Goal: Transaction & Acquisition: Book appointment/travel/reservation

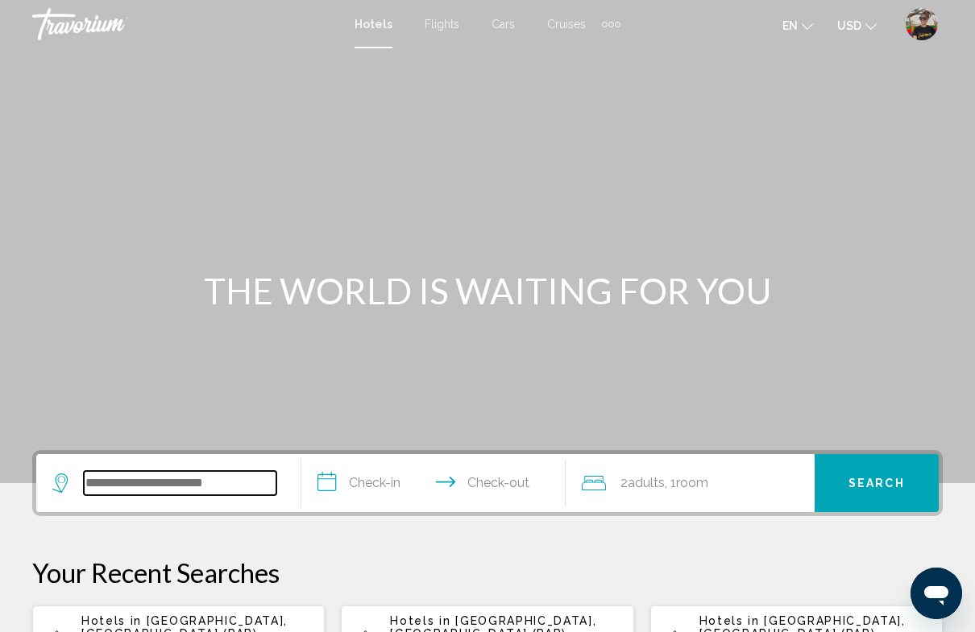
click at [184, 485] on input "Search widget" at bounding box center [180, 483] width 193 height 24
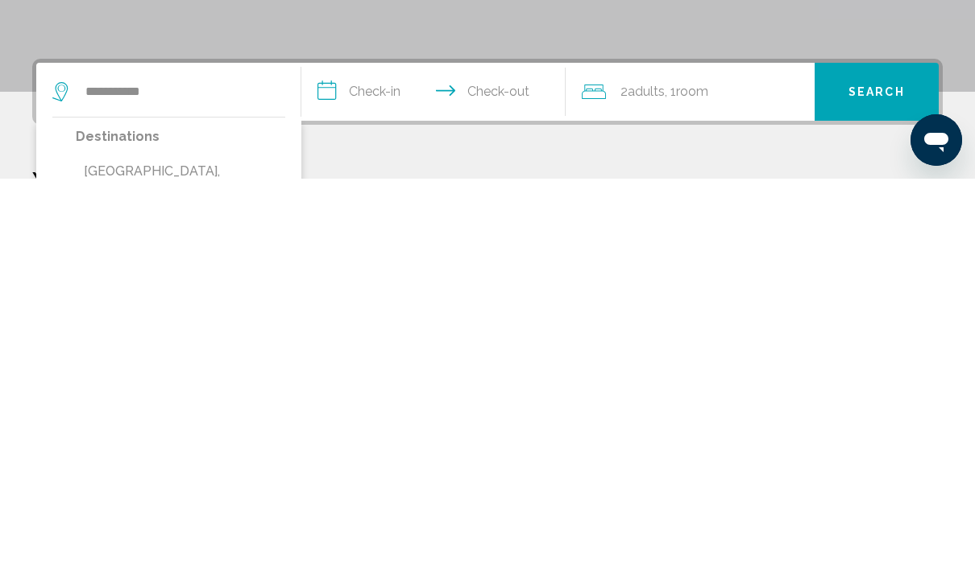
click at [197, 543] on button "[GEOGRAPHIC_DATA], [GEOGRAPHIC_DATA]" at bounding box center [180, 569] width 209 height 53
type input "**********"
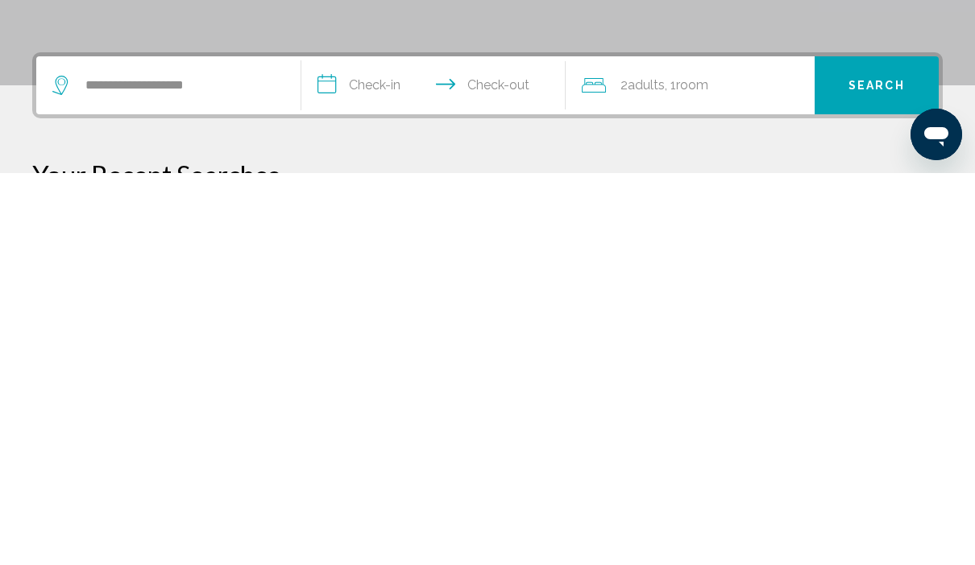
click at [383, 449] on input "**********" at bounding box center [436, 480] width 271 height 63
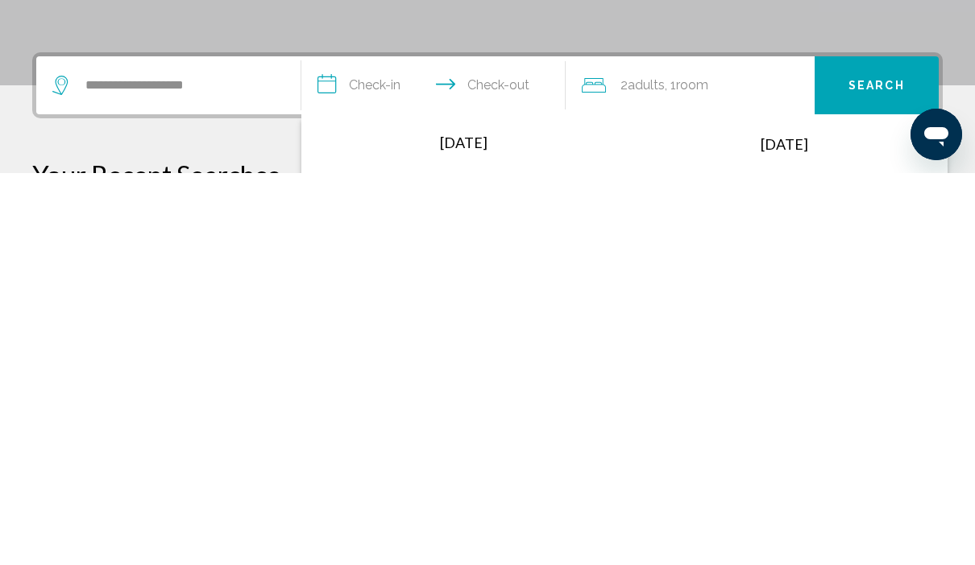
scroll to position [398, 0]
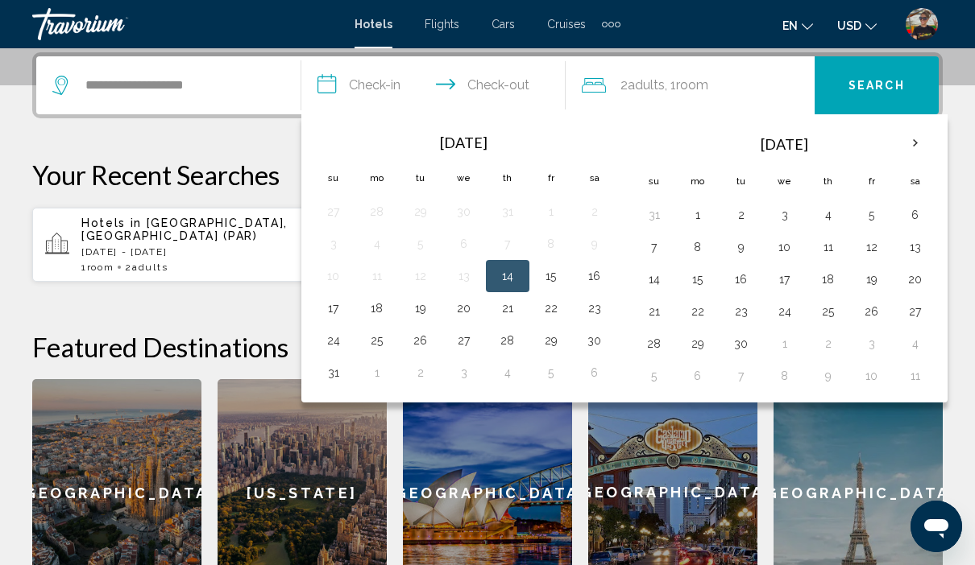
click at [925, 145] on th "Next month" at bounding box center [914, 143] width 43 height 35
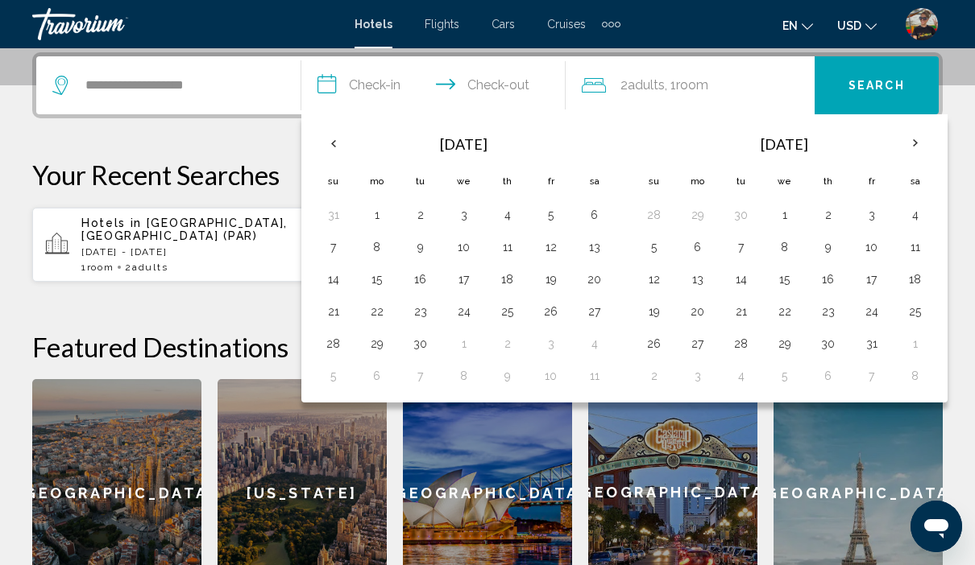
click at [688, 319] on button "20" at bounding box center [698, 311] width 26 height 23
click at [698, 348] on button "27" at bounding box center [698, 344] width 26 height 23
type input "**********"
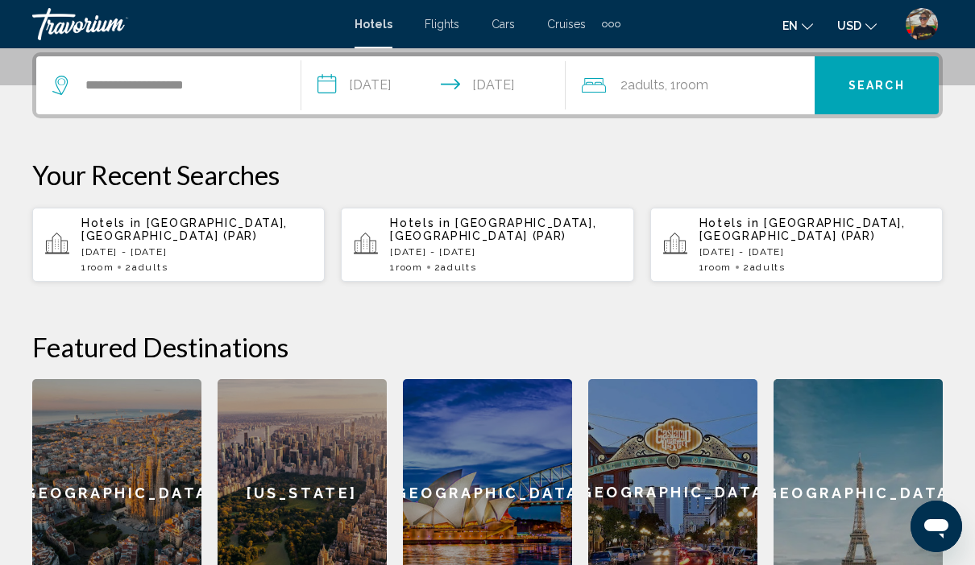
click at [869, 92] on span "Search" at bounding box center [876, 86] width 56 height 13
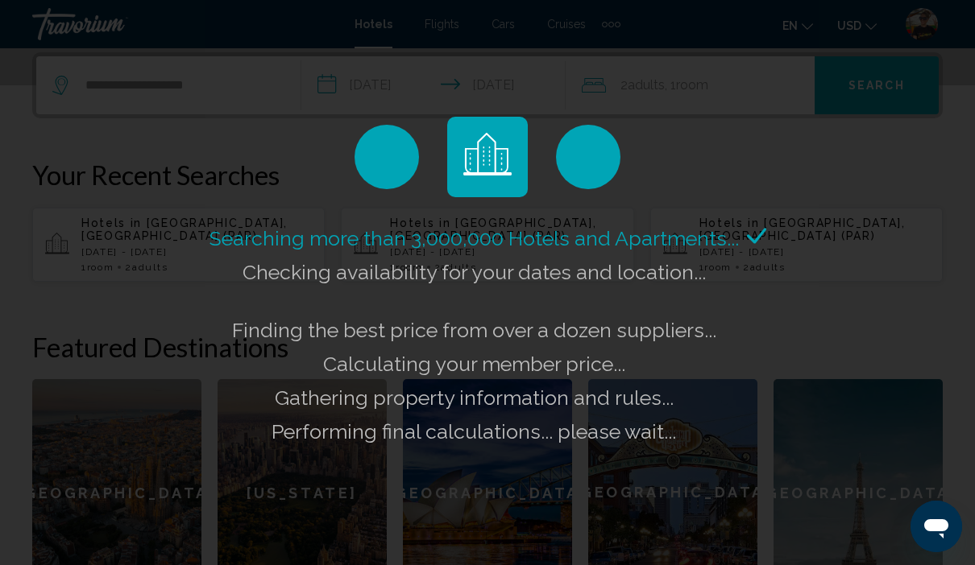
scroll to position [466, 0]
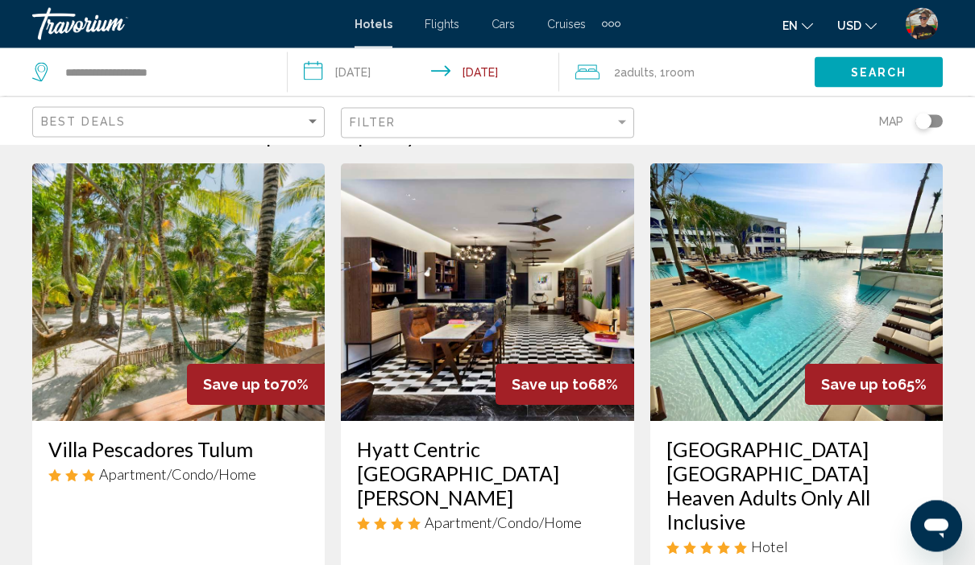
scroll to position [43, 0]
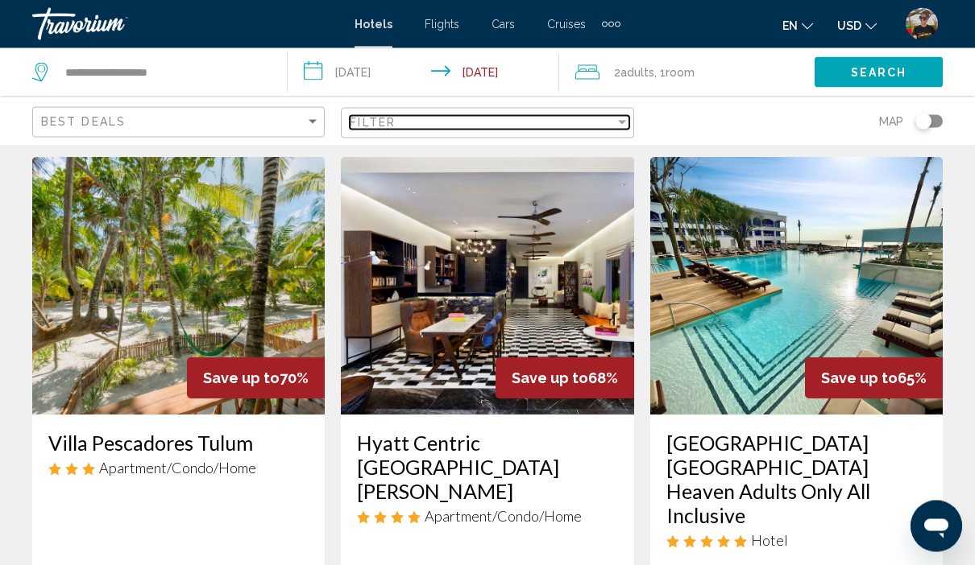
click at [469, 126] on div "Filter" at bounding box center [482, 122] width 264 height 13
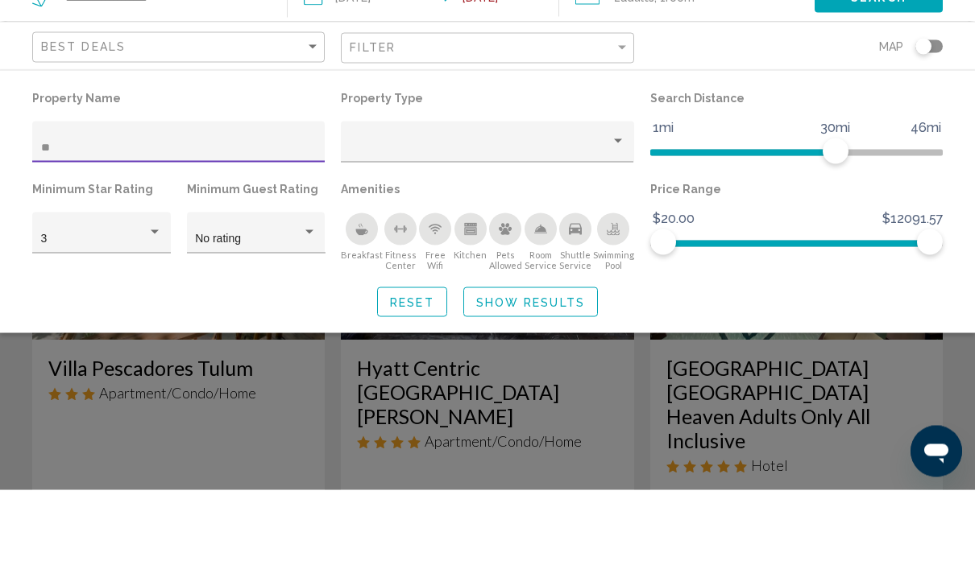
type input "***"
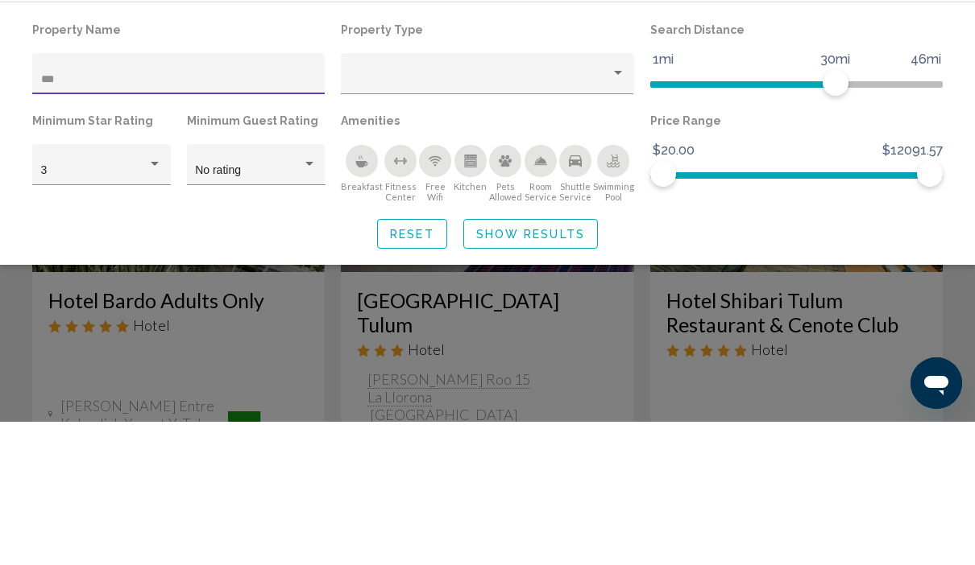
scroll to position [188, 0]
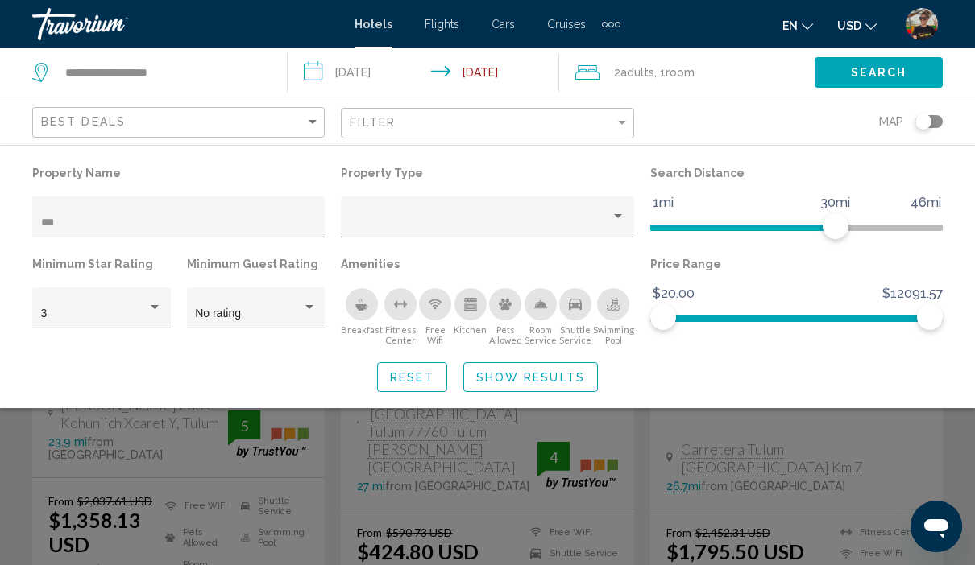
click at [572, 387] on button "Show Results" at bounding box center [530, 377] width 135 height 30
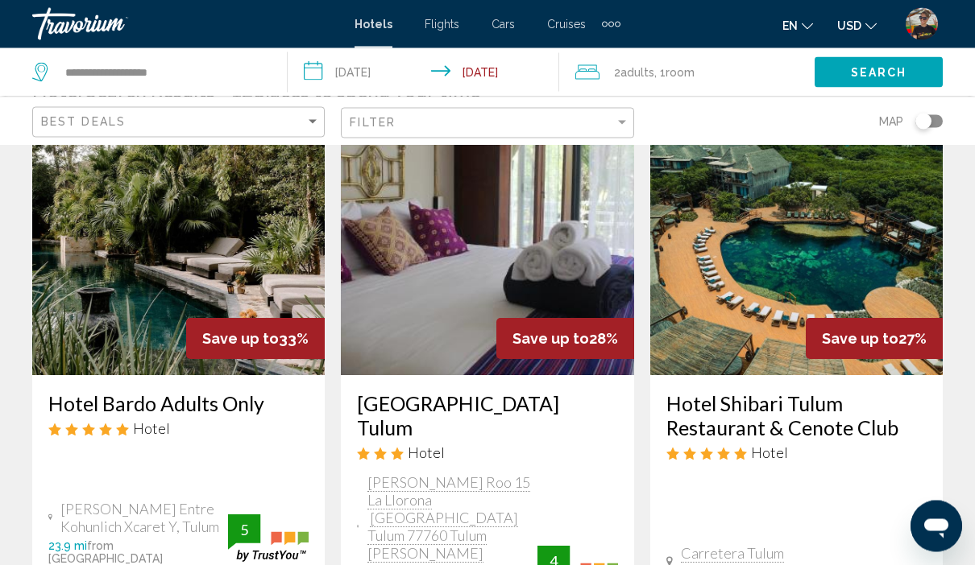
scroll to position [0, 0]
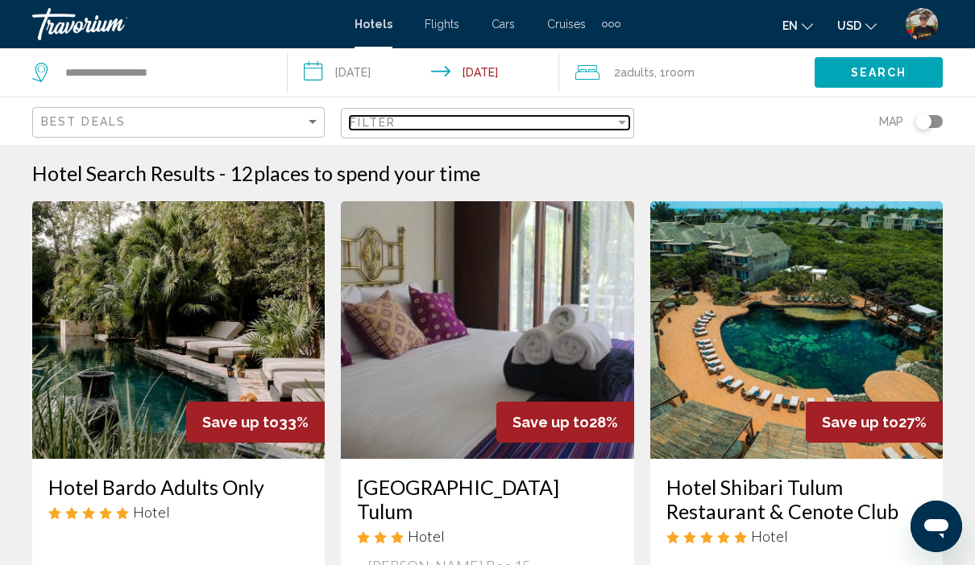
click at [466, 129] on div "Filter" at bounding box center [482, 122] width 264 height 13
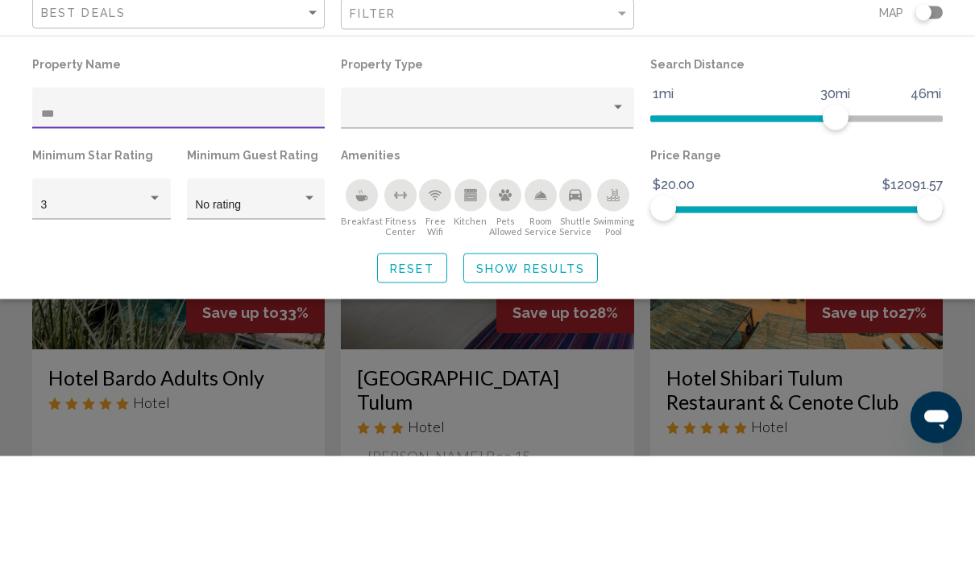
type input "****"
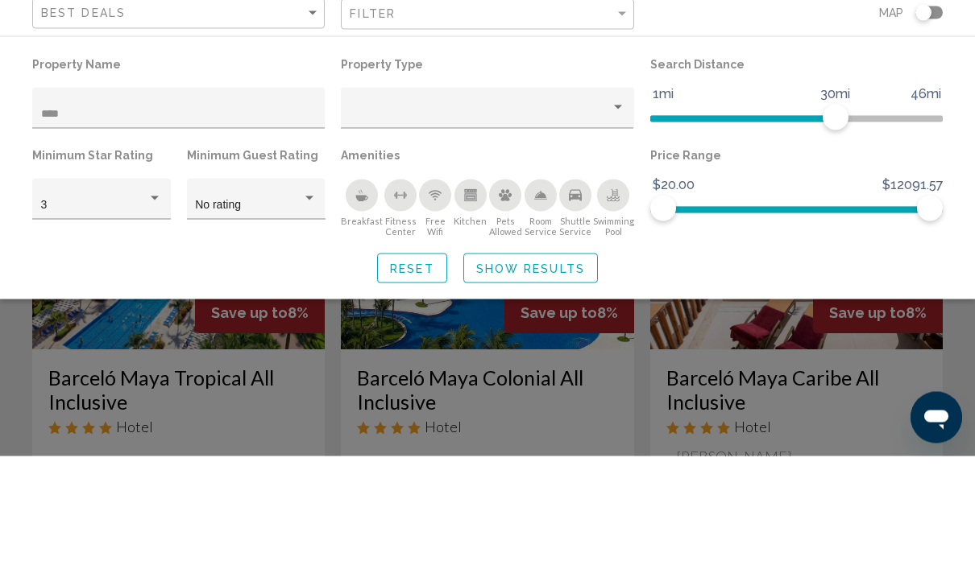
scroll to position [110, 0]
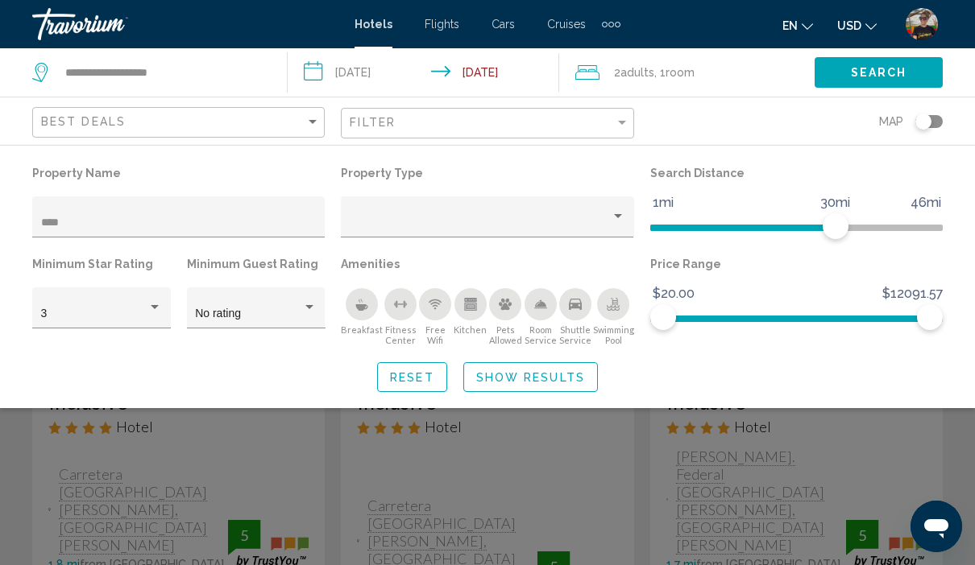
click at [568, 392] on button "Show Results" at bounding box center [530, 377] width 135 height 30
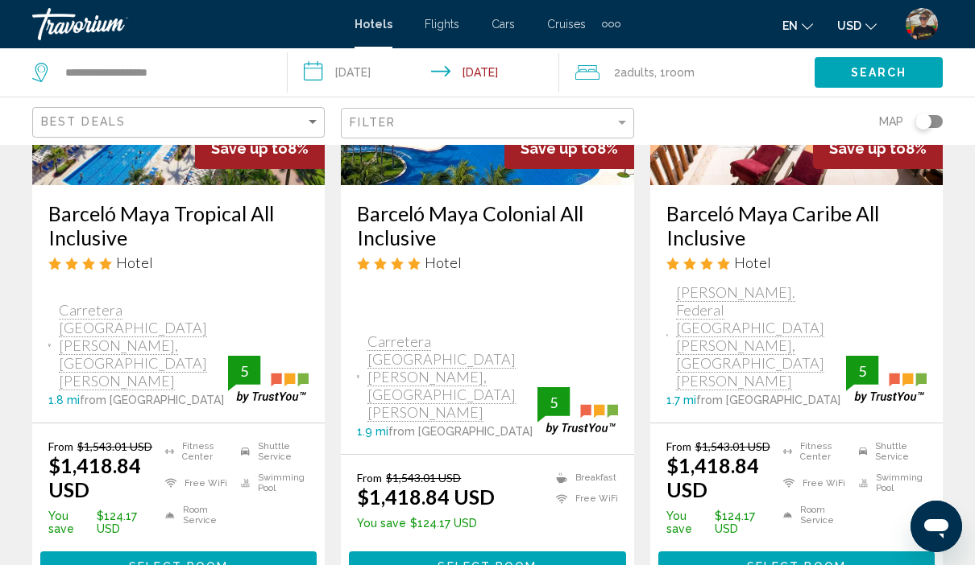
scroll to position [0, 0]
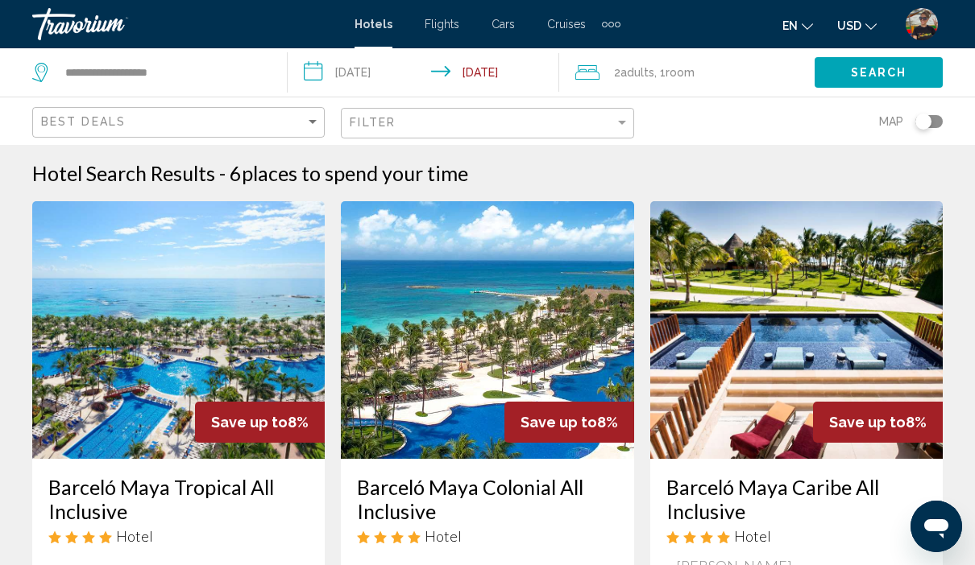
click at [64, 39] on div "Travorium" at bounding box center [112, 24] width 161 height 32
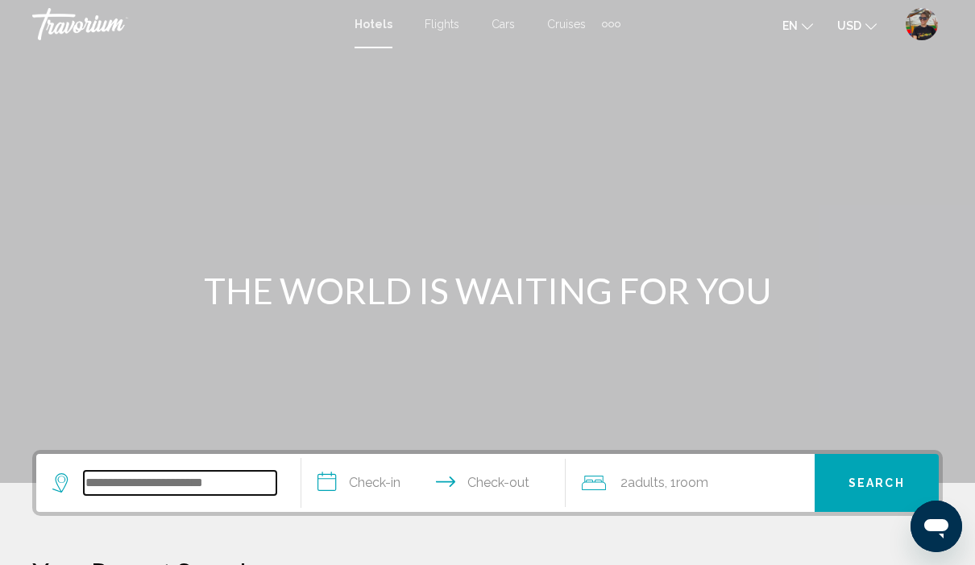
click at [213, 495] on input "Search widget" at bounding box center [180, 483] width 193 height 24
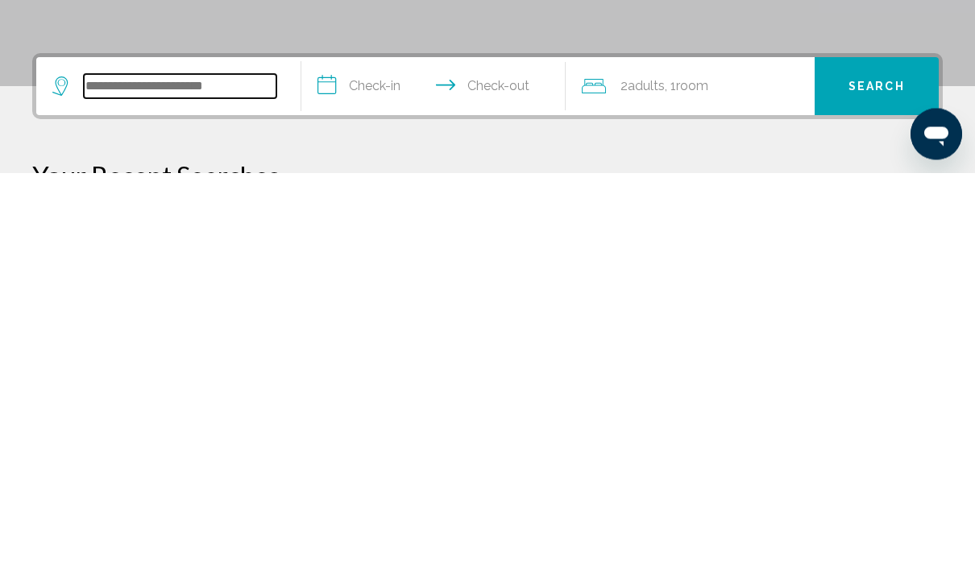
scroll to position [293, 0]
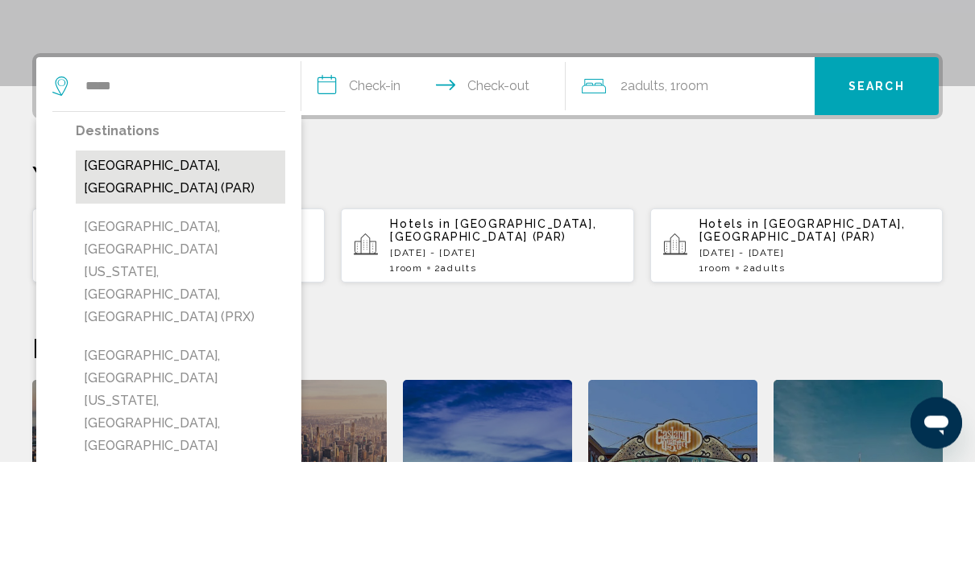
click at [143, 255] on button "Paris, France (PAR)" at bounding box center [180, 281] width 209 height 53
type input "**********"
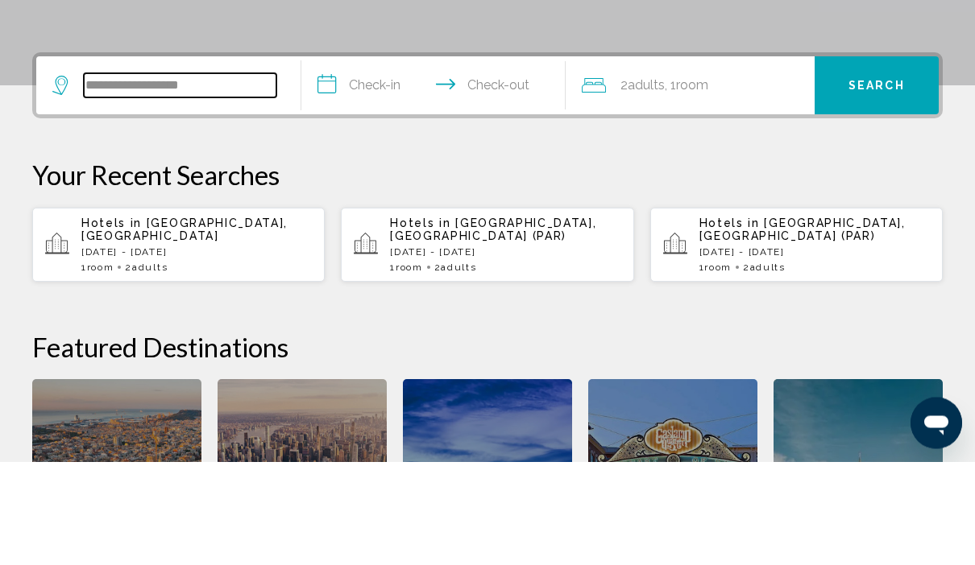
scroll to position [294, 0]
click at [356, 160] on input "**********" at bounding box center [436, 191] width 271 height 63
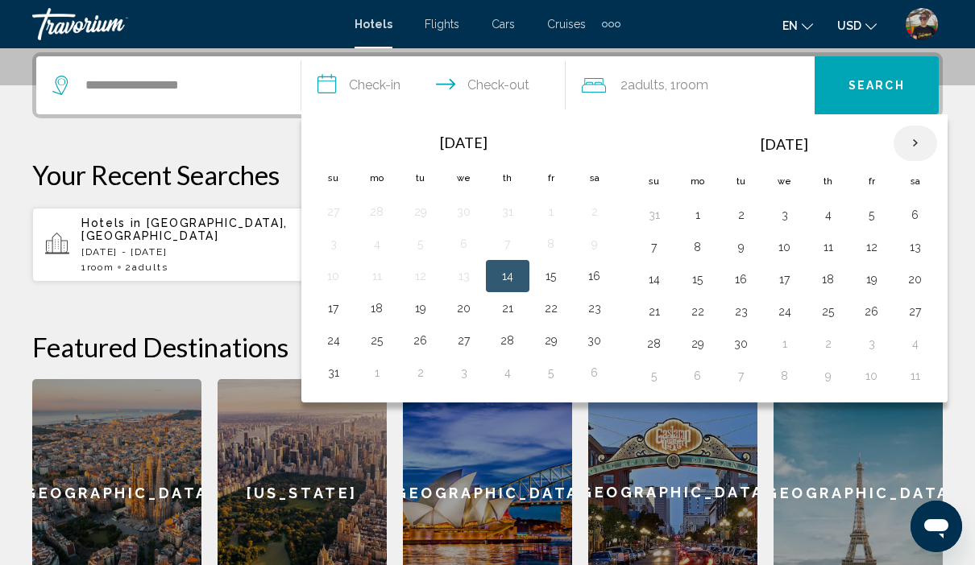
click at [912, 140] on th "Next month" at bounding box center [914, 143] width 43 height 35
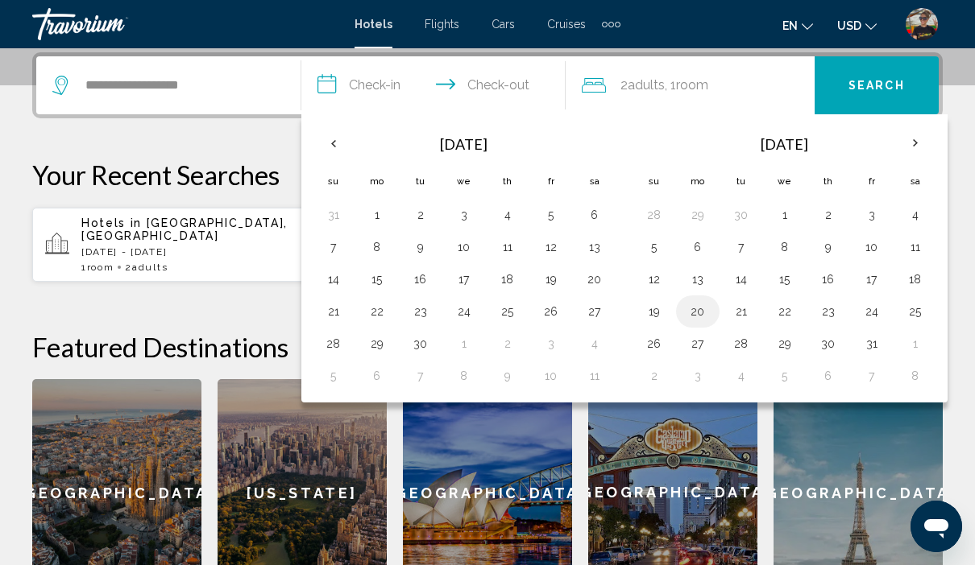
click at [691, 313] on button "20" at bounding box center [698, 311] width 26 height 23
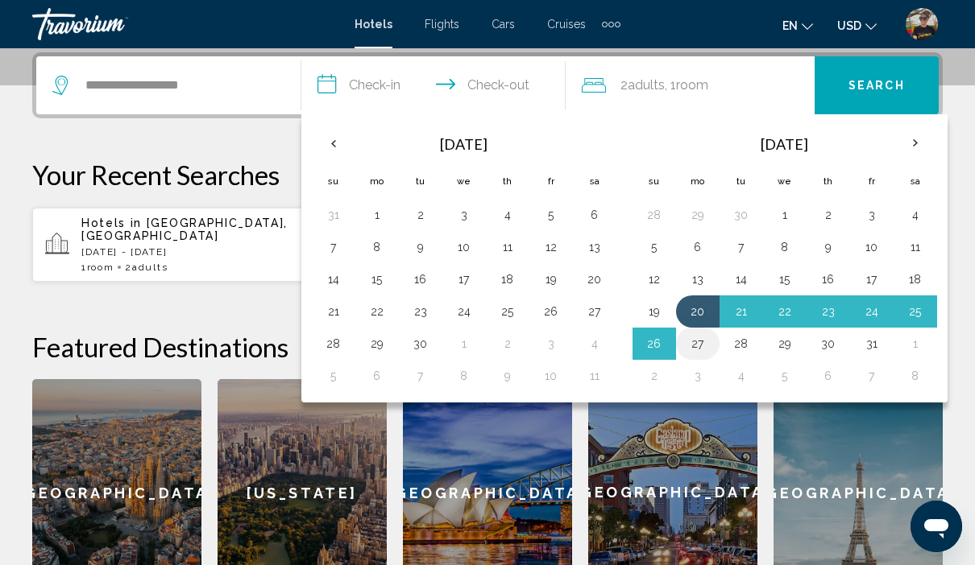
click at [693, 350] on button "27" at bounding box center [698, 344] width 26 height 23
type input "**********"
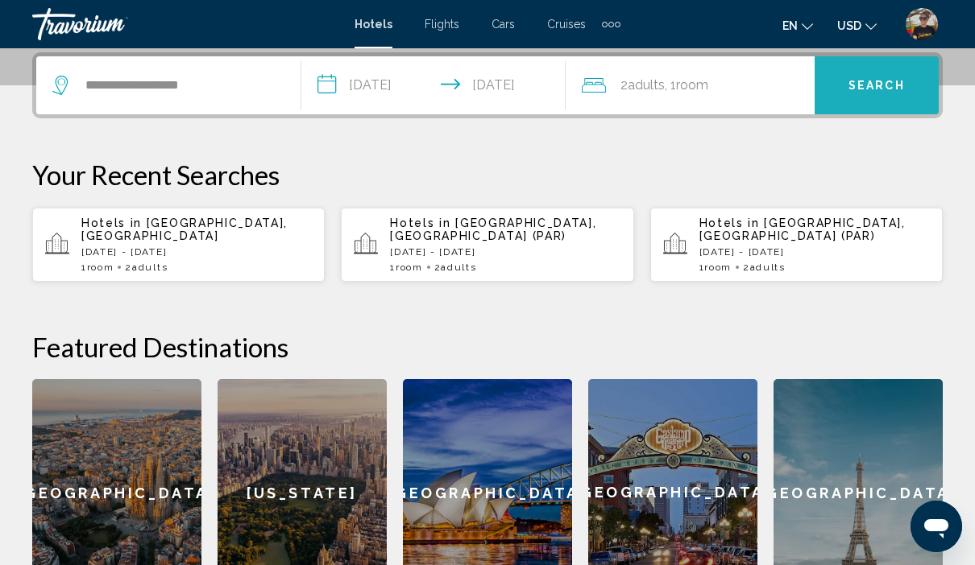
click at [874, 87] on span "Search" at bounding box center [876, 86] width 56 height 13
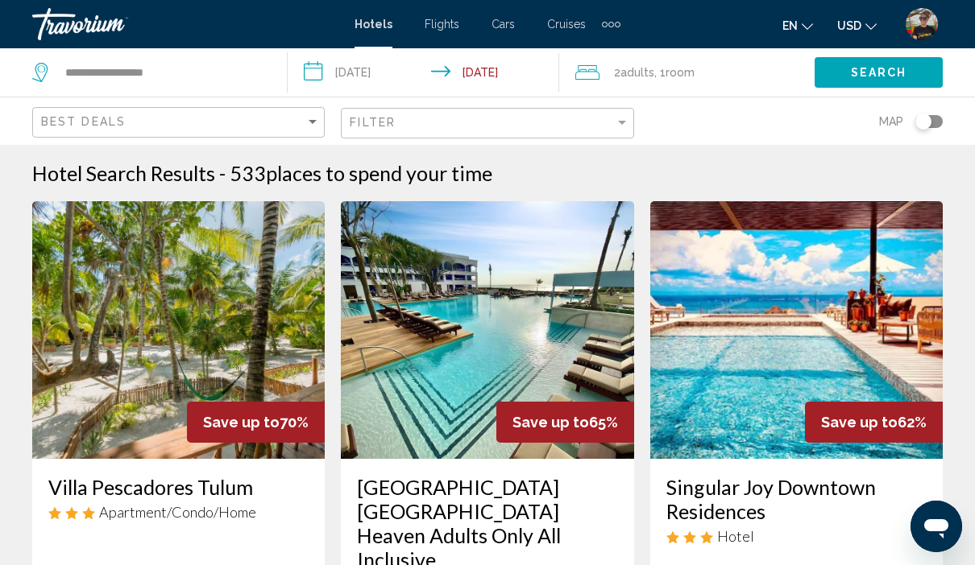
click at [874, 77] on span "Search" at bounding box center [879, 73] width 56 height 13
click at [886, 79] on span "Search" at bounding box center [879, 73] width 56 height 13
click at [910, 81] on button "Search" at bounding box center [878, 72] width 128 height 30
click at [891, 79] on span "Search" at bounding box center [879, 73] width 56 height 13
click at [259, 68] on input "**********" at bounding box center [163, 72] width 199 height 24
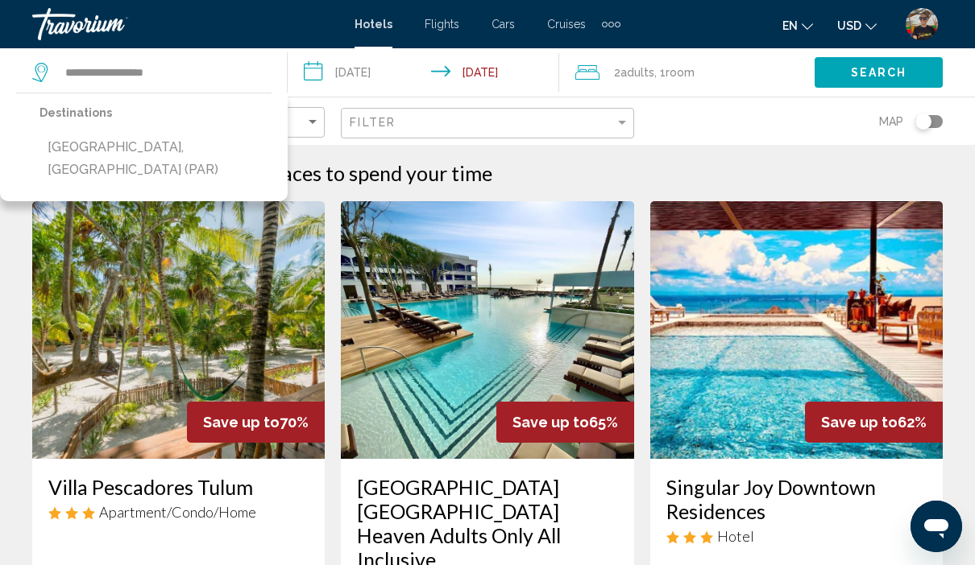
click at [176, 141] on div "Destinations Paris, France (PAR)" at bounding box center [144, 147] width 288 height 109
click at [155, 154] on button "Paris, France (PAR)" at bounding box center [155, 158] width 232 height 53
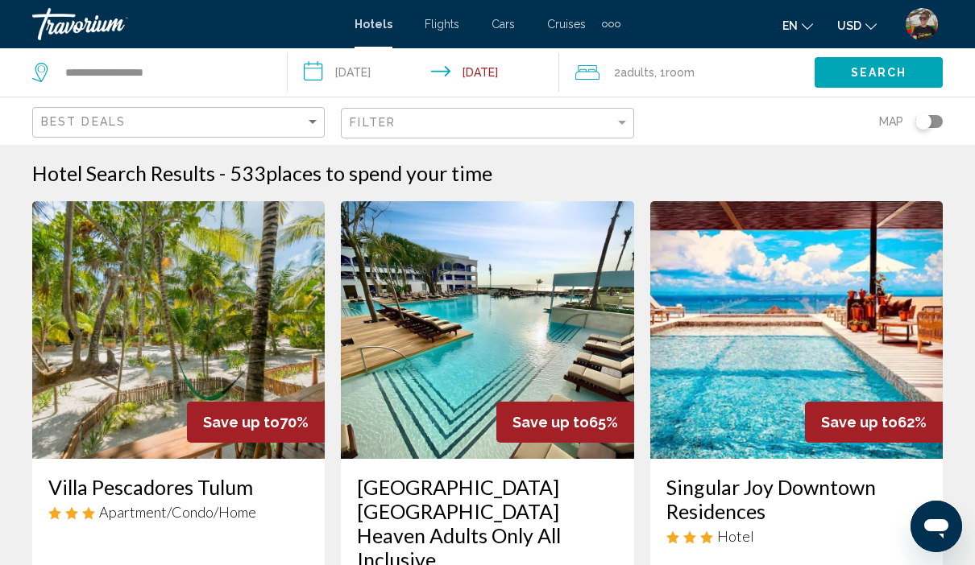
click at [878, 79] on span "Search" at bounding box center [879, 73] width 56 height 13
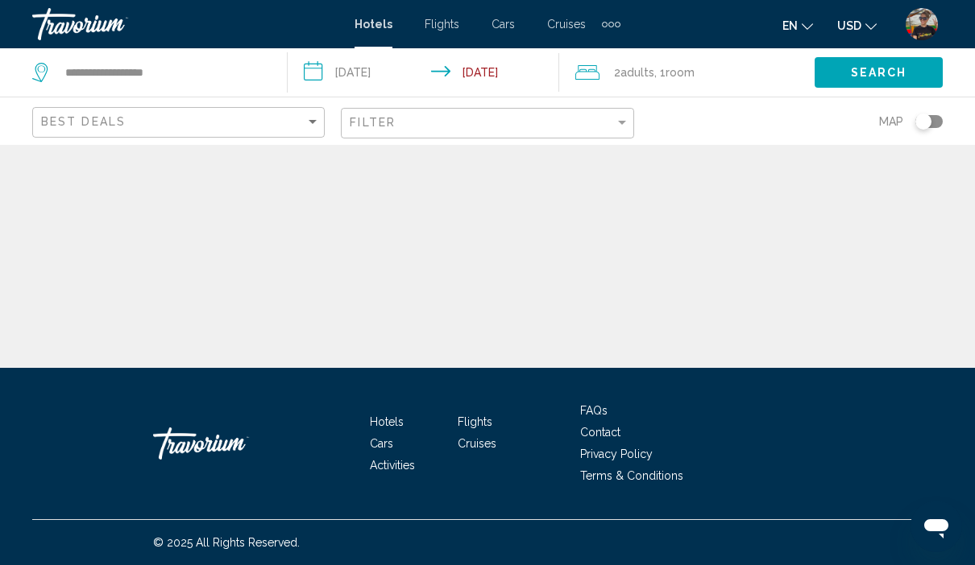
click at [114, 31] on div "Travorium" at bounding box center [112, 24] width 161 height 32
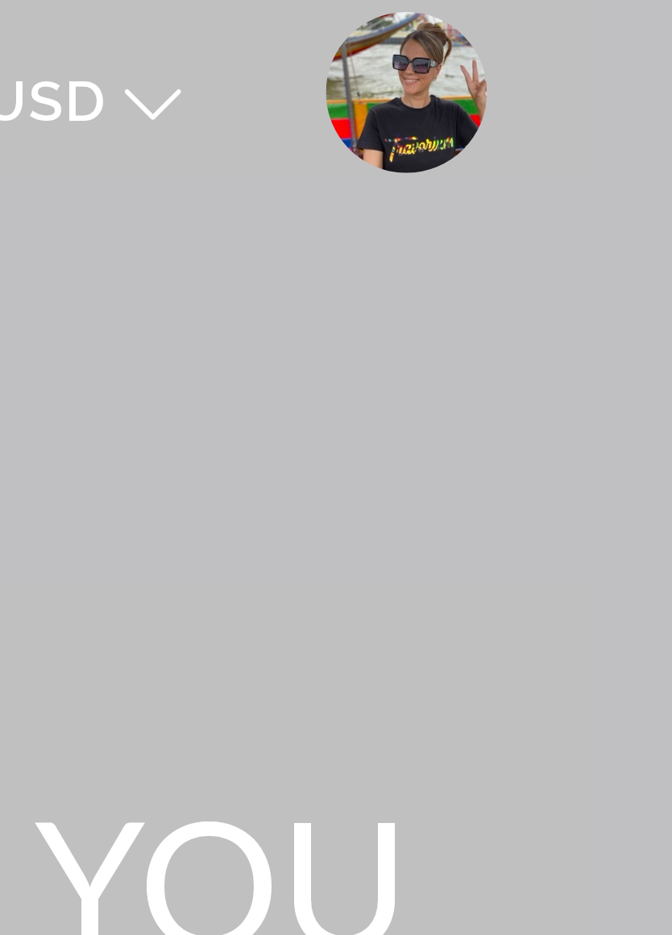
click at [602, 16] on img "User Menu" at bounding box center [618, 24] width 32 height 32
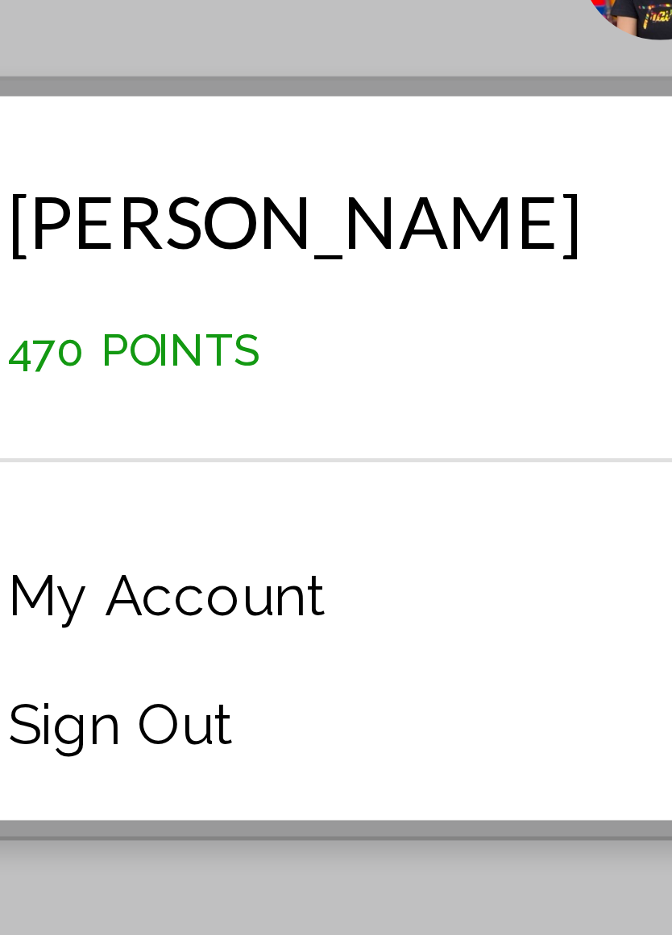
click at [480, 141] on link "My Account" at bounding box center [519, 151] width 79 height 21
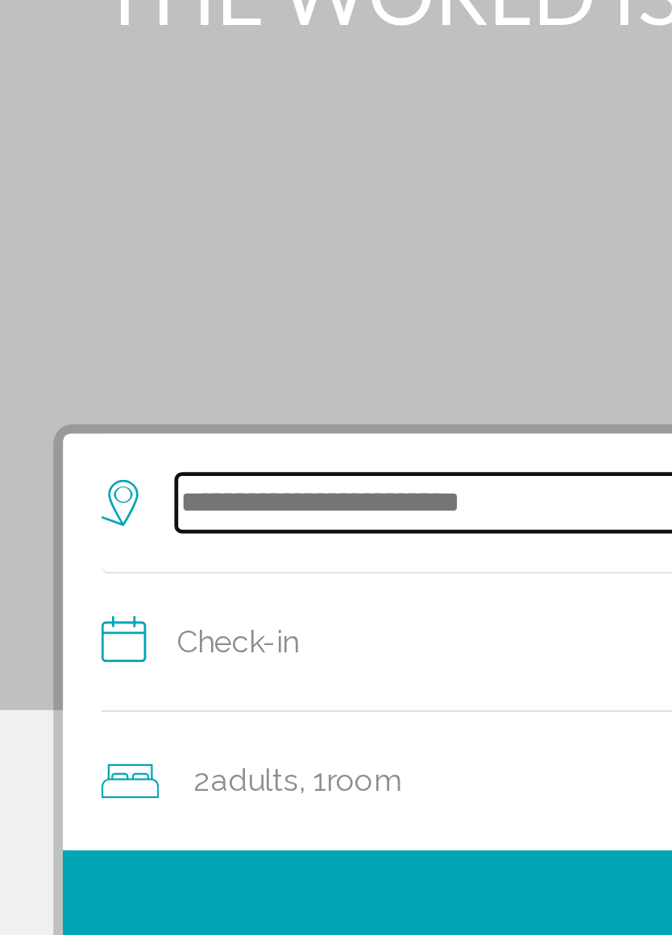
click at [158, 384] on input "Search widget" at bounding box center [339, 396] width 511 height 24
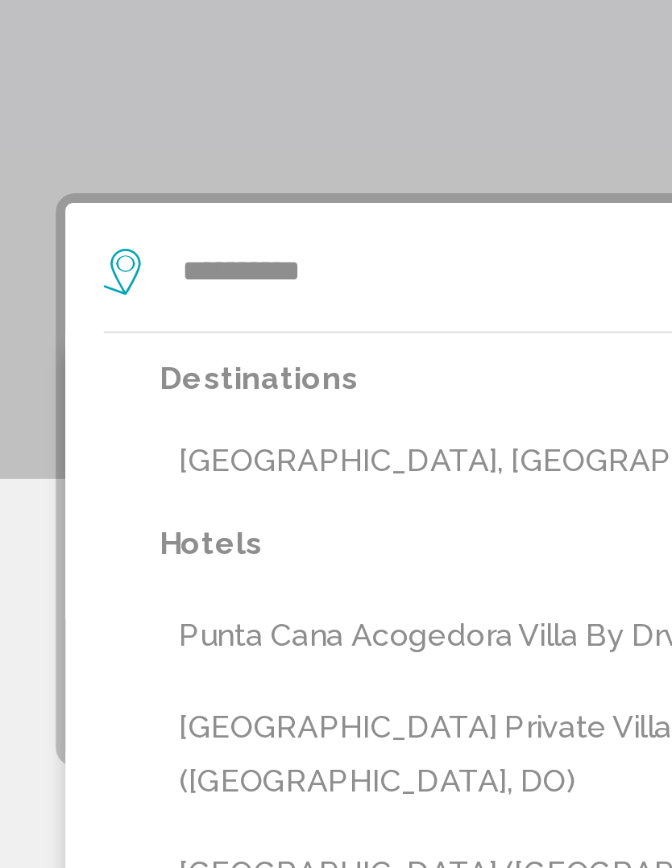
click at [183, 461] on button "[GEOGRAPHIC_DATA], [GEOGRAPHIC_DATA] (PUJ)" at bounding box center [348, 476] width 544 height 31
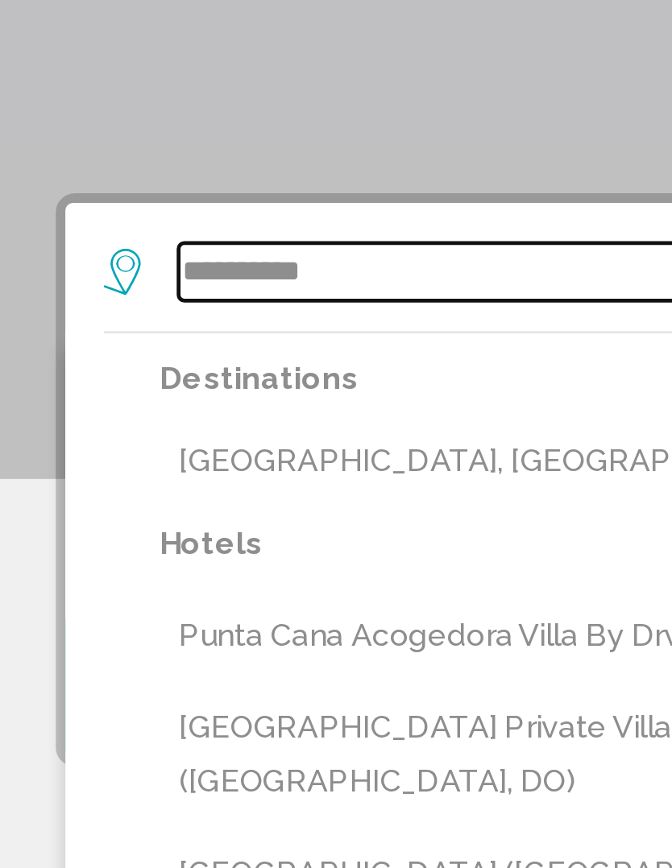
type input "**********"
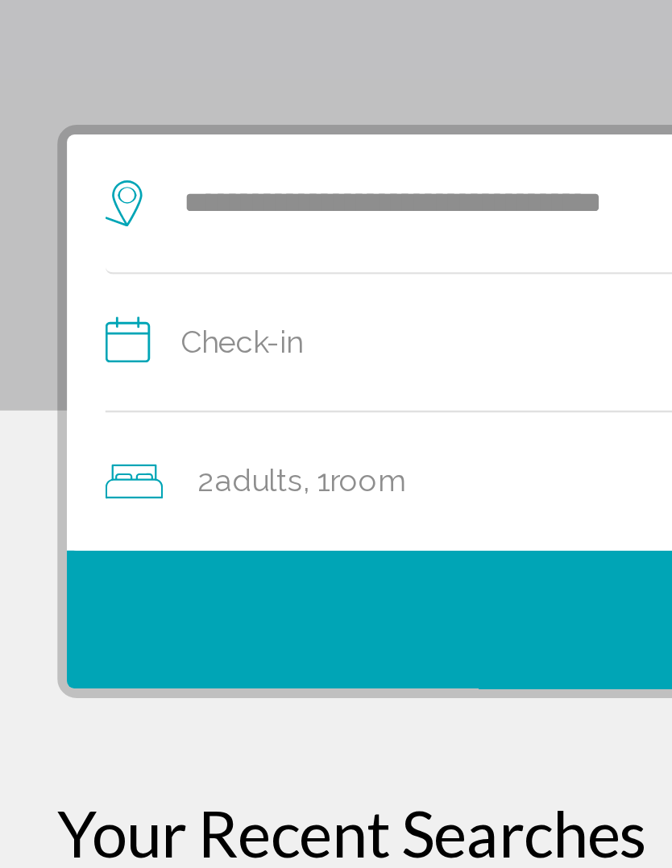
click at [136, 426] on input "**********" at bounding box center [338, 457] width 573 height 62
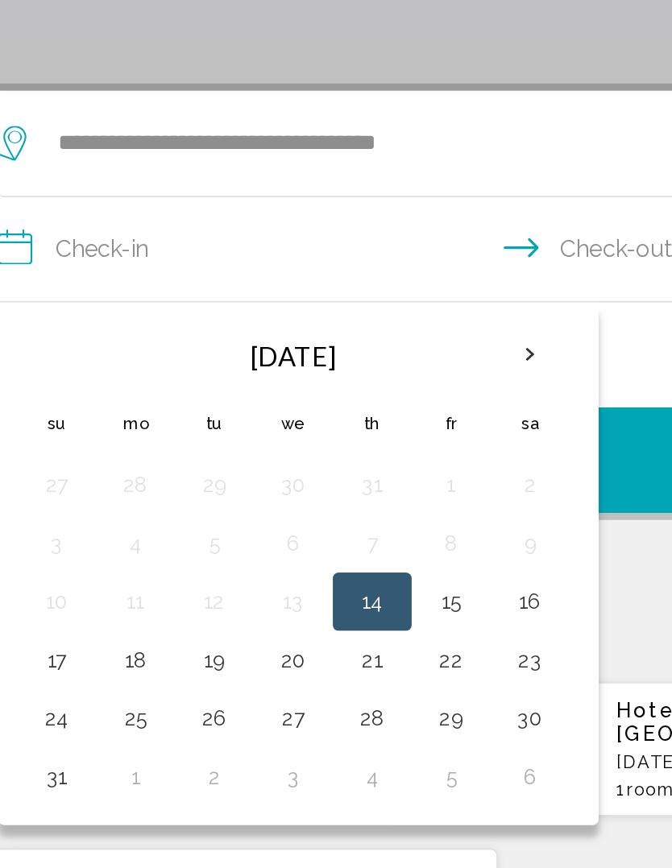
click at [324, 495] on th "Next month" at bounding box center [345, 512] width 43 height 35
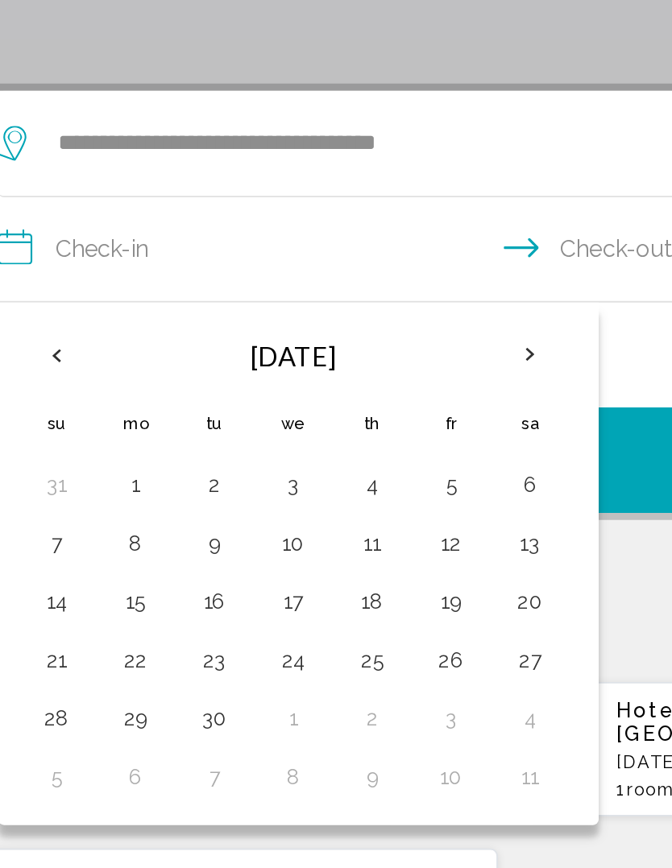
click at [324, 495] on th "Next month" at bounding box center [345, 512] width 43 height 35
click at [202, 573] on button "1" at bounding box center [215, 584] width 26 height 23
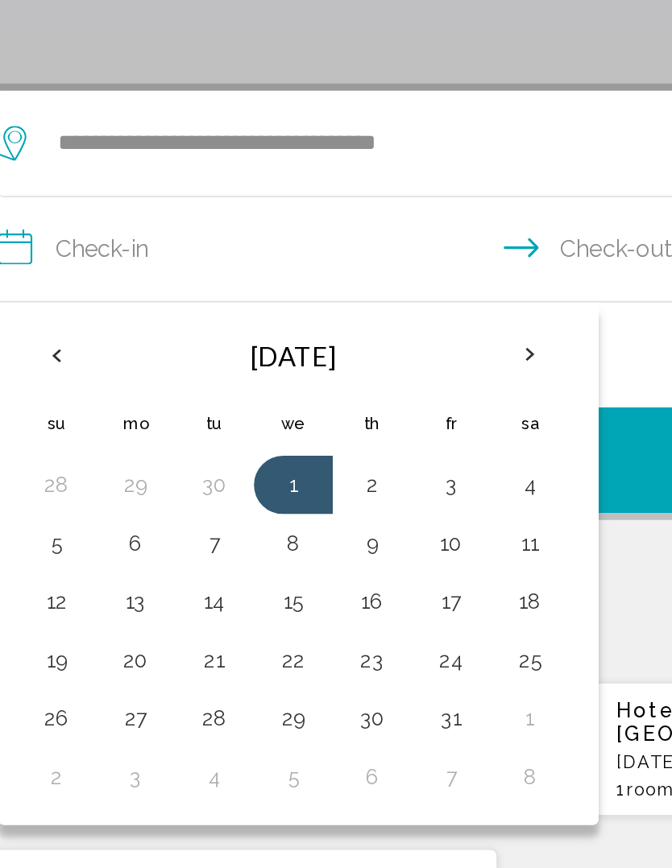
click at [72, 606] on button "5" at bounding box center [85, 617] width 26 height 23
type input "**********"
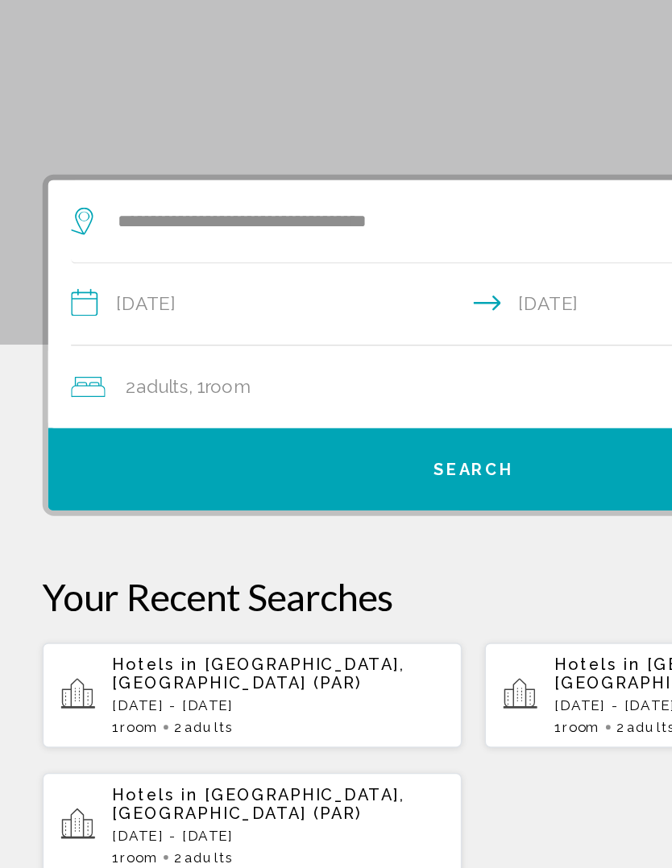
click at [262, 502] on div "2 Adult Adults , 1 Room rooms" at bounding box center [343, 513] width 583 height 23
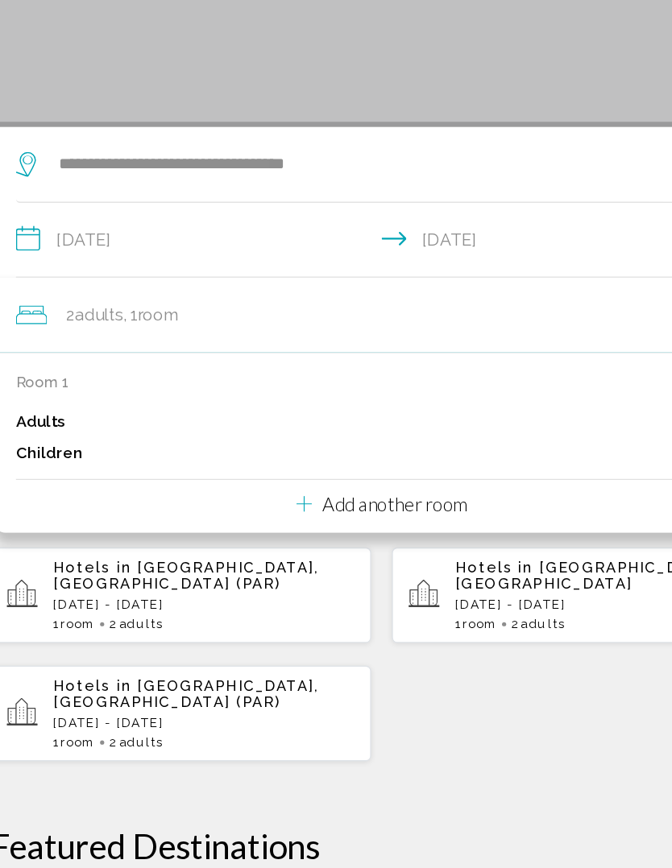
scroll to position [75, 0]
click at [290, 576] on p "Add another room" at bounding box center [346, 585] width 112 height 18
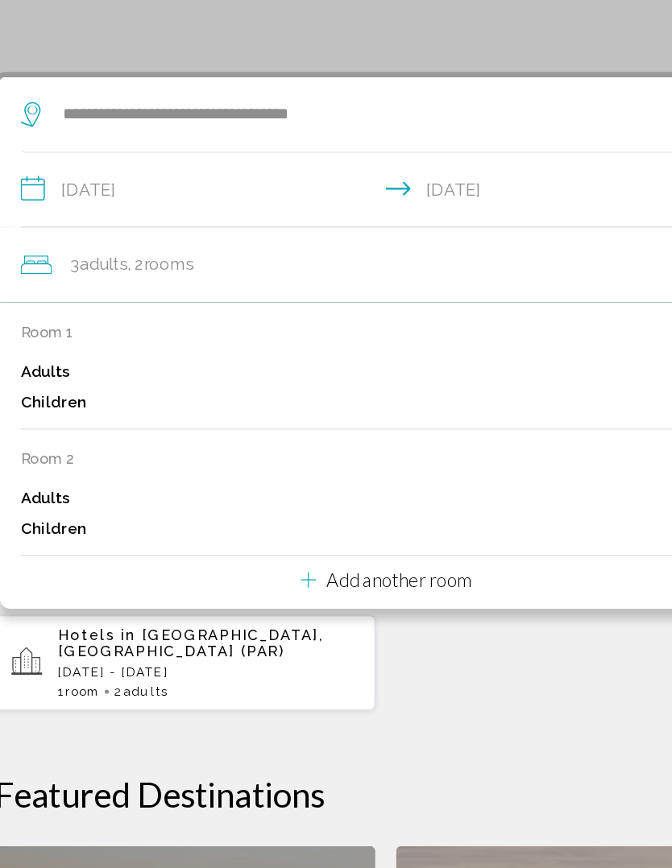
scroll to position [116, 0]
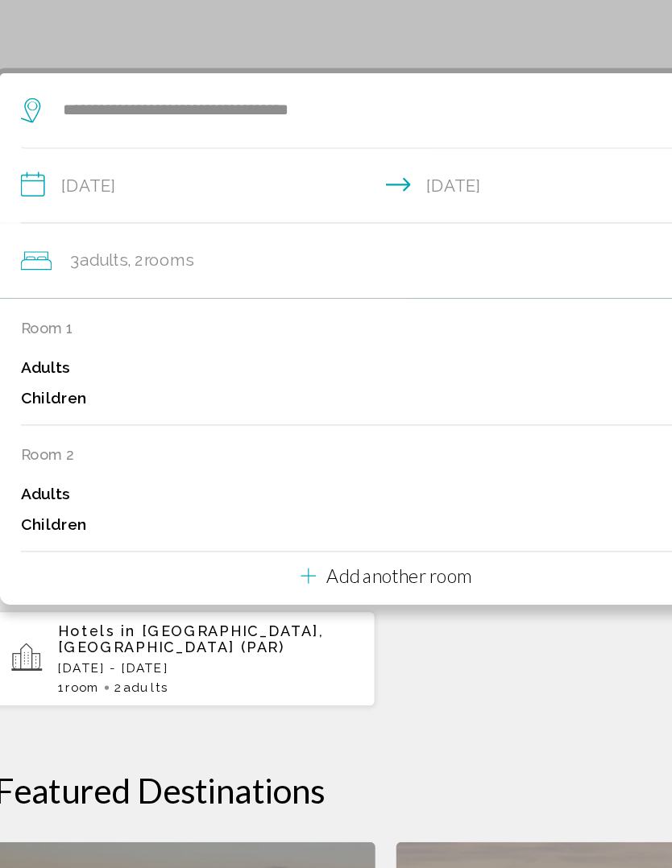
click at [302, 633] on p "Add another room" at bounding box center [346, 642] width 112 height 18
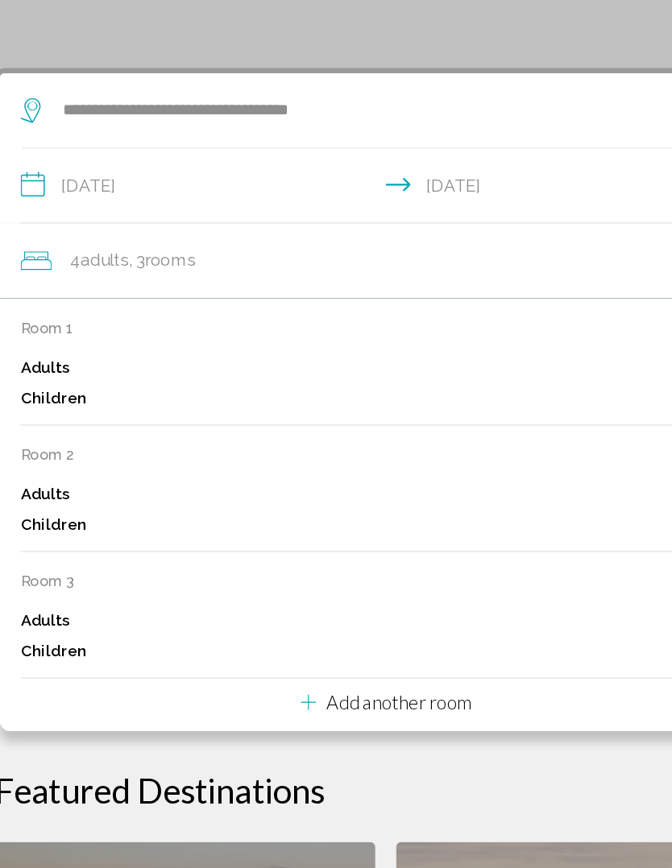
click at [316, 721] on button "Add another room" at bounding box center [336, 737] width 132 height 33
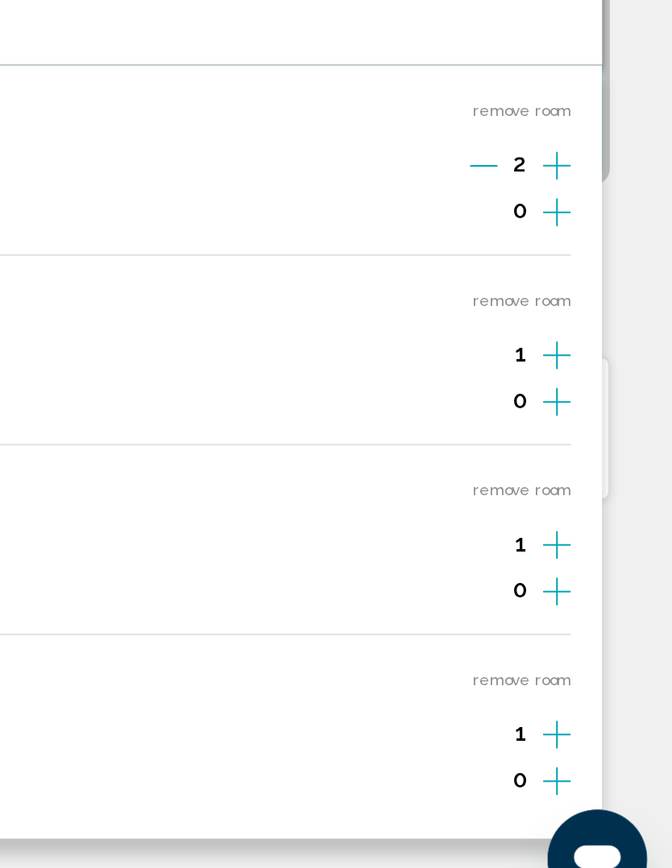
scroll to position [125, 0]
click at [569, 731] on button "remove room" at bounding box center [594, 736] width 51 height 10
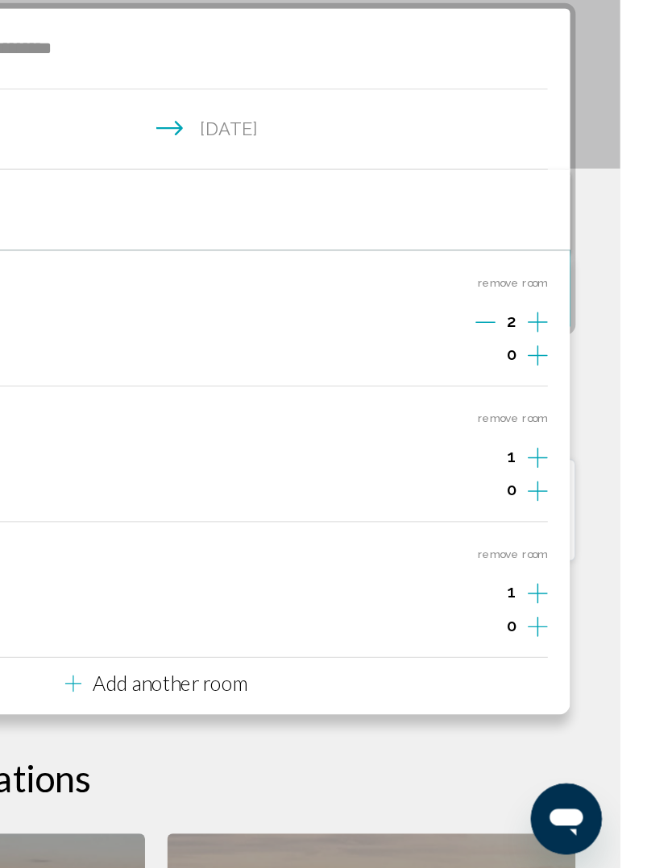
scroll to position [135, 0]
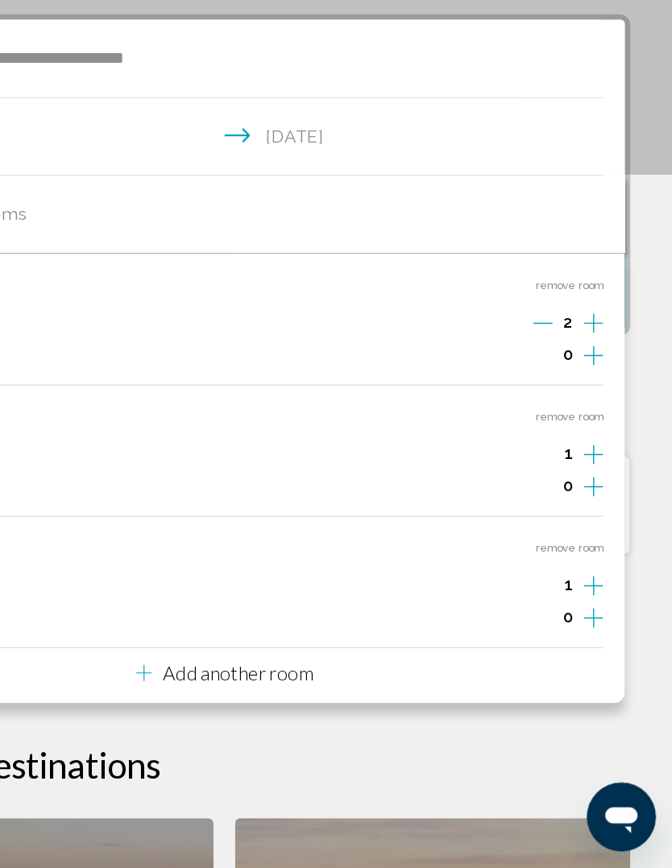
click at [569, 623] on button "remove room" at bounding box center [594, 628] width 51 height 10
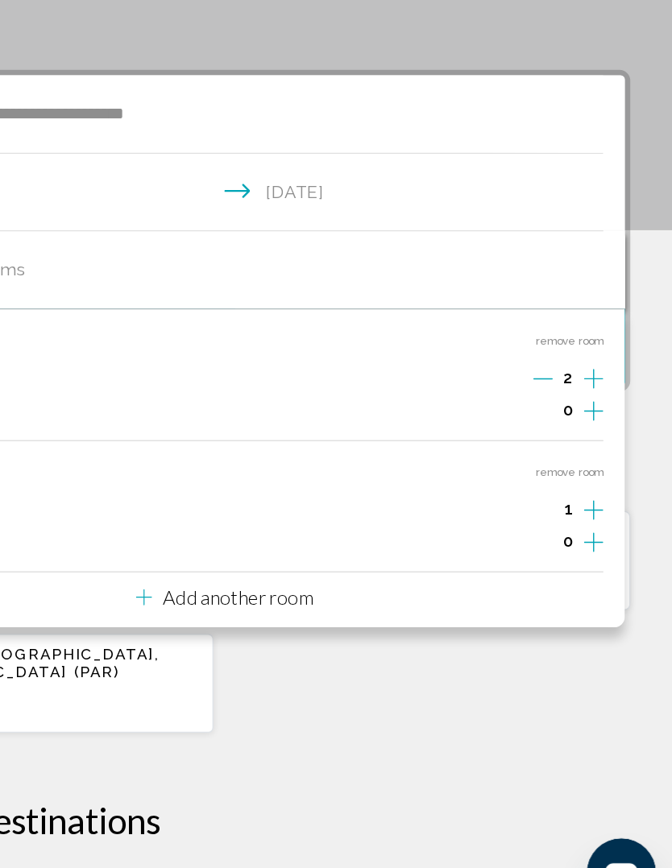
click at [569, 524] on button "remove room" at bounding box center [594, 529] width 51 height 10
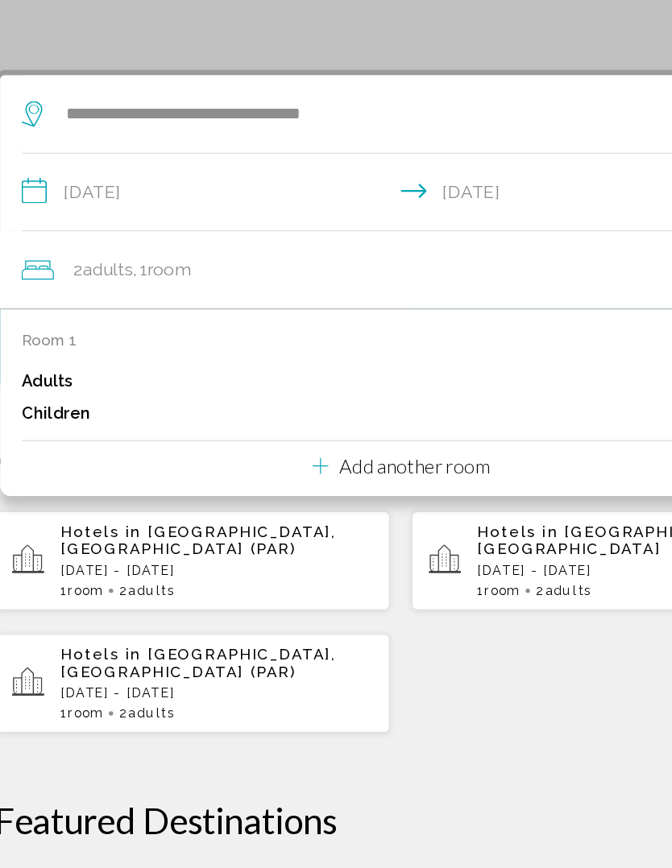
click at [425, 558] on div "Hotels in Paris, France (PAR) Mon, 20 Oct - Mon, 27 Oct 1 Room rooms 2 Adult Ad…" at bounding box center [335, 642] width 607 height 168
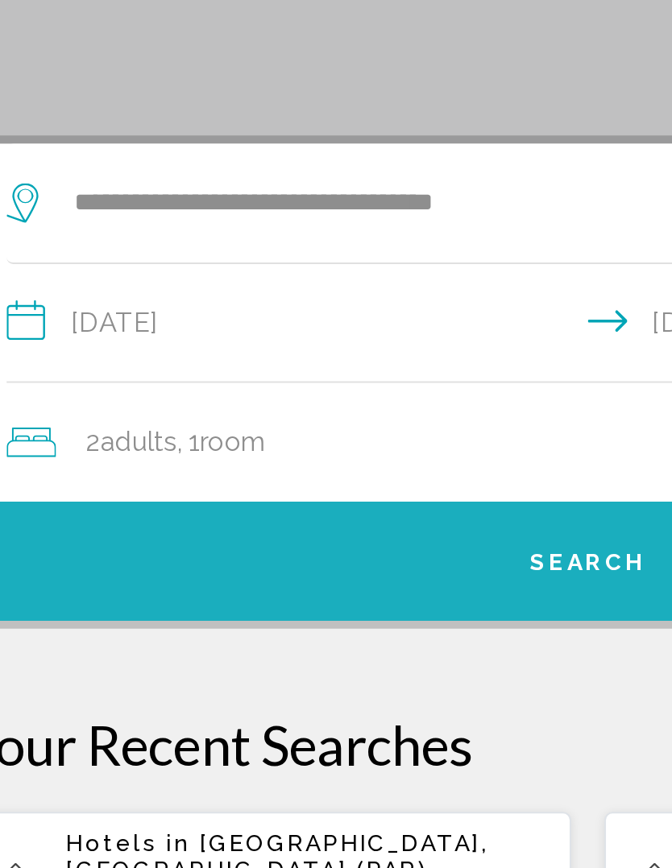
click at [223, 408] on button "Search" at bounding box center [335, 437] width 599 height 58
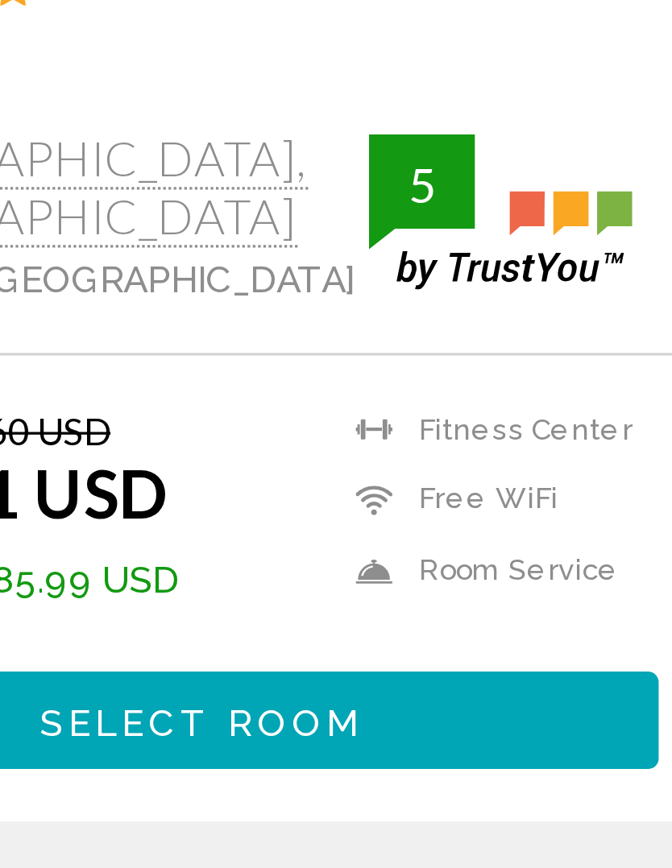
click at [130, 756] on span "Select Room" at bounding box center [179, 762] width 99 height 13
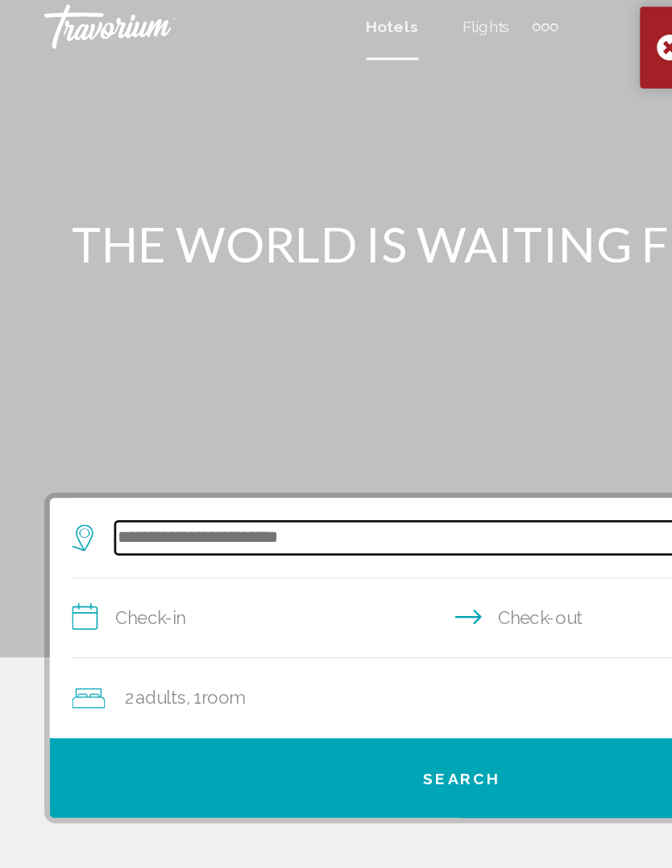
click at [188, 393] on input "Search widget" at bounding box center [339, 396] width 511 height 24
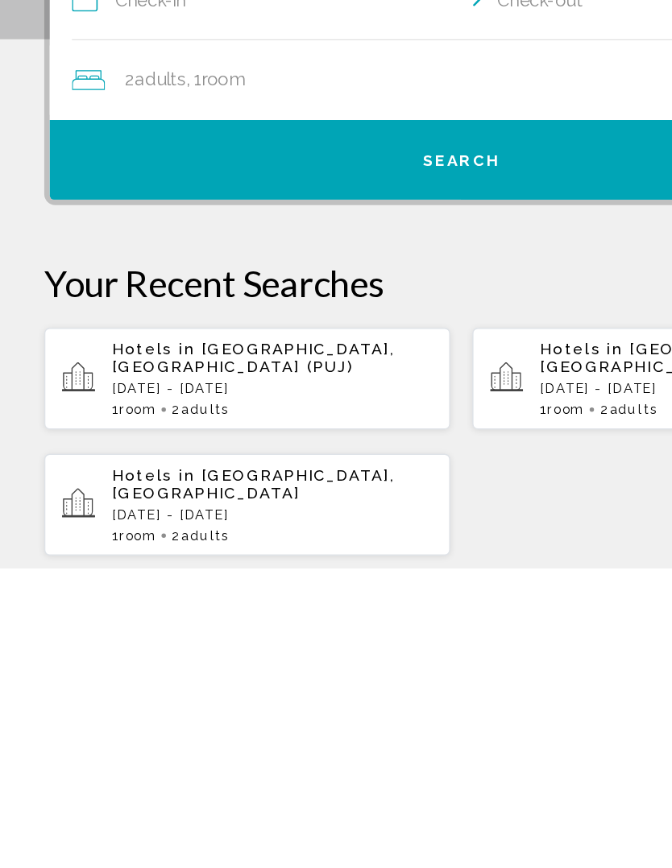
scroll to position [32, 0]
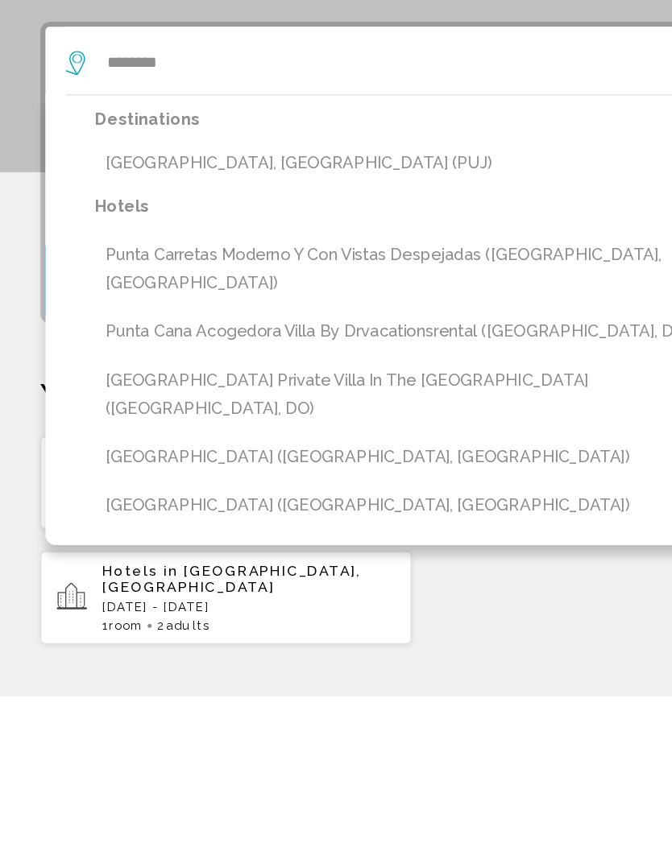
click at [250, 428] on button "[GEOGRAPHIC_DATA], [GEOGRAPHIC_DATA] (PUJ)" at bounding box center [348, 443] width 544 height 31
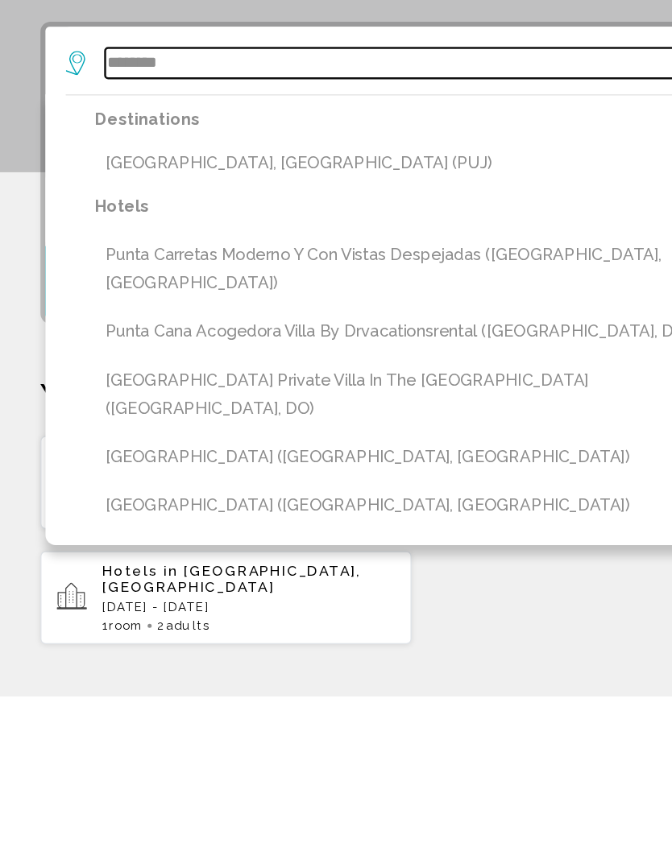
type input "**********"
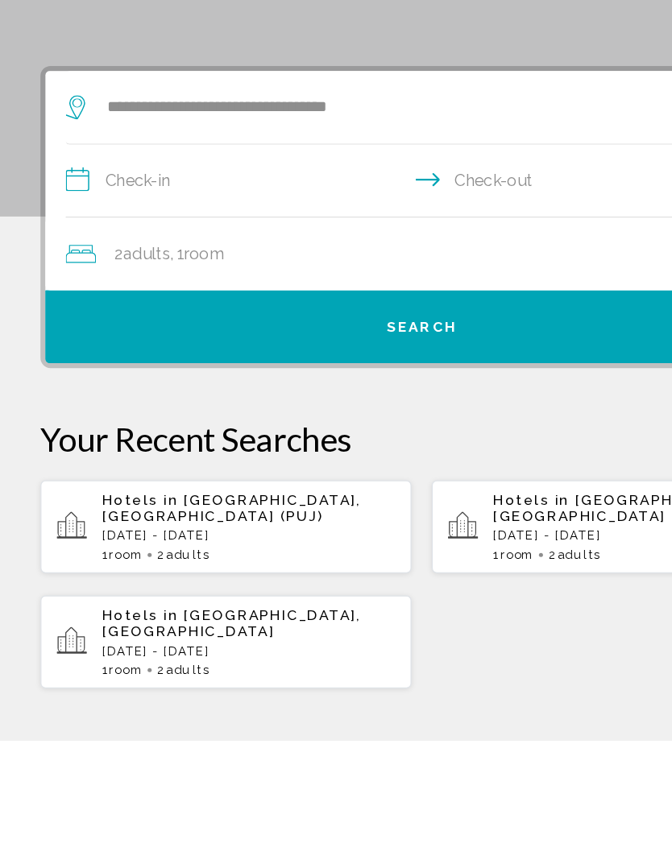
click at [138, 394] on input "**********" at bounding box center [338, 425] width 573 height 62
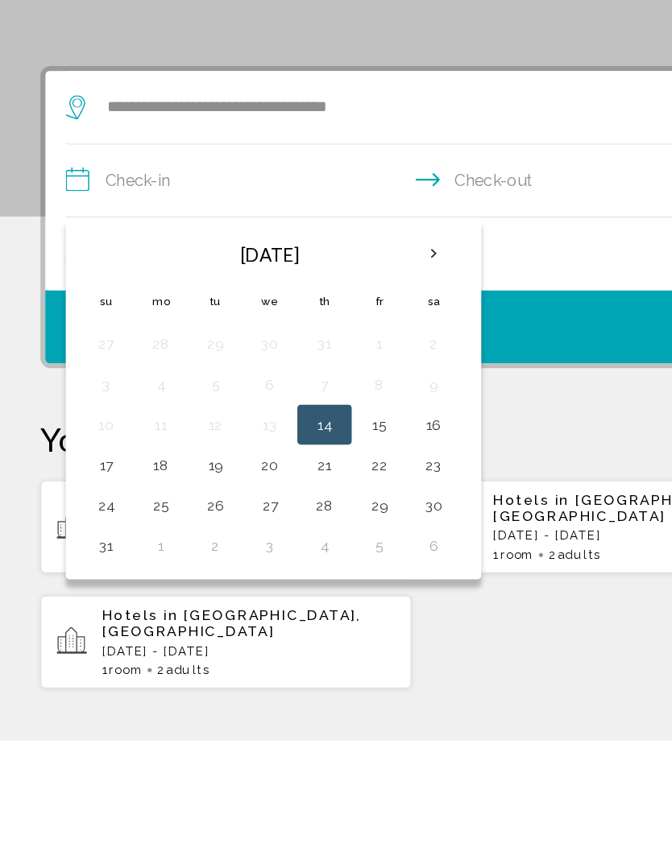
scroll to position [135, 0]
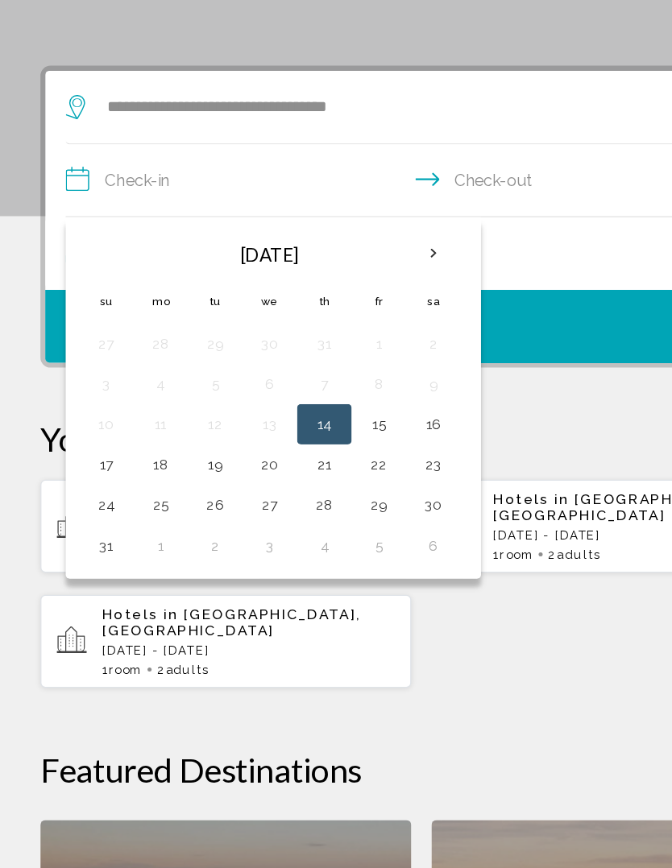
click at [348, 361] on th "Next month" at bounding box center [345, 378] width 43 height 35
click at [344, 361] on th "Next month" at bounding box center [345, 378] width 43 height 35
click at [213, 439] on button "1" at bounding box center [215, 450] width 26 height 23
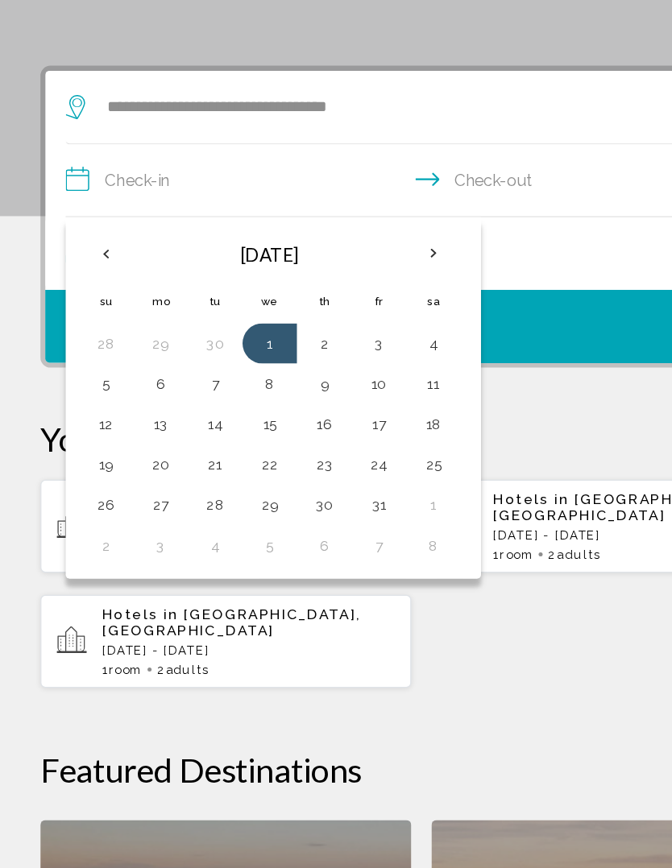
click at [85, 471] on button "5" at bounding box center [85, 482] width 26 height 23
type input "**********"
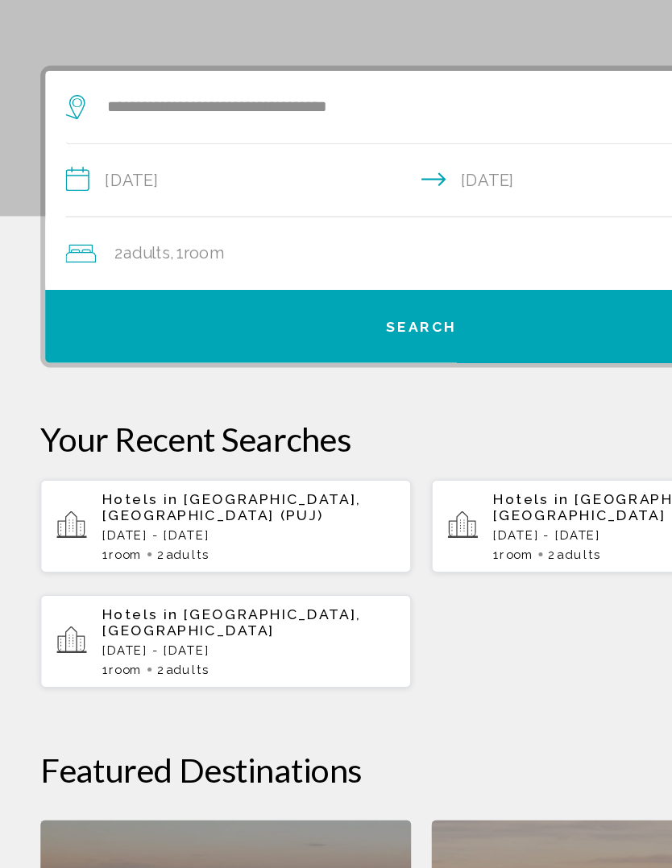
click at [280, 408] on button "Search" at bounding box center [335, 437] width 599 height 58
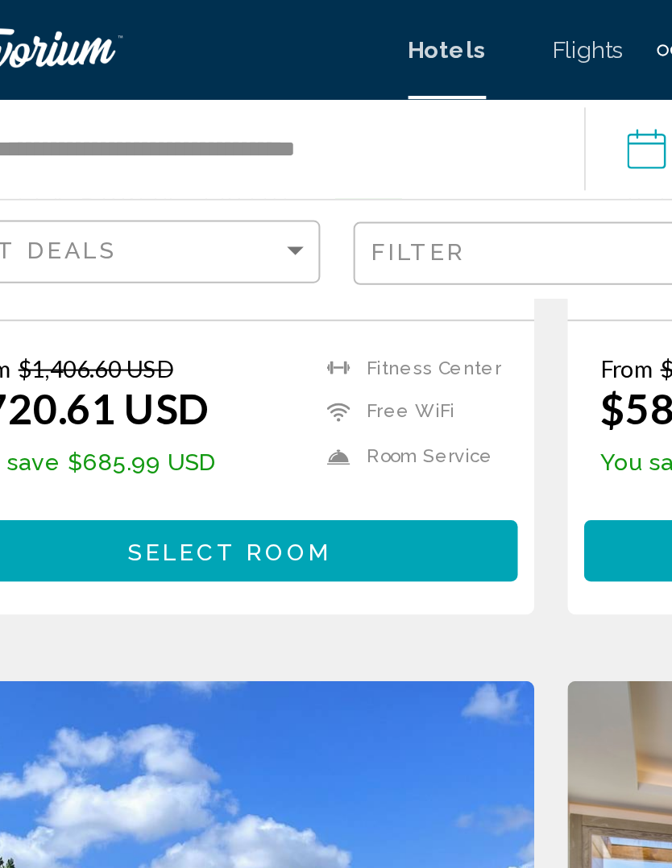
scroll to position [478, 0]
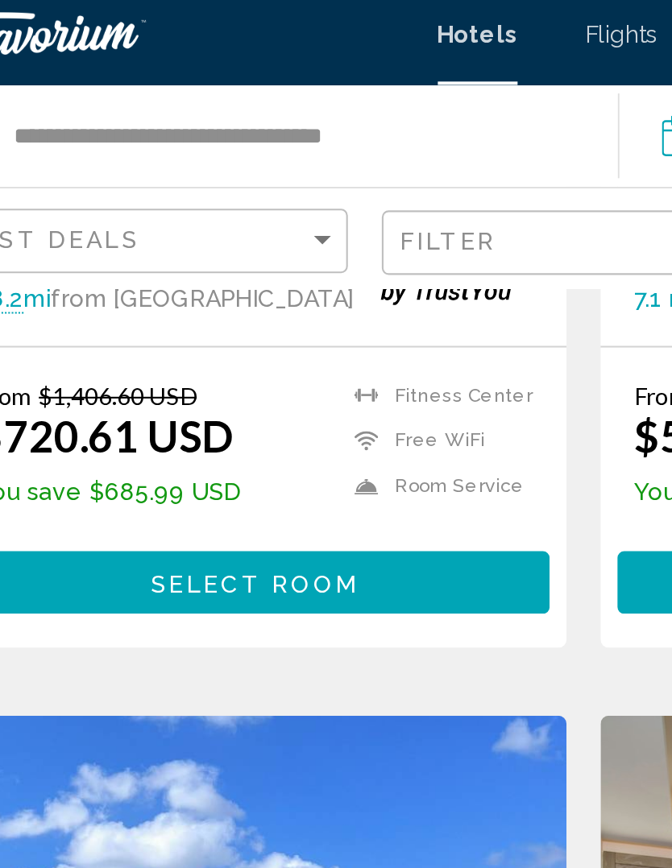
click at [43, 25] on div "Travorium" at bounding box center [112, 24] width 161 height 32
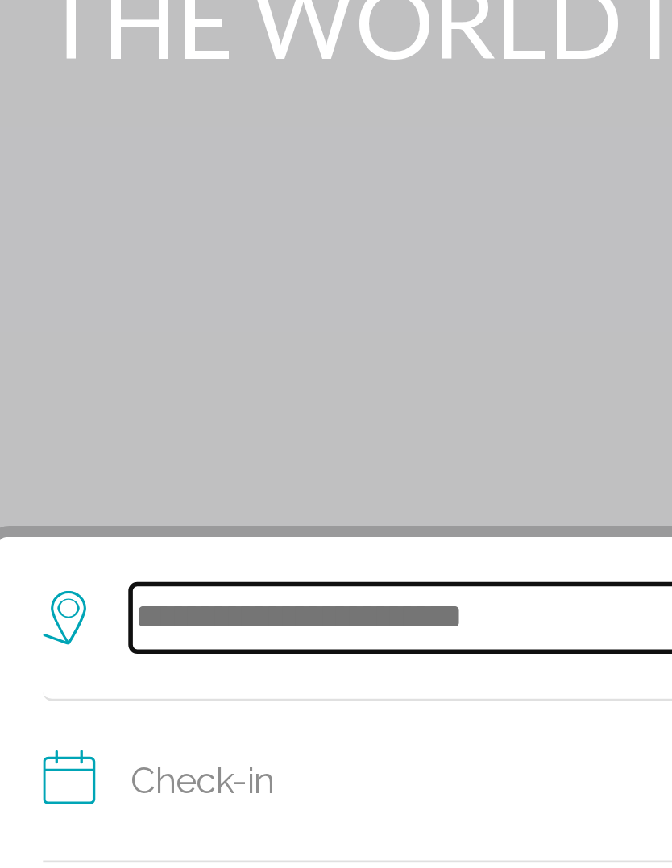
click at [131, 384] on input "Search widget" at bounding box center [339, 396] width 511 height 24
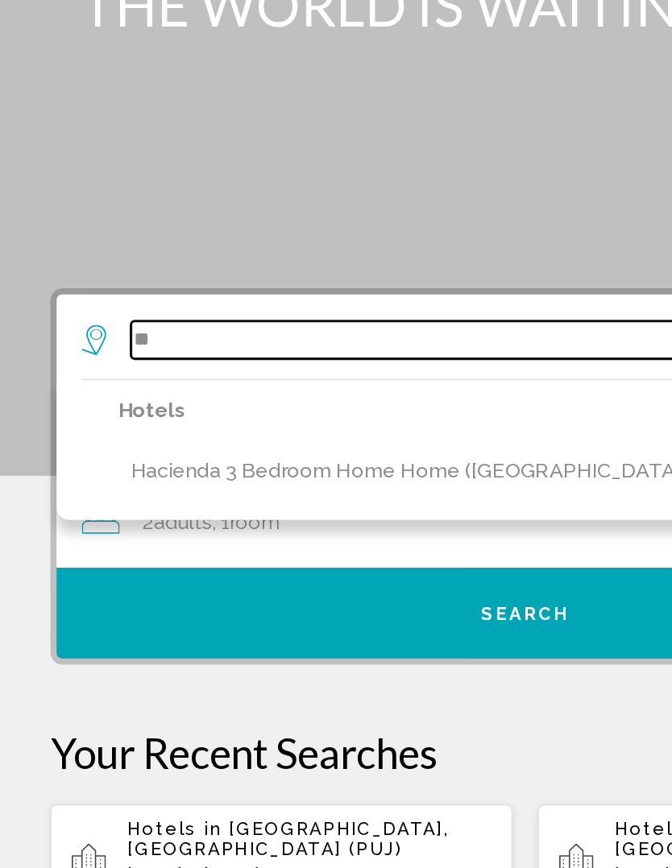
type input "*"
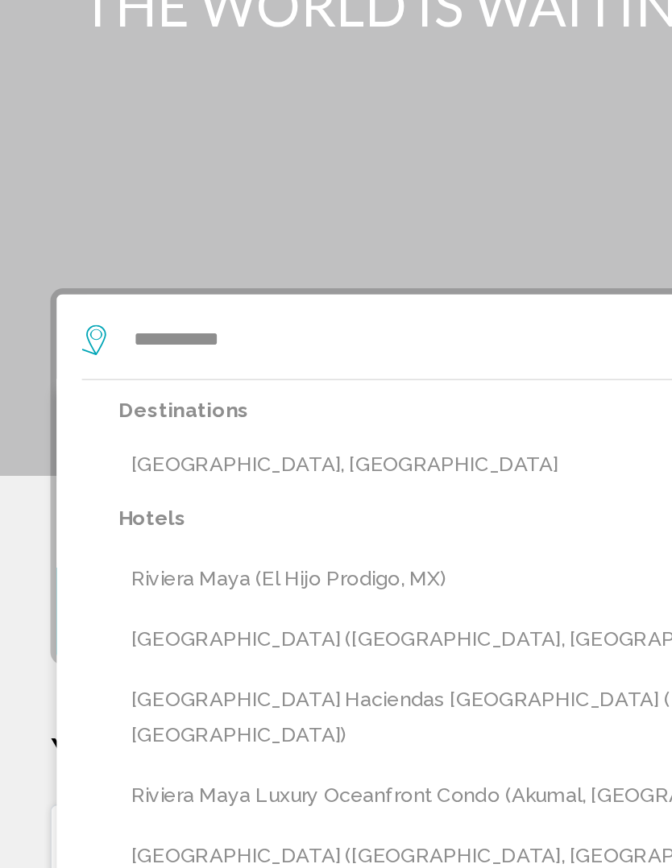
click at [153, 461] on button "[GEOGRAPHIC_DATA], [GEOGRAPHIC_DATA]" at bounding box center [348, 476] width 544 height 31
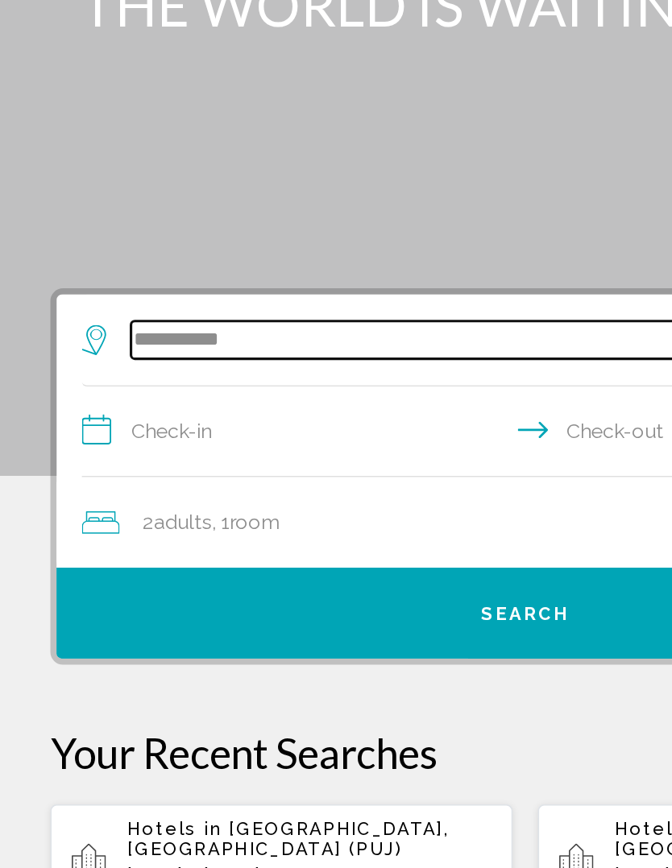
type input "**********"
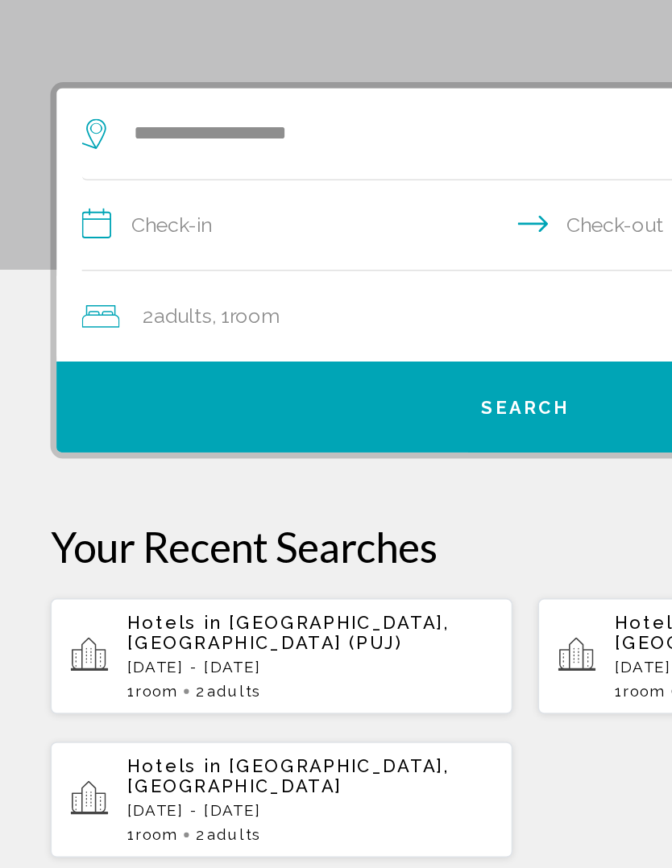
click at [139, 426] on input "**********" at bounding box center [338, 457] width 573 height 62
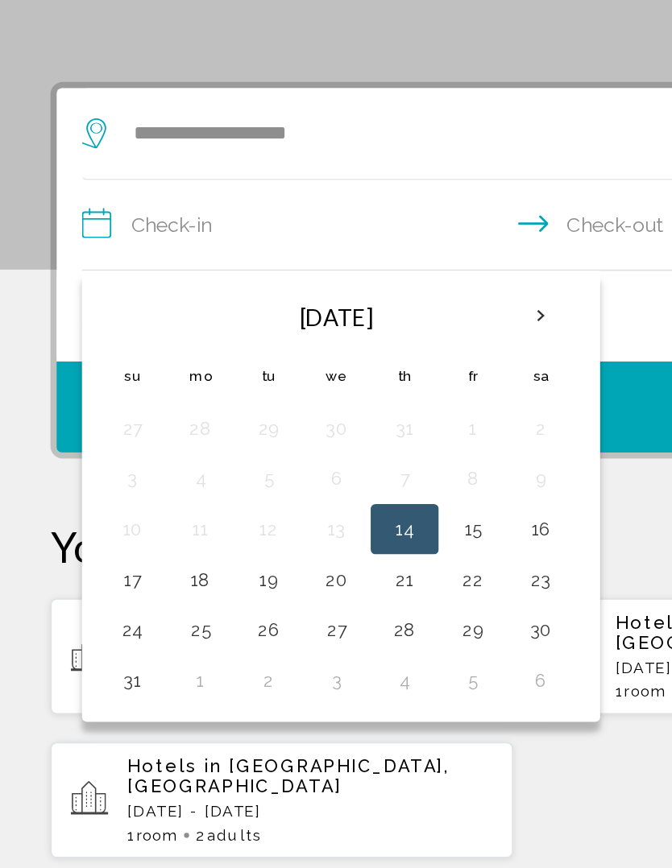
click at [353, 495] on th "Next month" at bounding box center [345, 512] width 43 height 35
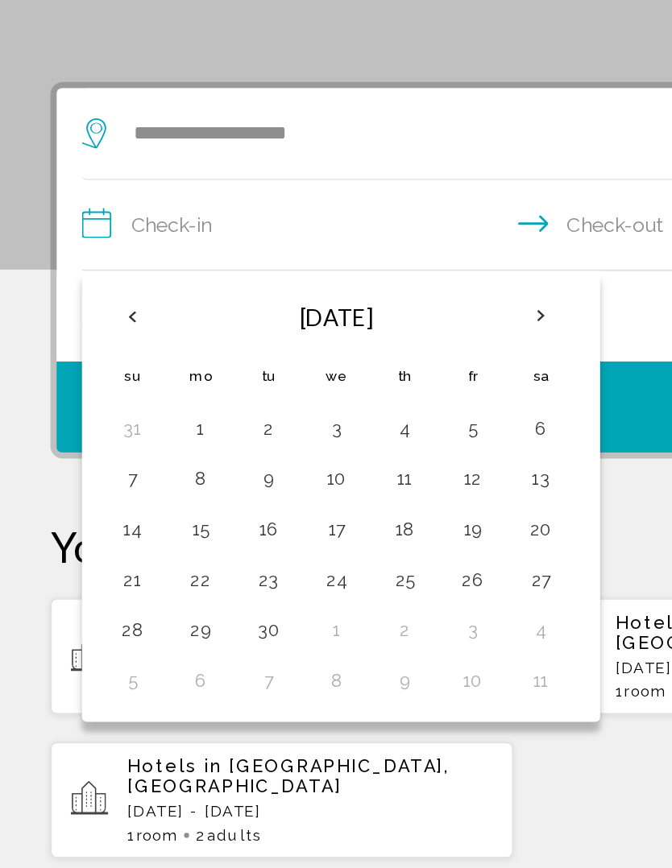
click at [340, 495] on th "Next month" at bounding box center [345, 512] width 43 height 35
click at [214, 573] on button "1" at bounding box center [215, 584] width 26 height 23
click at [82, 606] on button "5" at bounding box center [85, 617] width 26 height 23
type input "**********"
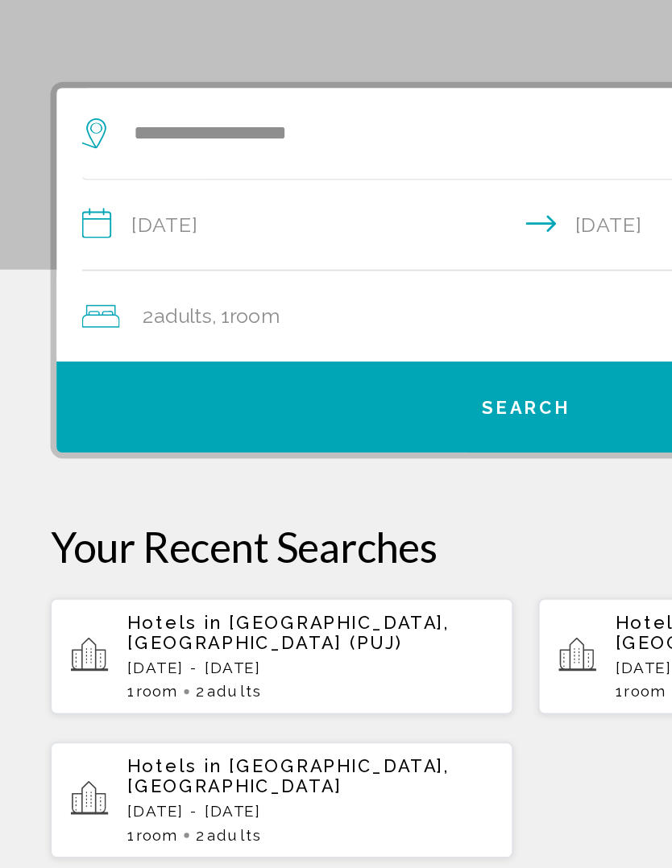
click at [109, 505] on span "Adults" at bounding box center [116, 512] width 37 height 15
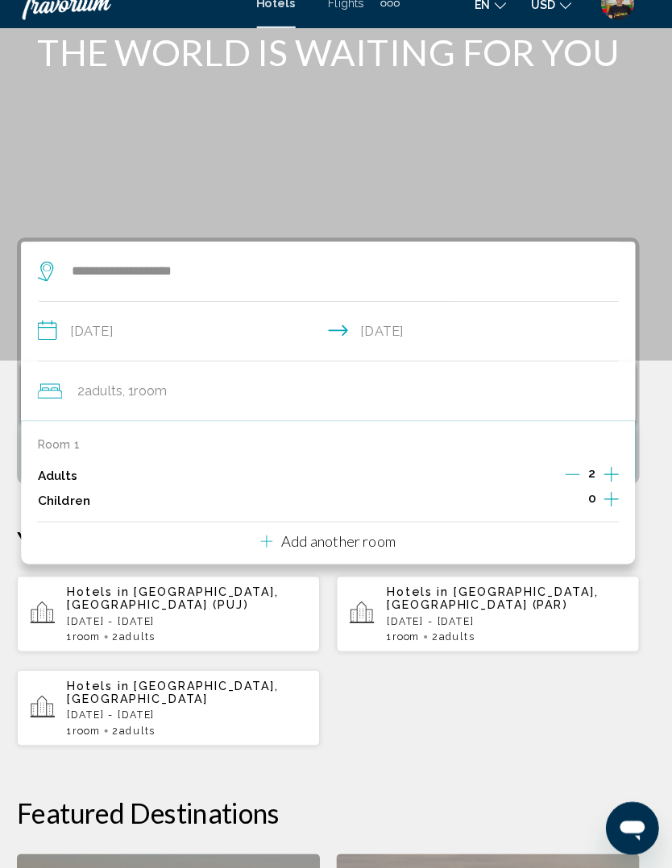
click at [605, 474] on icon "Increment adults" at bounding box center [612, 483] width 14 height 19
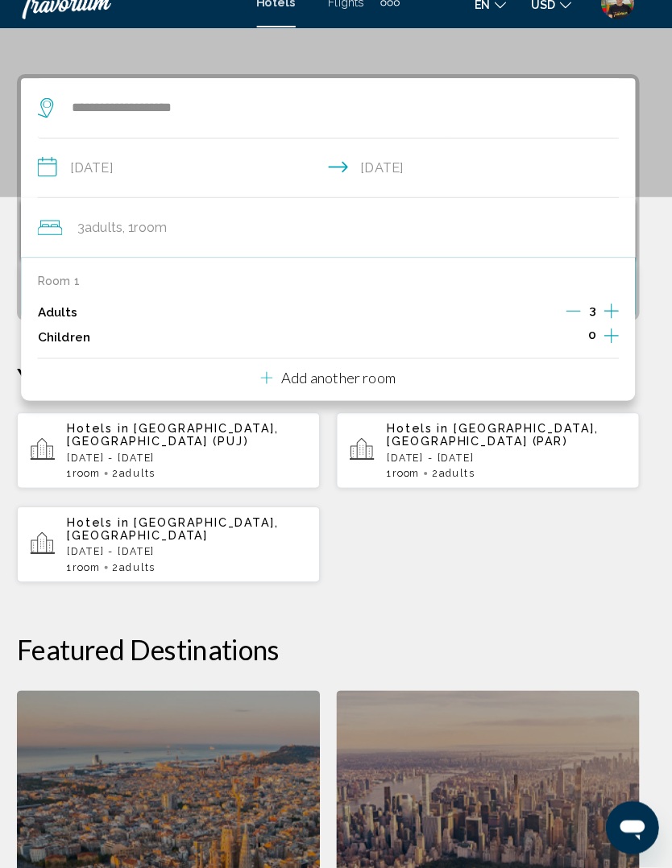
scroll to position [289, 0]
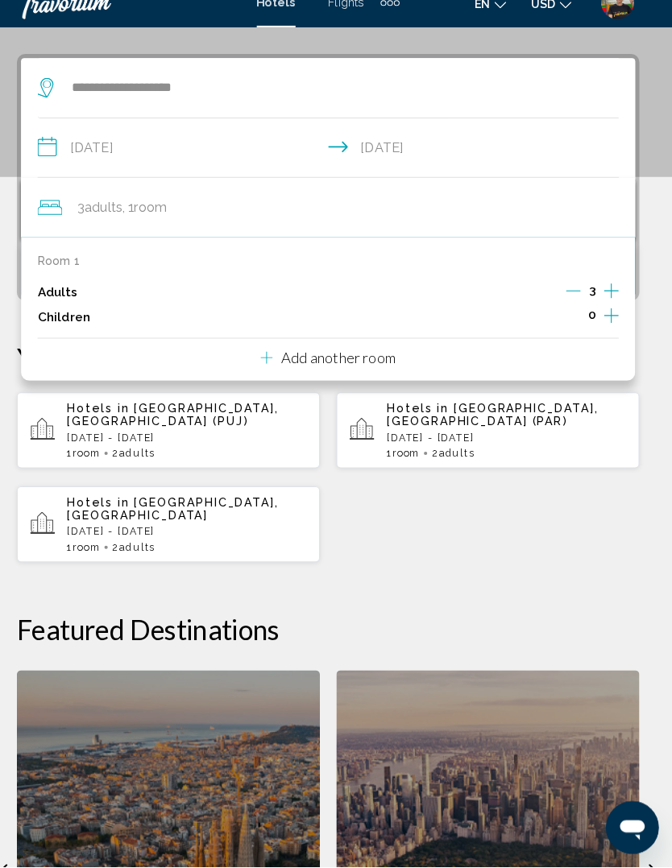
click at [526, 535] on div "**********" at bounding box center [336, 578] width 672 height 1008
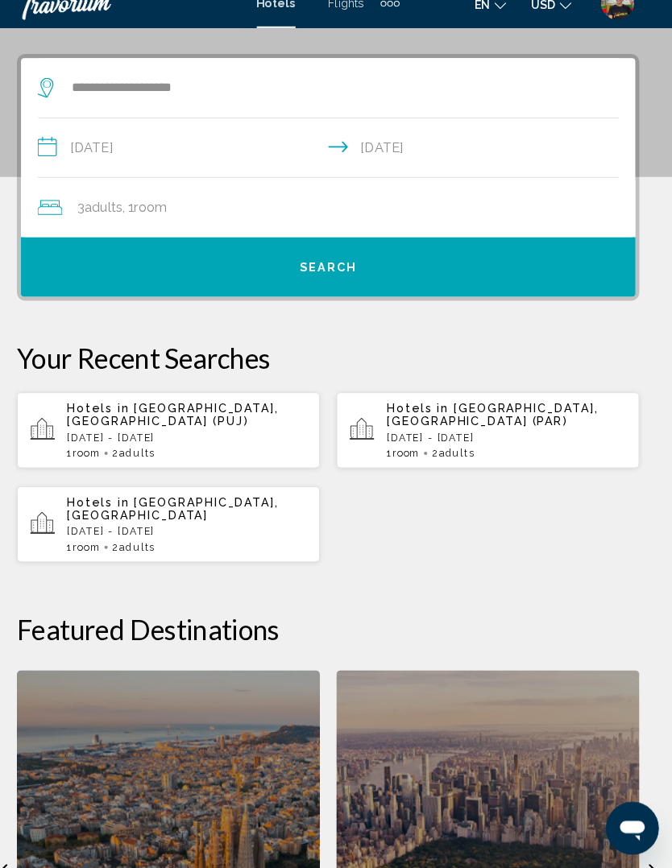
click at [246, 275] on button "Search" at bounding box center [335, 281] width 599 height 58
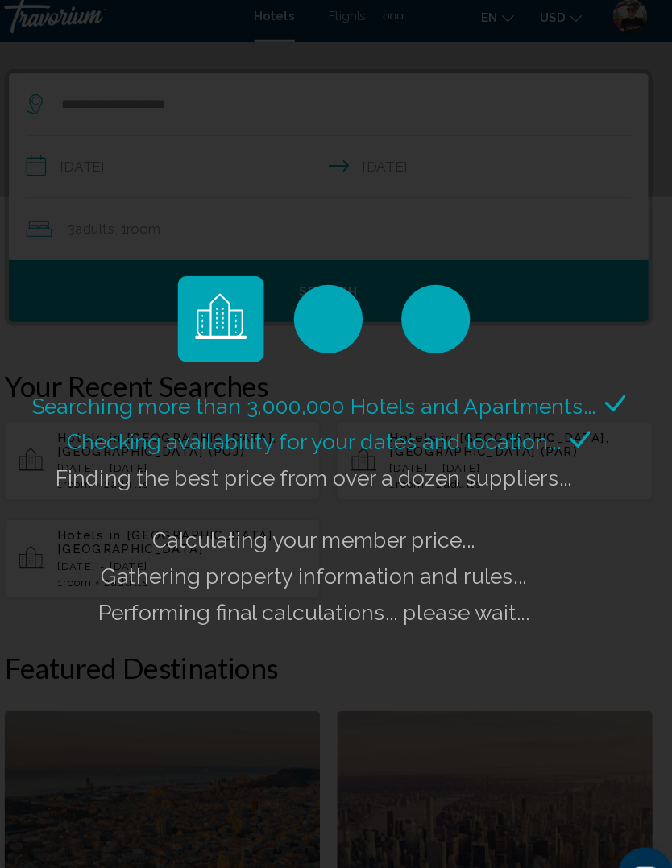
scroll to position [283, 0]
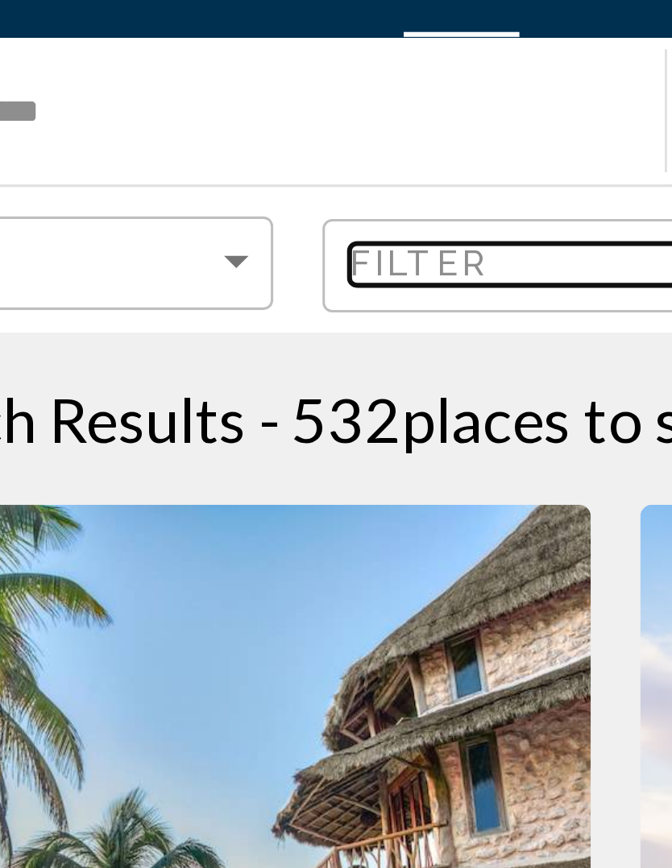
click at [249, 116] on span "Filter" at bounding box center [272, 122] width 46 height 13
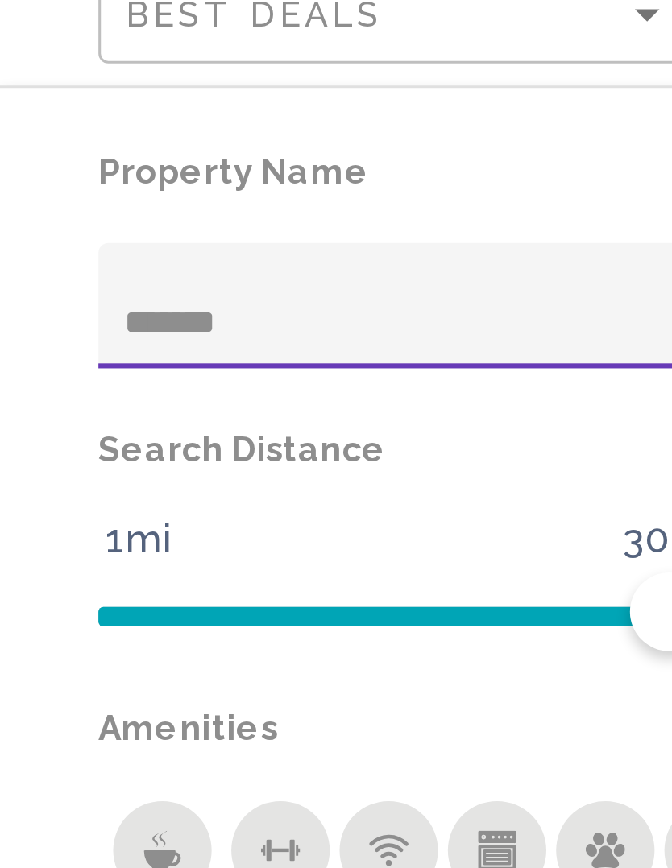
type input "********"
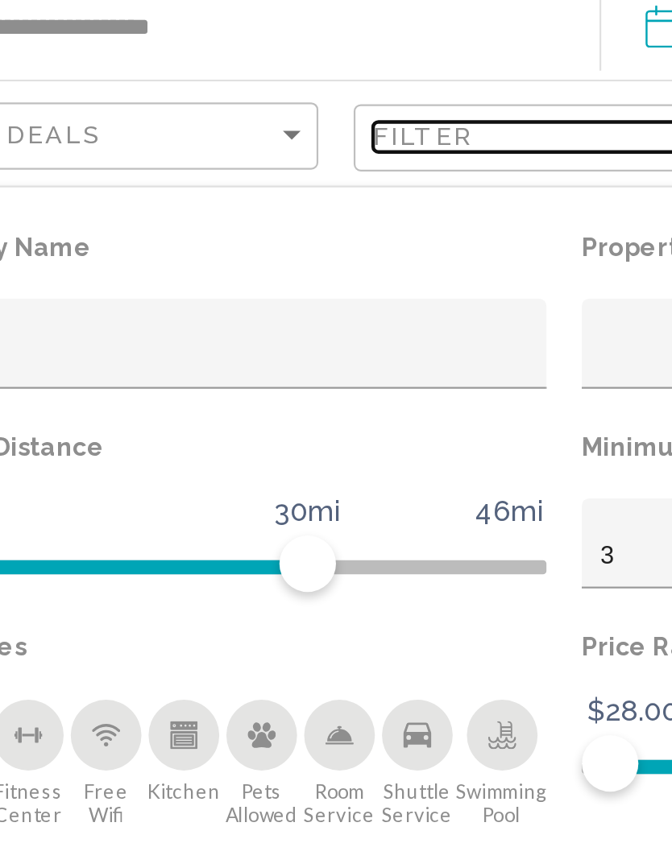
click at [249, 116] on div "Filter" at bounding box center [331, 122] width 164 height 13
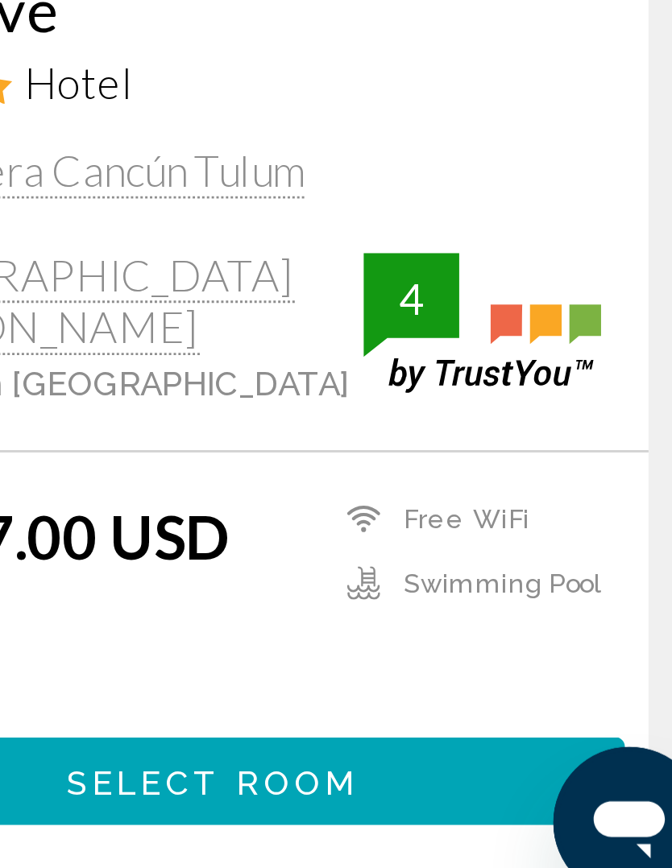
scroll to position [1866, 0]
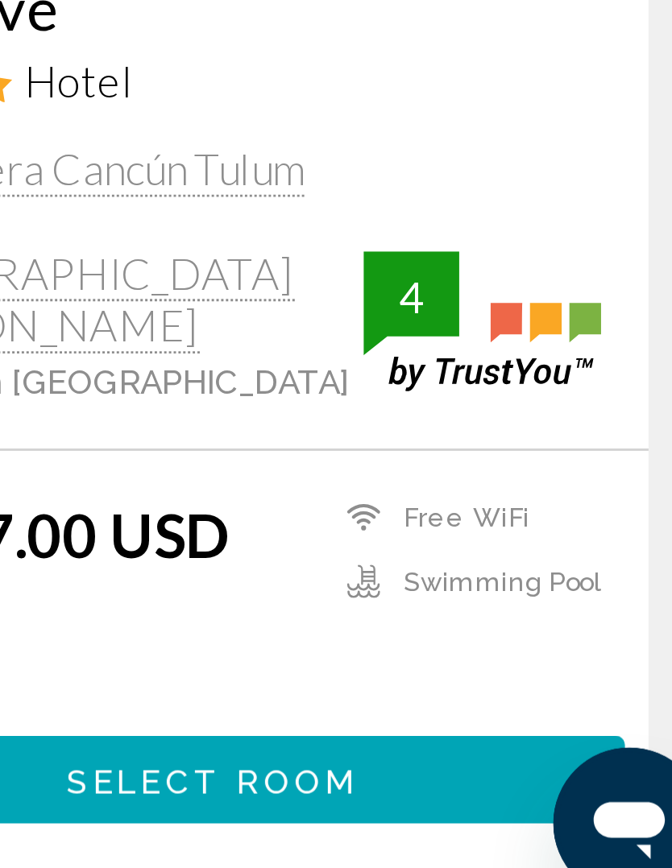
click at [442, 809] on span "Select Room" at bounding box center [491, 815] width 99 height 13
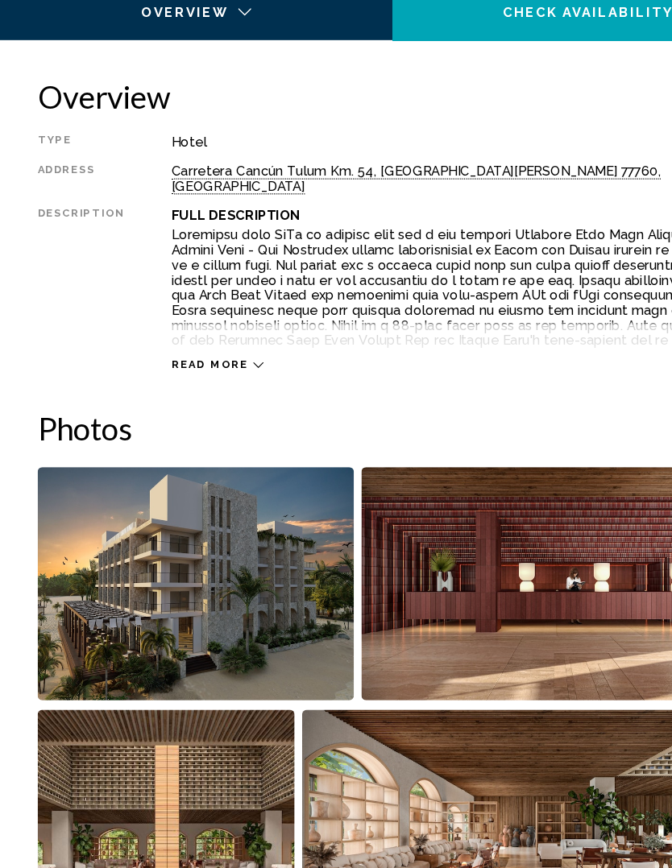
scroll to position [764, 0]
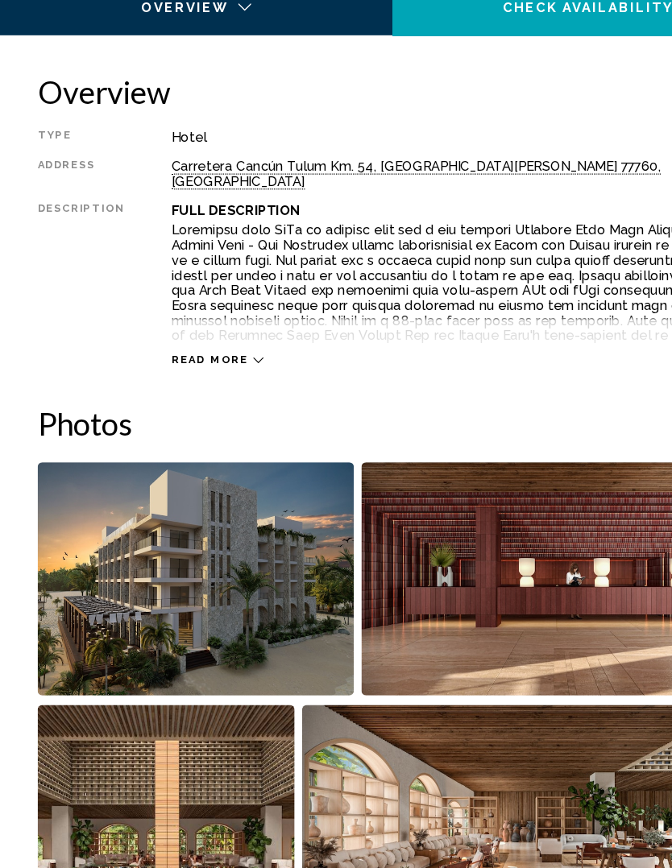
click at [215, 504] on img "Open full-screen image slider" at bounding box center [167, 563] width 271 height 200
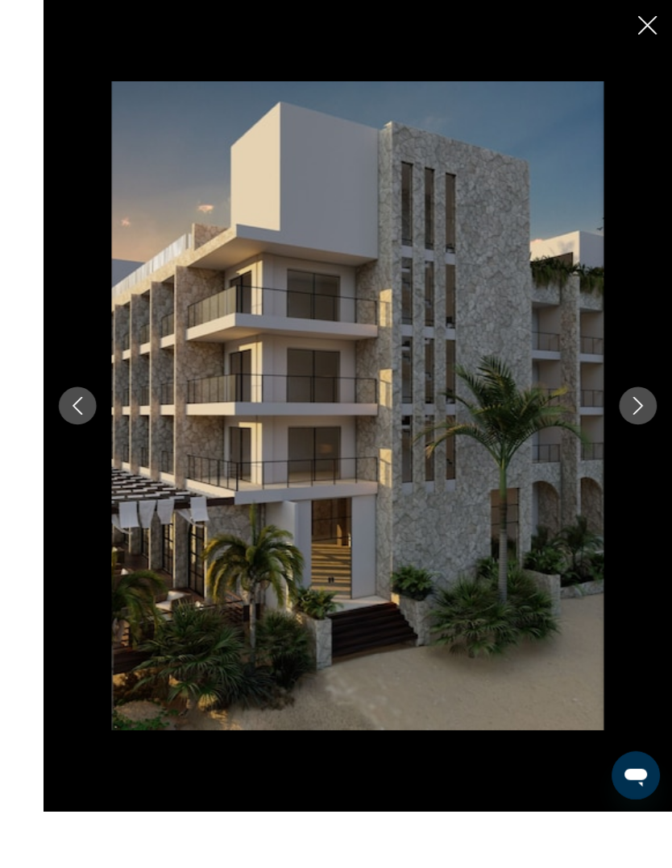
scroll to position [741, 0]
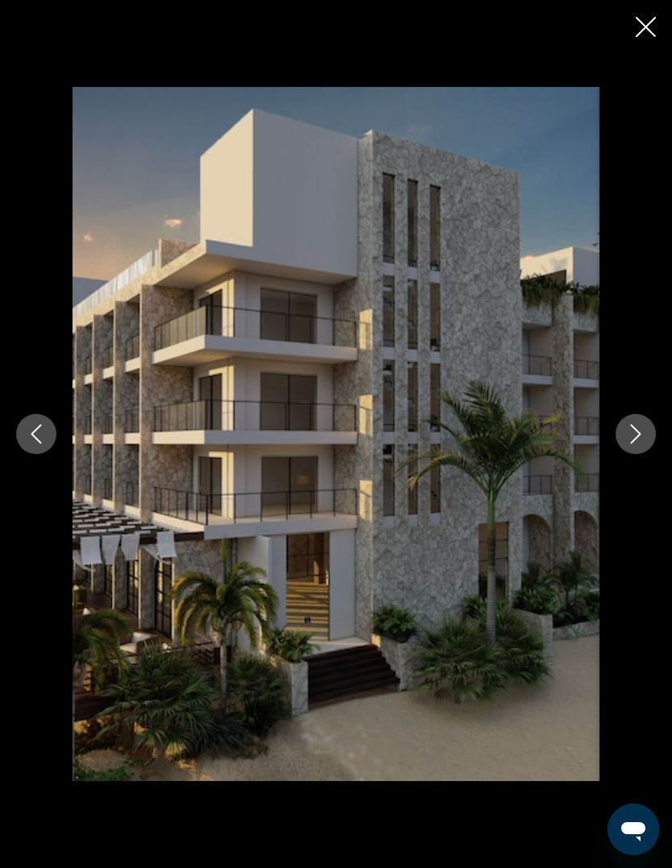
click at [646, 454] on button "Next image" at bounding box center [635, 434] width 40 height 40
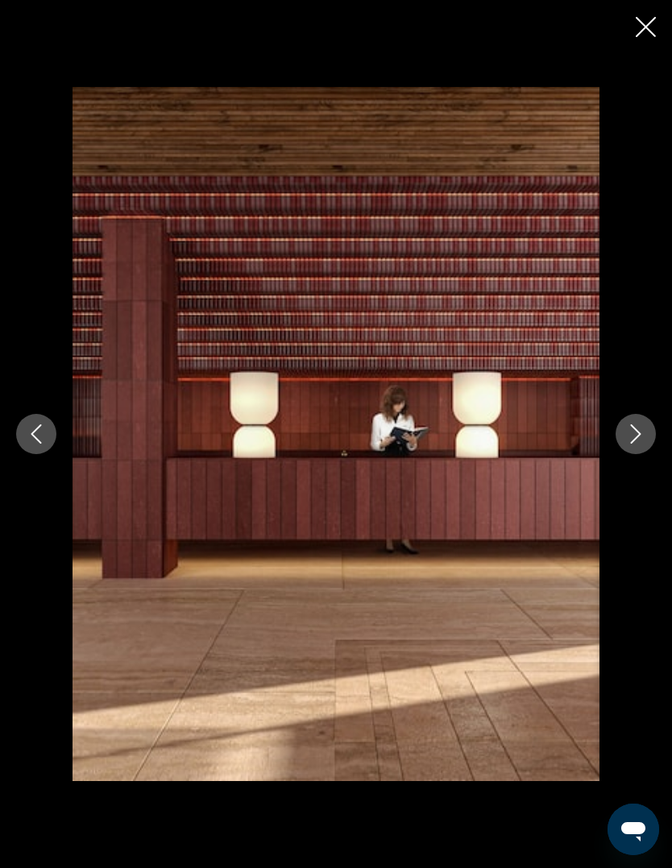
click at [637, 444] on icon "Next image" at bounding box center [636, 433] width 10 height 19
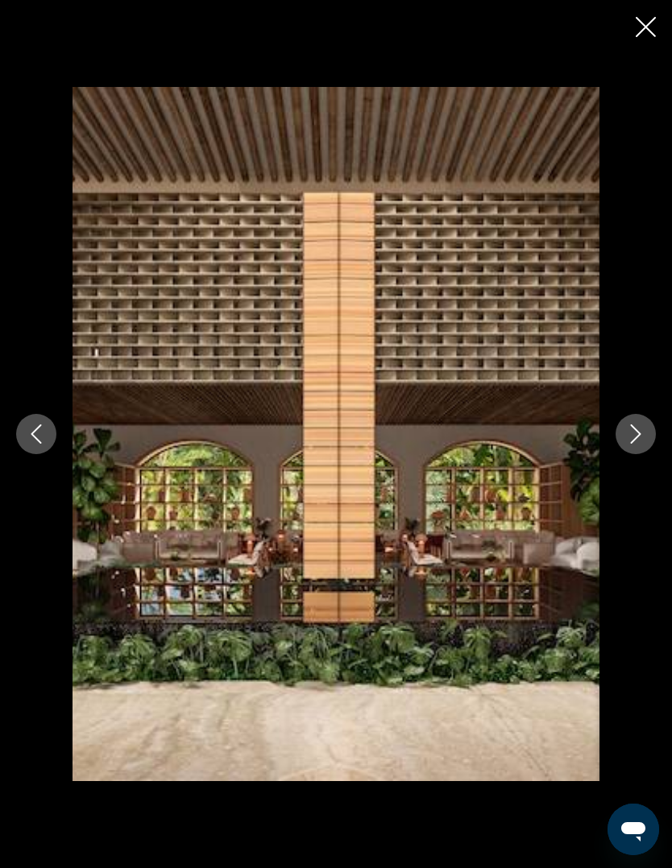
click at [636, 444] on icon "Next image" at bounding box center [635, 433] width 19 height 19
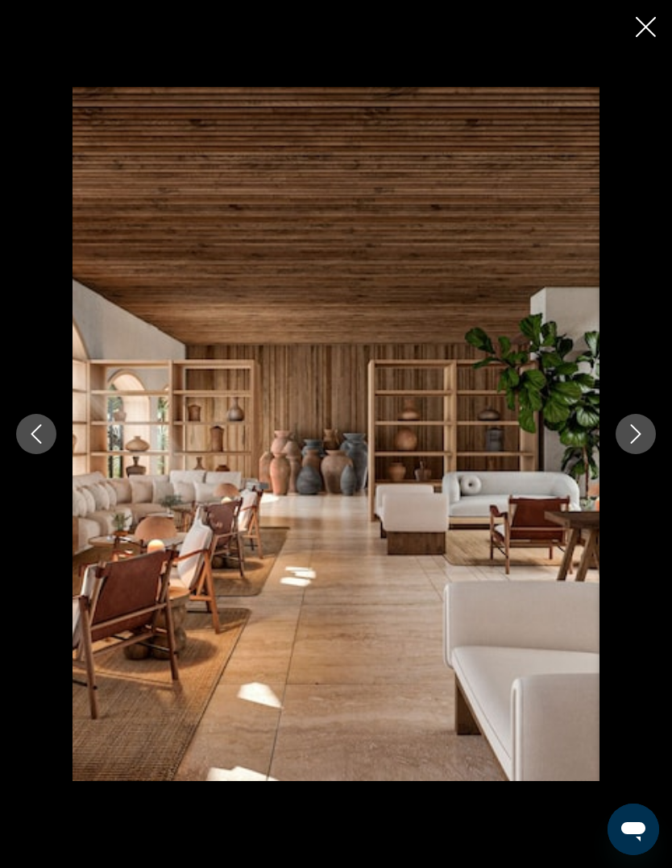
click at [640, 444] on icon "Next image" at bounding box center [635, 433] width 19 height 19
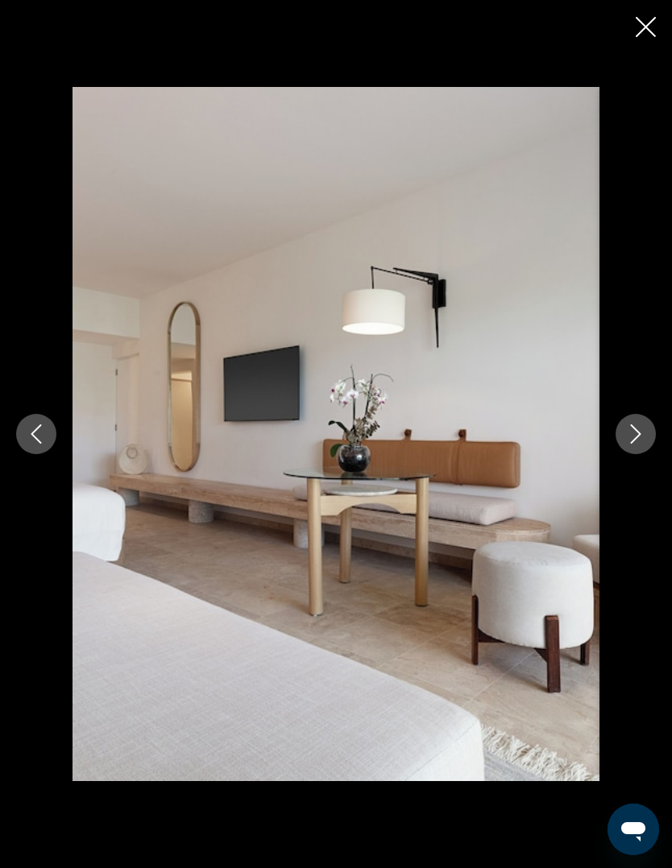
click at [636, 454] on button "Next image" at bounding box center [635, 434] width 40 height 40
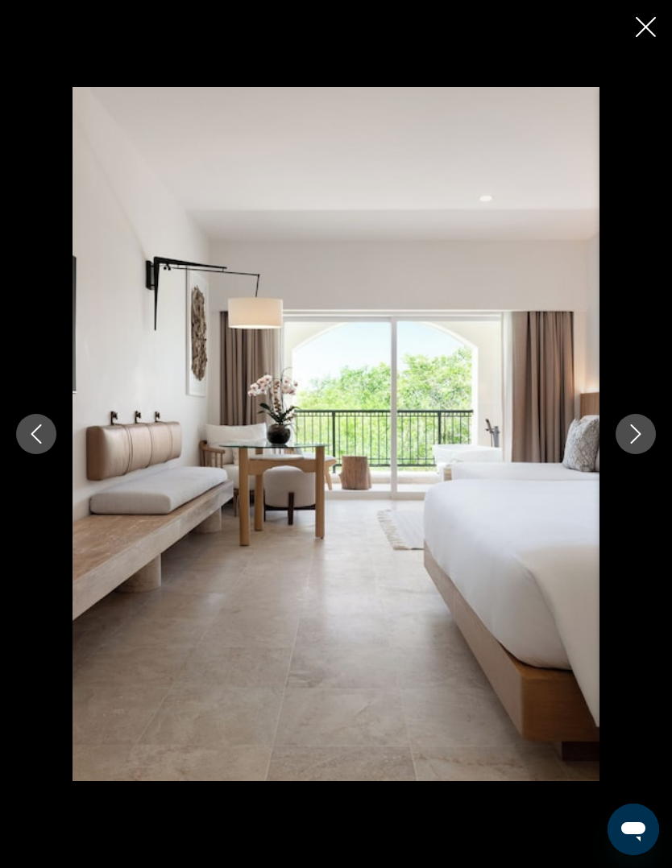
click at [627, 454] on button "Next image" at bounding box center [635, 434] width 40 height 40
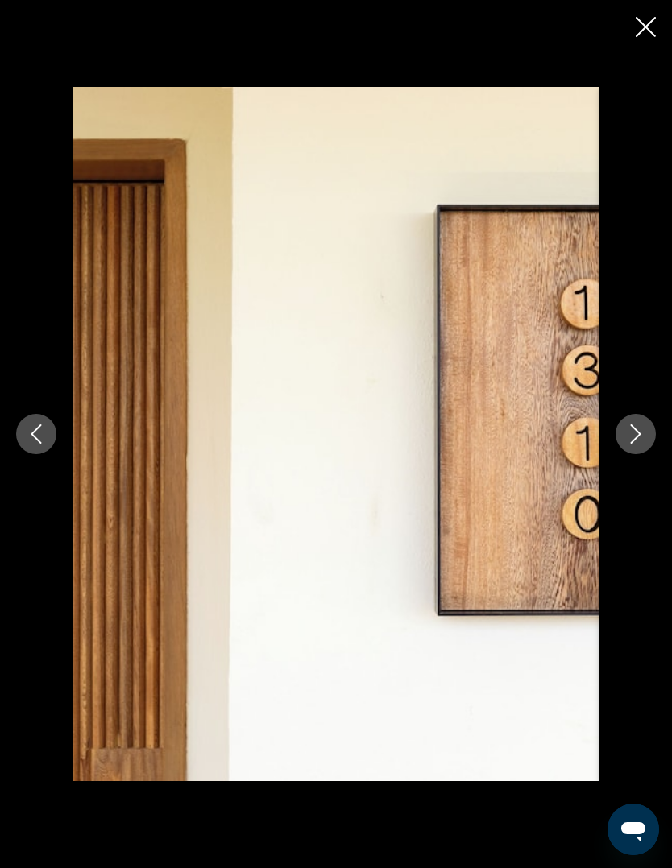
click at [627, 454] on button "Next image" at bounding box center [635, 434] width 40 height 40
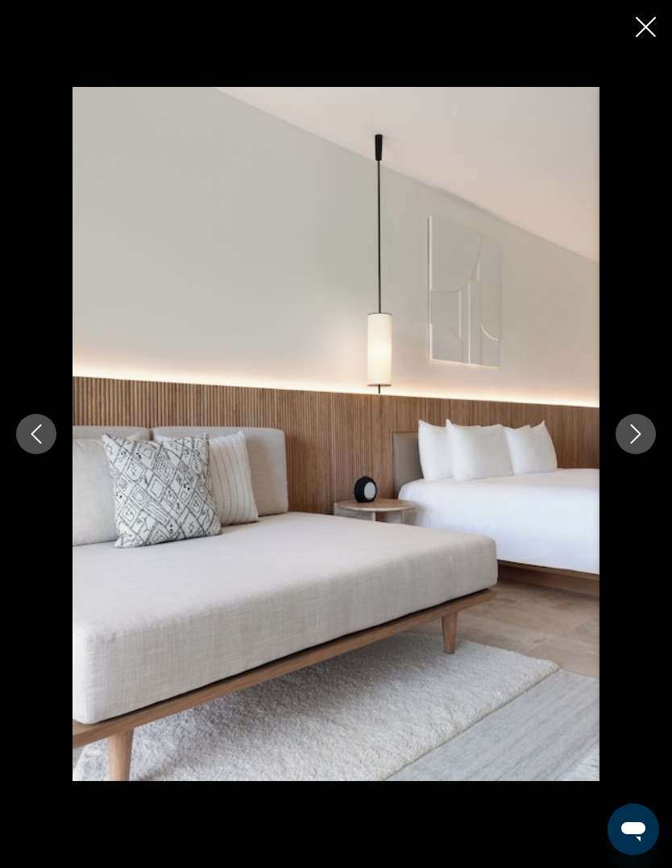
click at [626, 444] on icon "Next image" at bounding box center [635, 433] width 19 height 19
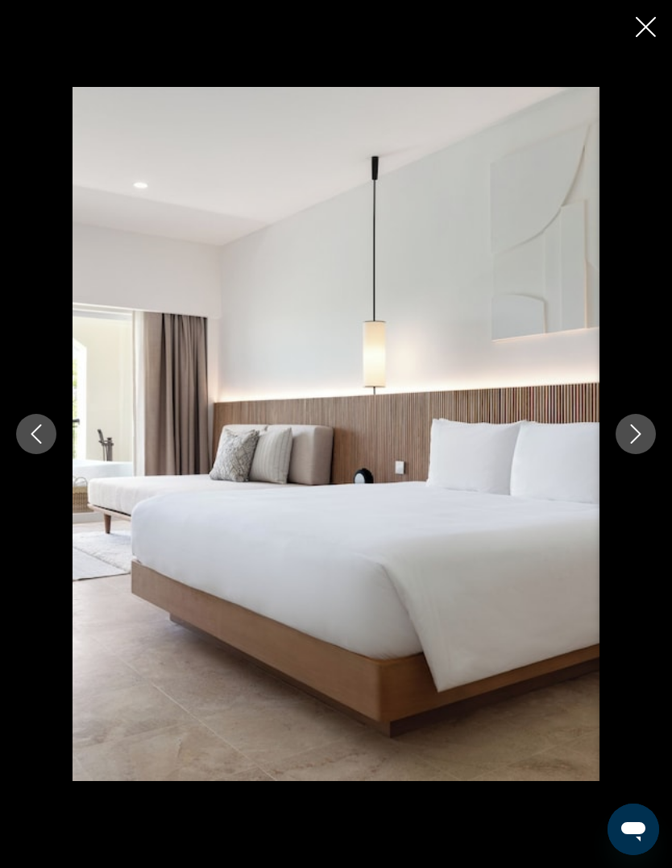
click at [631, 444] on icon "Next image" at bounding box center [635, 433] width 19 height 19
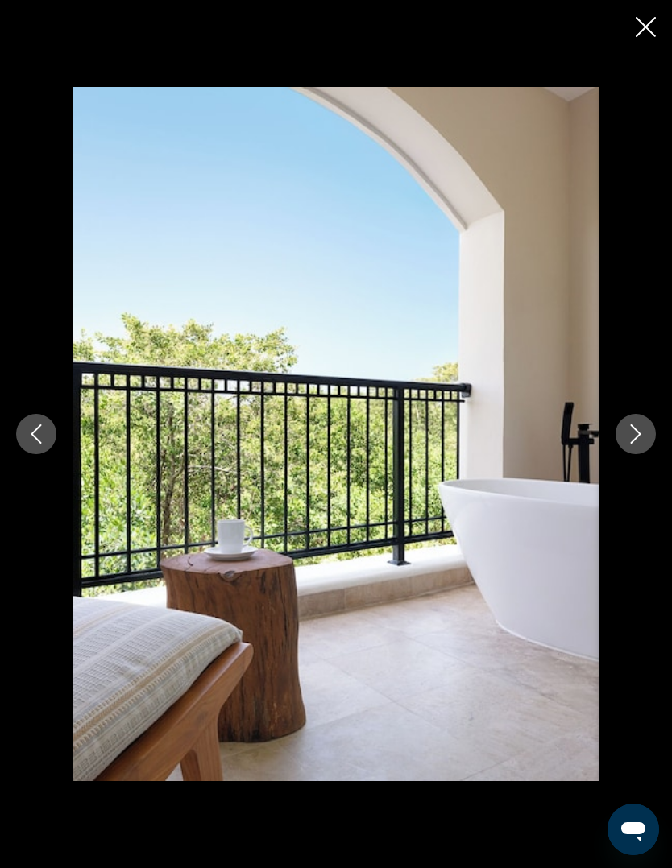
click at [625, 454] on button "Next image" at bounding box center [635, 434] width 40 height 40
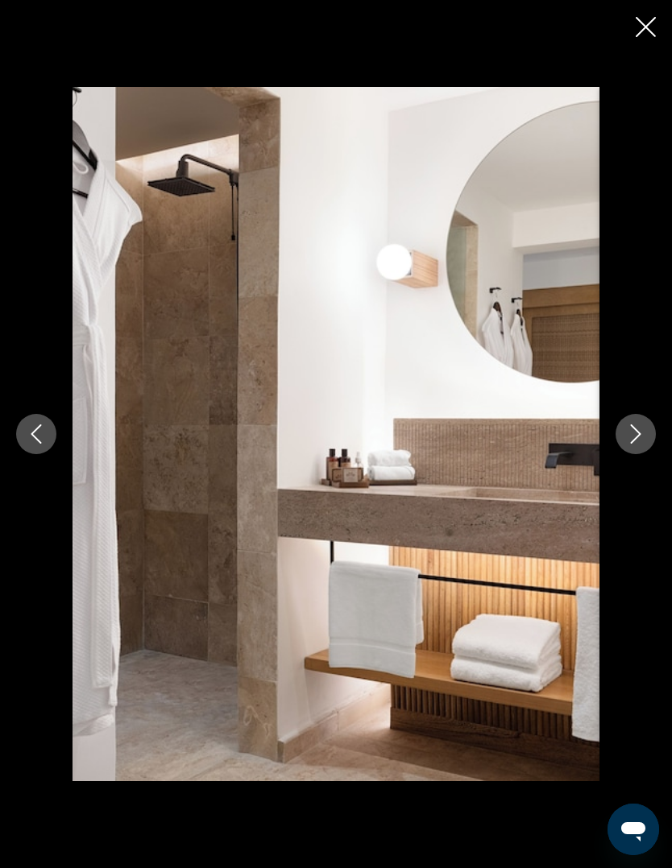
click at [624, 454] on button "Next image" at bounding box center [635, 434] width 40 height 40
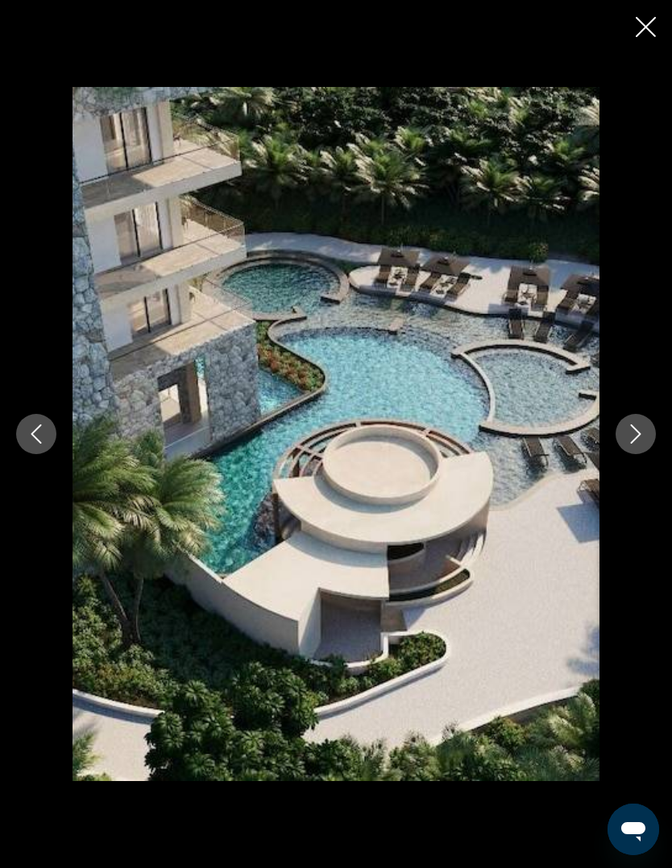
click at [623, 454] on button "Next image" at bounding box center [635, 434] width 40 height 40
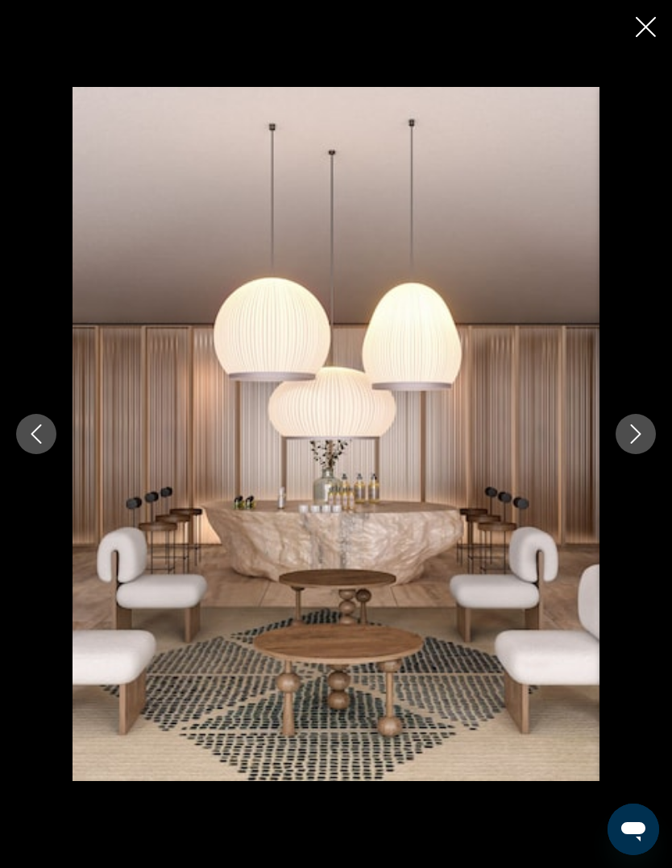
click at [620, 454] on button "Next image" at bounding box center [635, 434] width 40 height 40
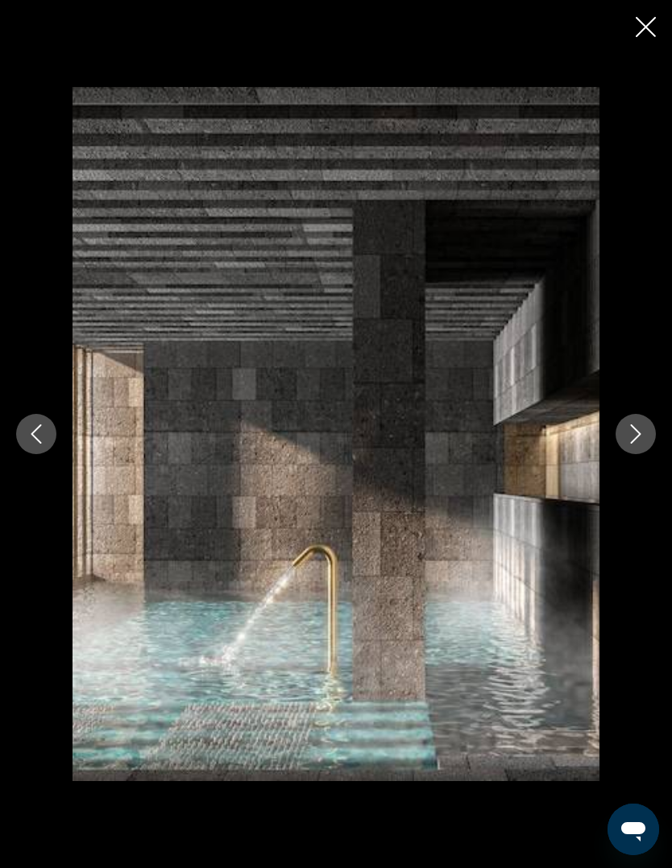
click at [651, 454] on button "Next image" at bounding box center [635, 434] width 40 height 40
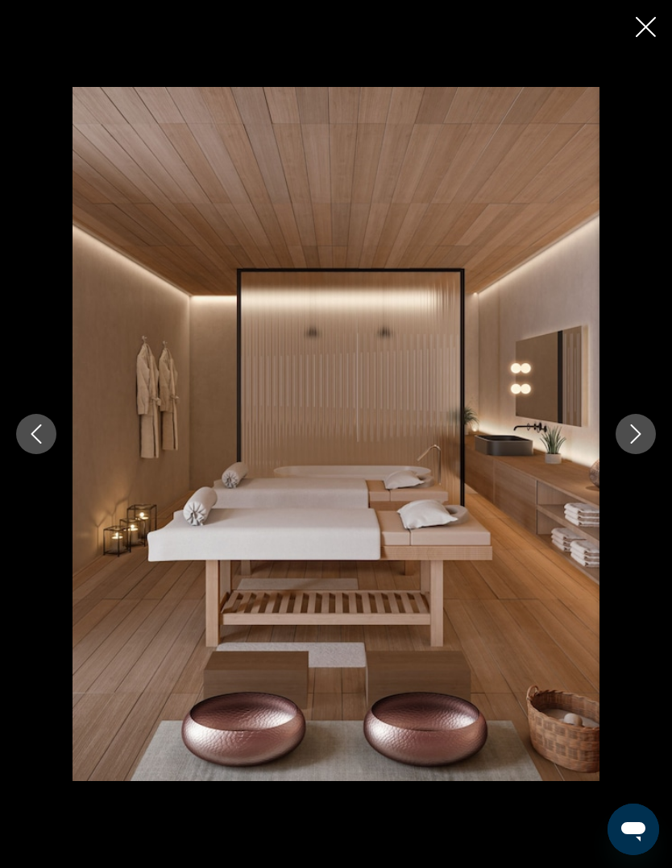
click at [645, 454] on button "Next image" at bounding box center [635, 434] width 40 height 40
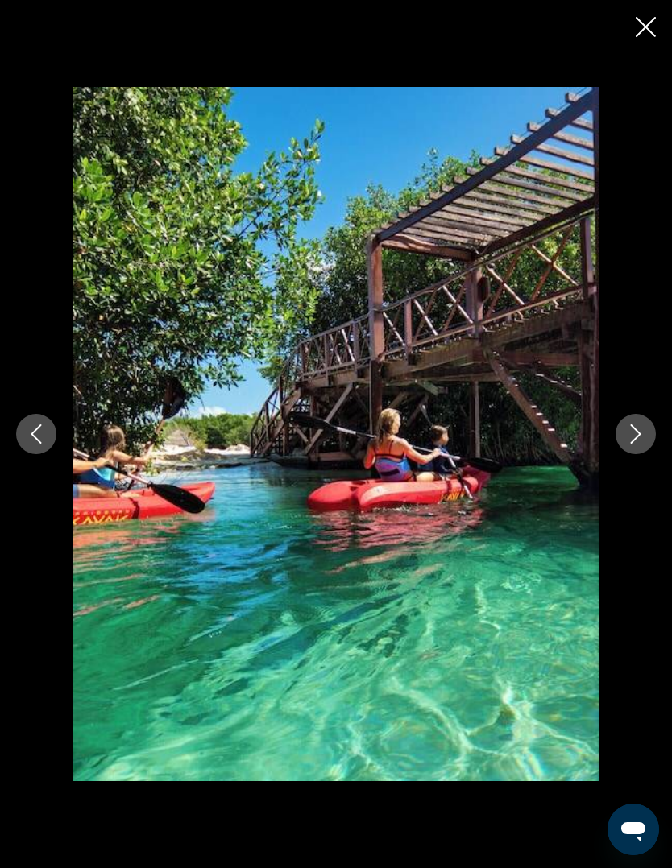
click at [650, 454] on button "Next image" at bounding box center [635, 434] width 40 height 40
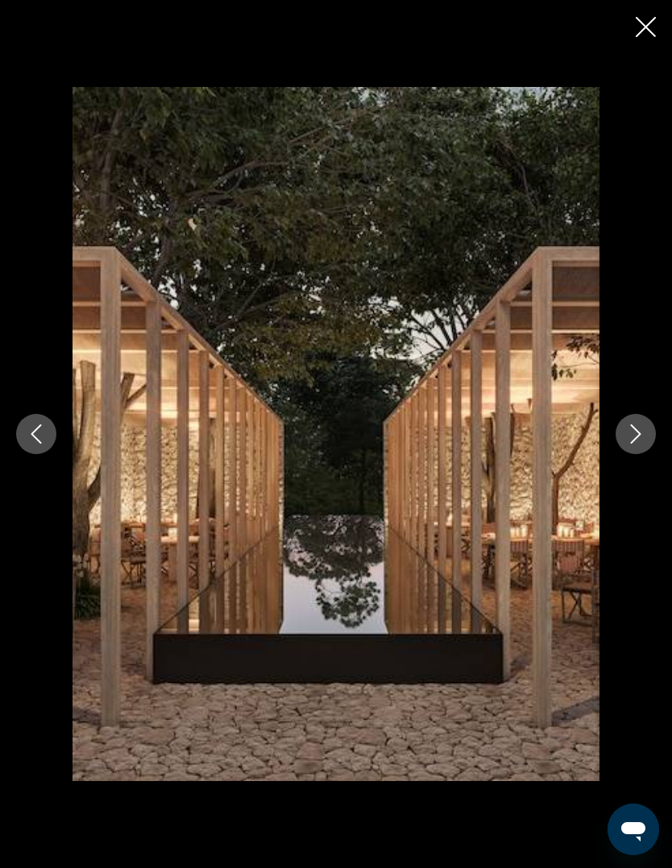
click at [648, 454] on button "Next image" at bounding box center [635, 434] width 40 height 40
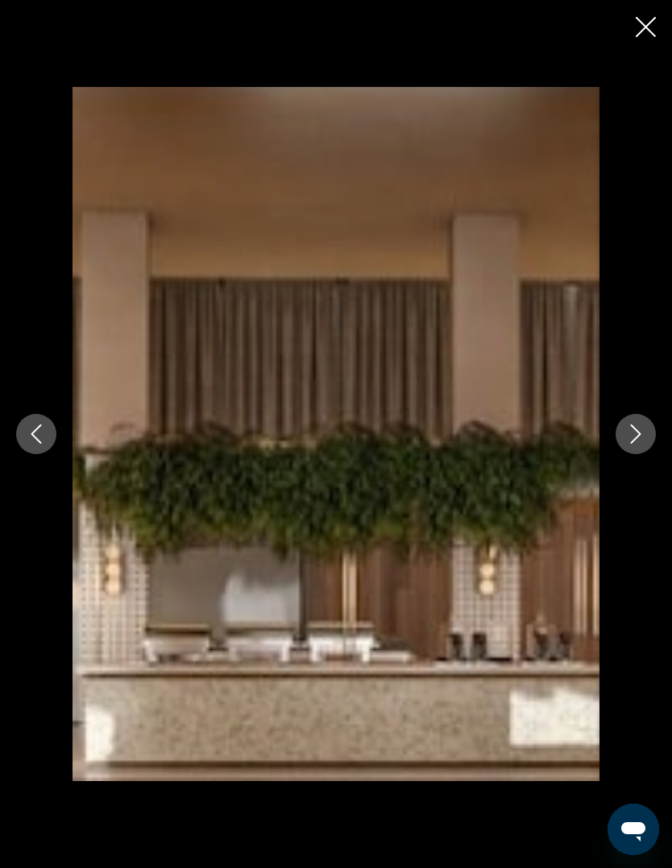
click at [640, 444] on icon "Next image" at bounding box center [636, 433] width 10 height 19
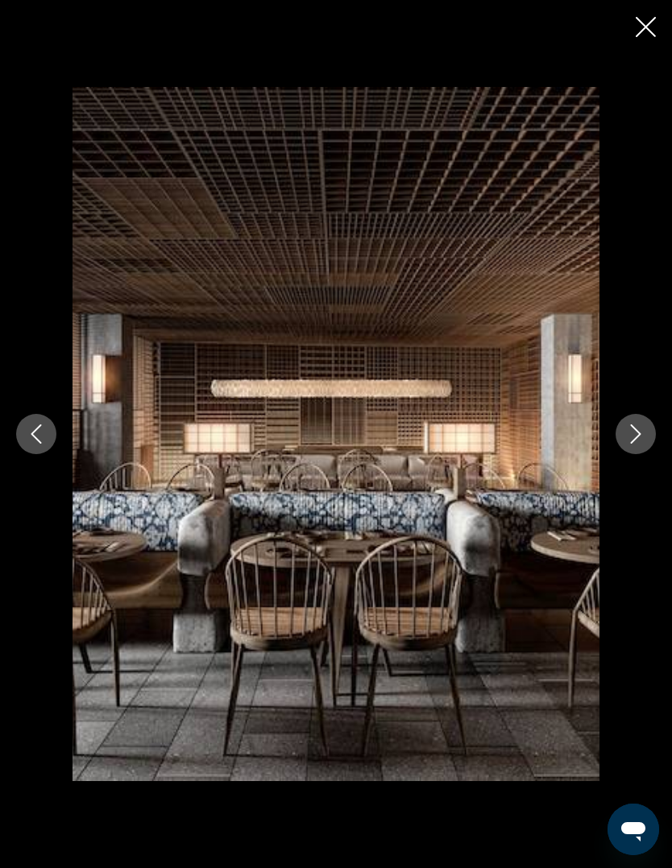
click at [631, 444] on icon "Next image" at bounding box center [635, 433] width 19 height 19
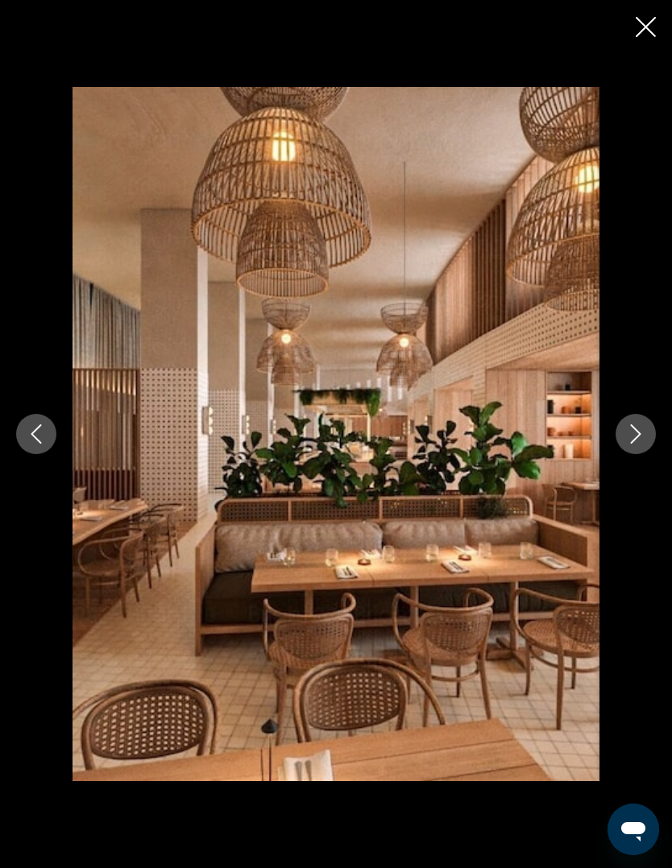
click at [634, 444] on icon "Next image" at bounding box center [635, 433] width 19 height 19
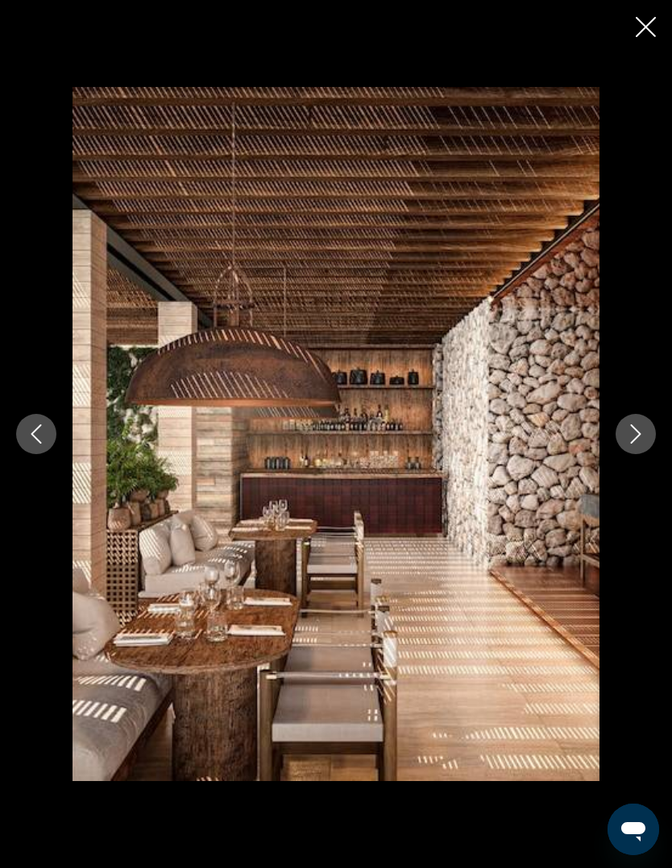
click at [641, 444] on icon "Next image" at bounding box center [635, 433] width 19 height 19
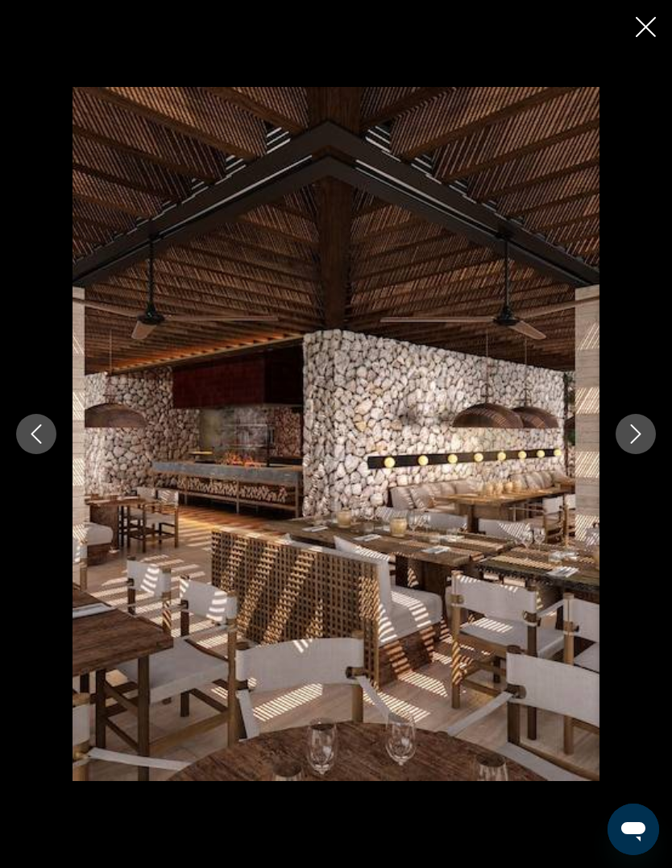
click at [634, 444] on icon "Next image" at bounding box center [635, 433] width 19 height 19
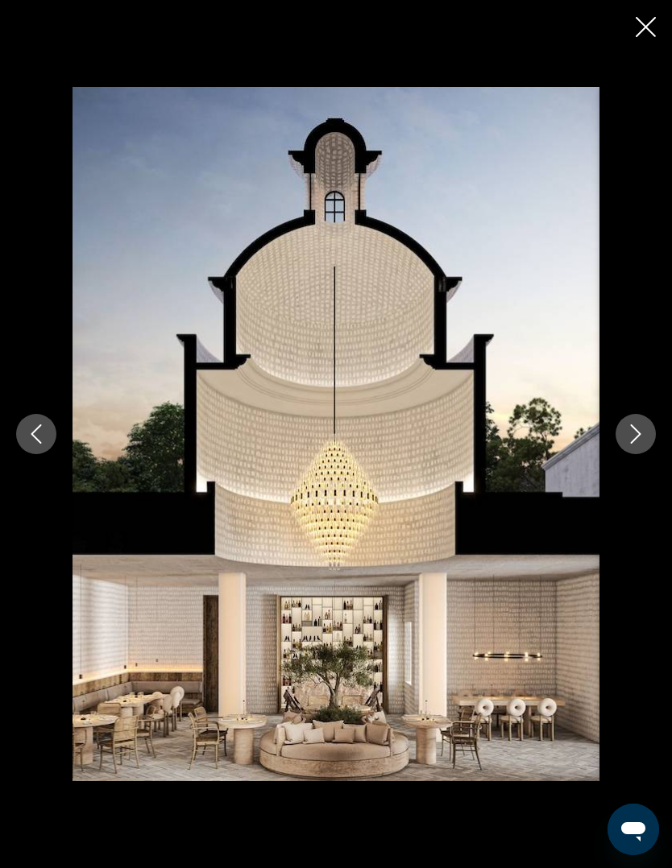
click at [638, 22] on icon "Close slideshow" at bounding box center [646, 27] width 20 height 20
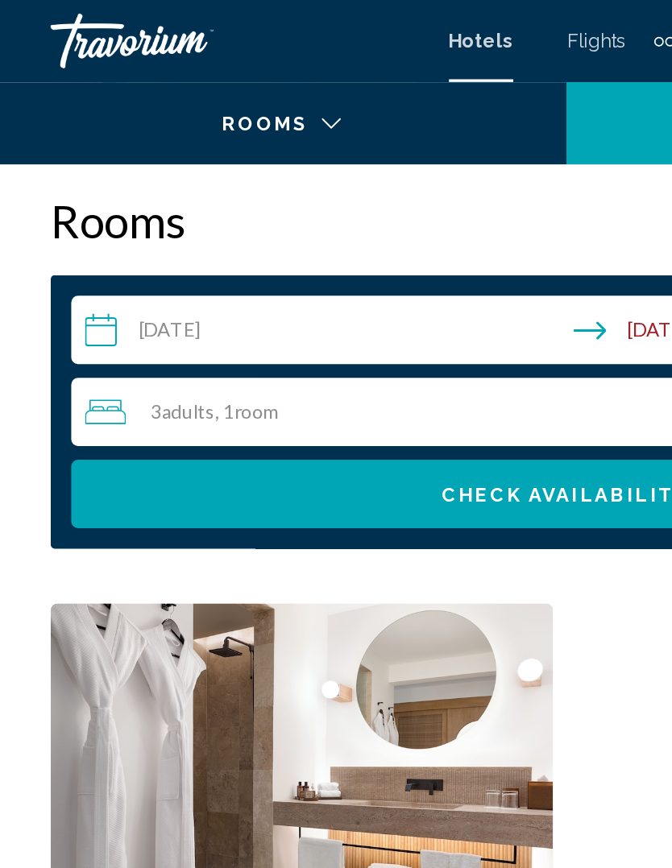
scroll to position [2524, 0]
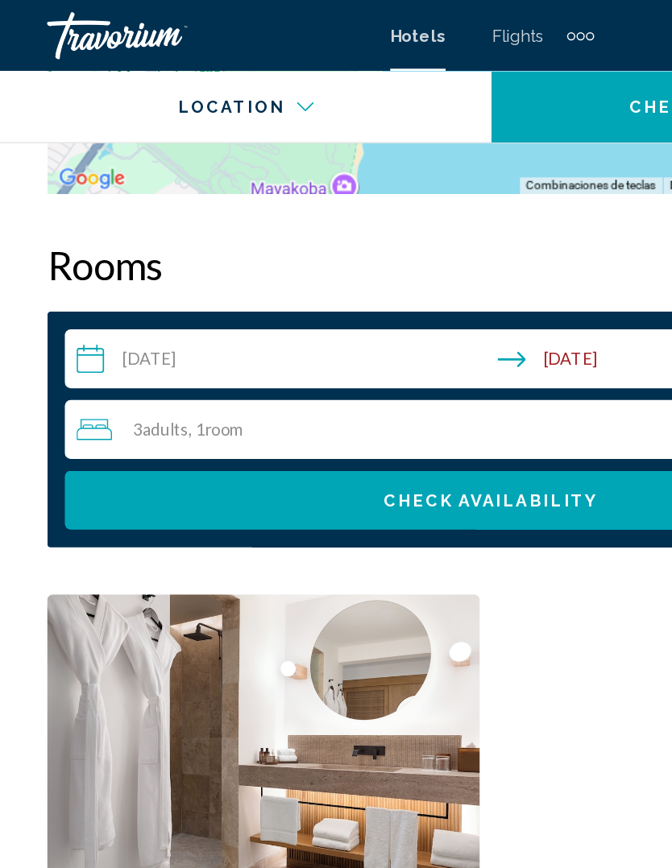
click at [111, 244] on input "**********" at bounding box center [339, 247] width 590 height 45
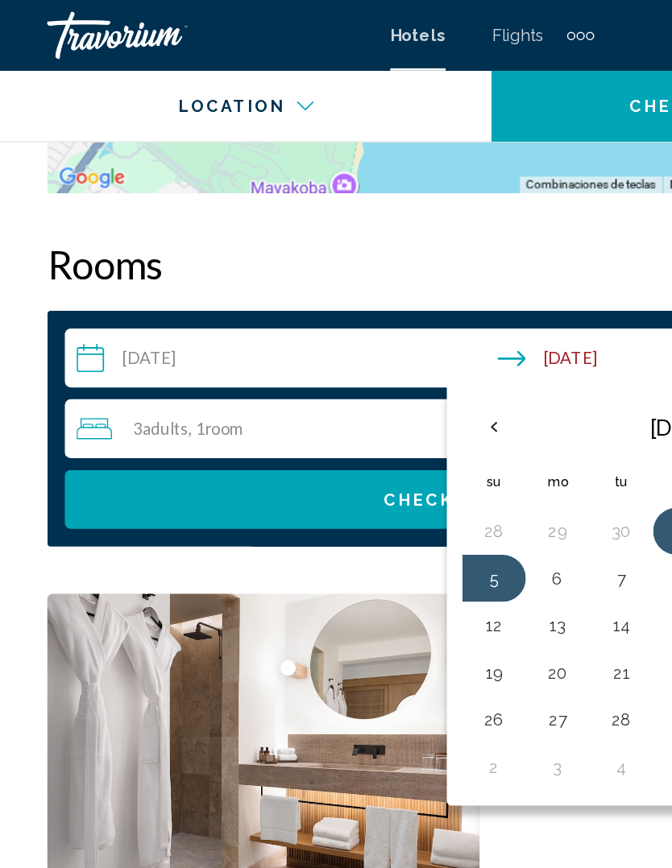
scroll to position [2474, 0]
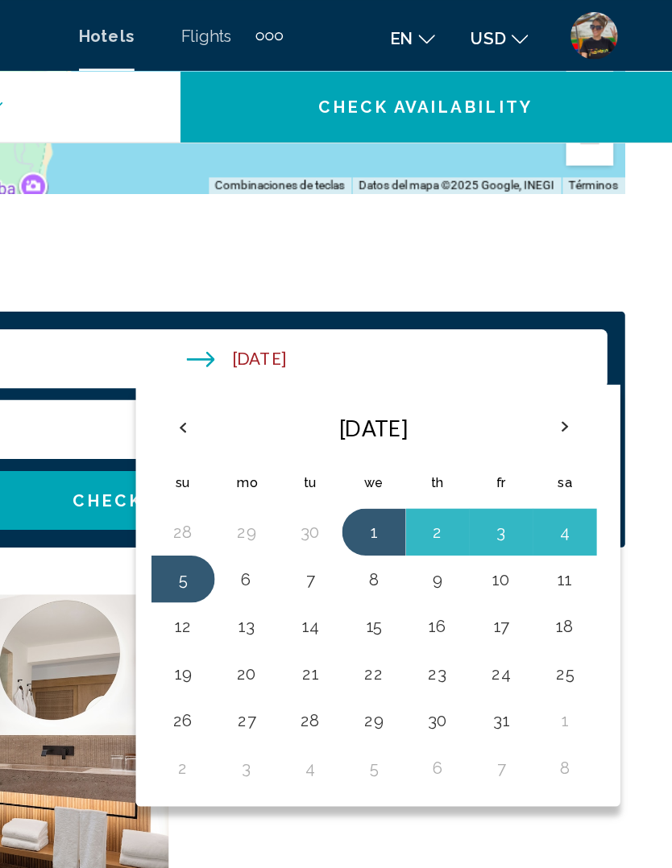
click at [577, 285] on th "Next month" at bounding box center [598, 291] width 43 height 35
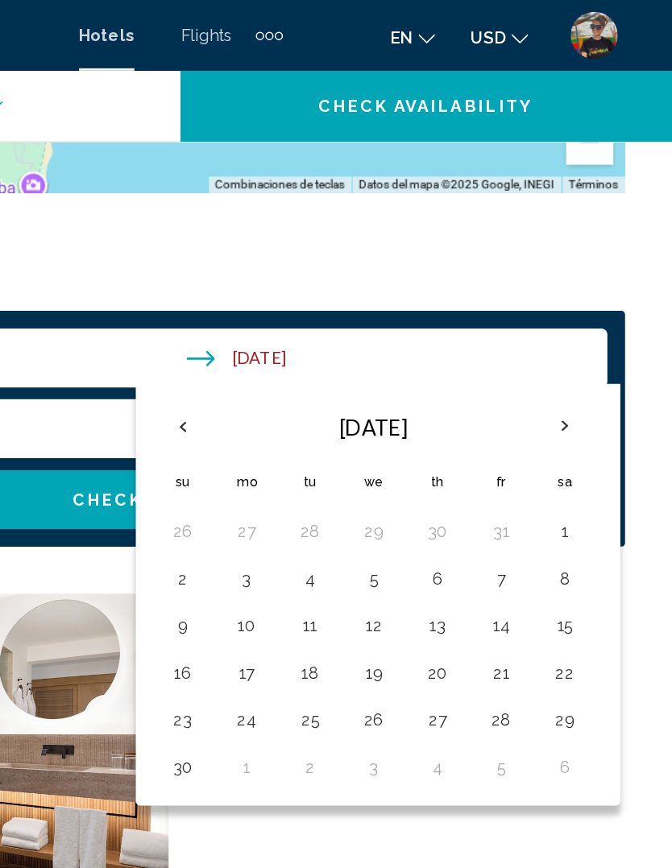
click at [316, 279] on th "Previous month" at bounding box center [337, 291] width 43 height 35
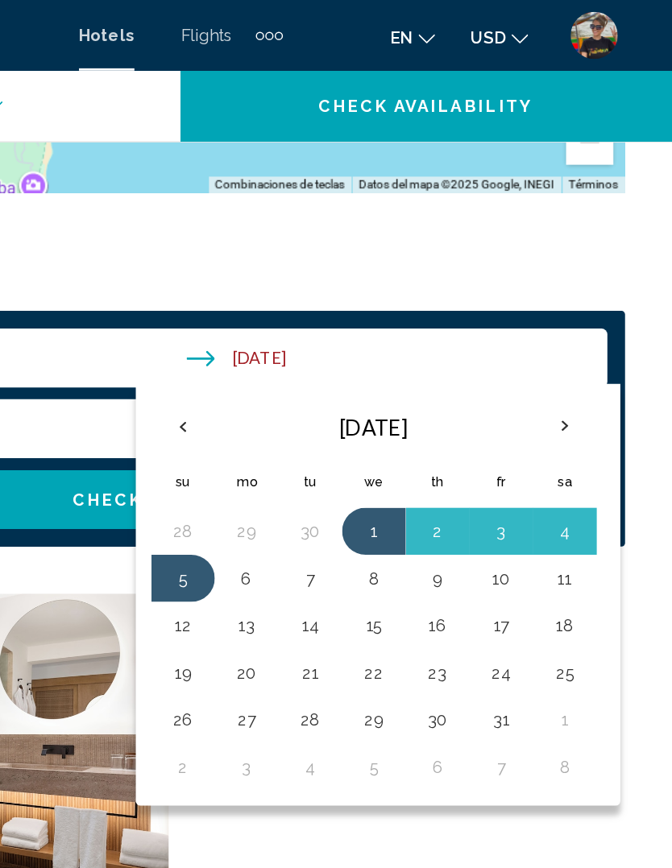
scroll to position [2464, 0]
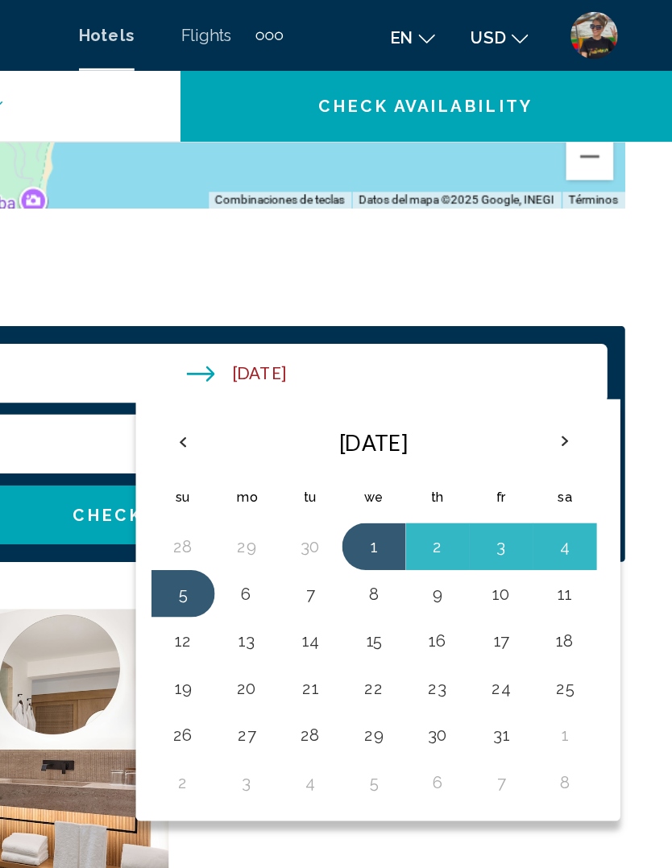
click at [368, 395] on button "6" at bounding box center [381, 406] width 26 height 23
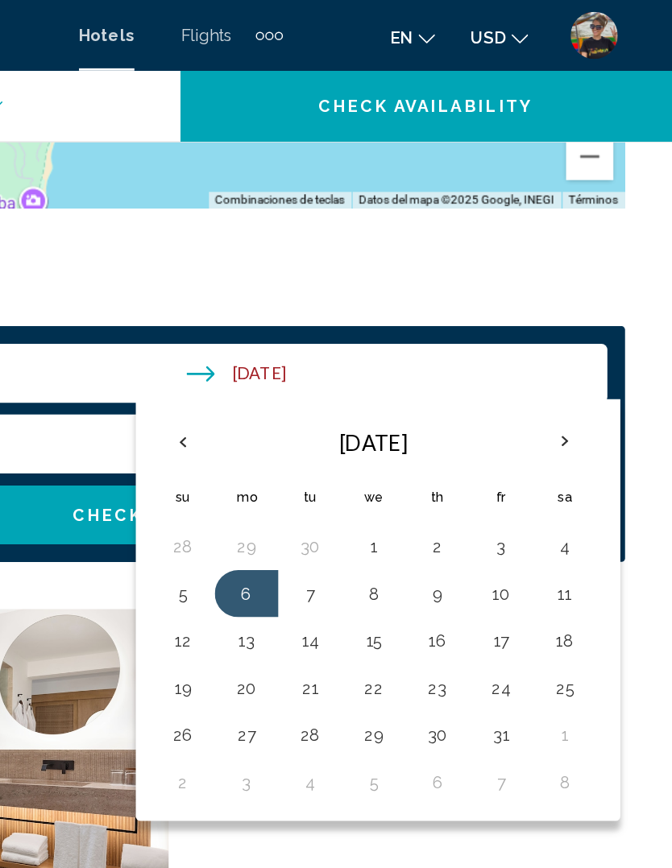
click at [542, 396] on button "10" at bounding box center [555, 406] width 26 height 23
type input "**********"
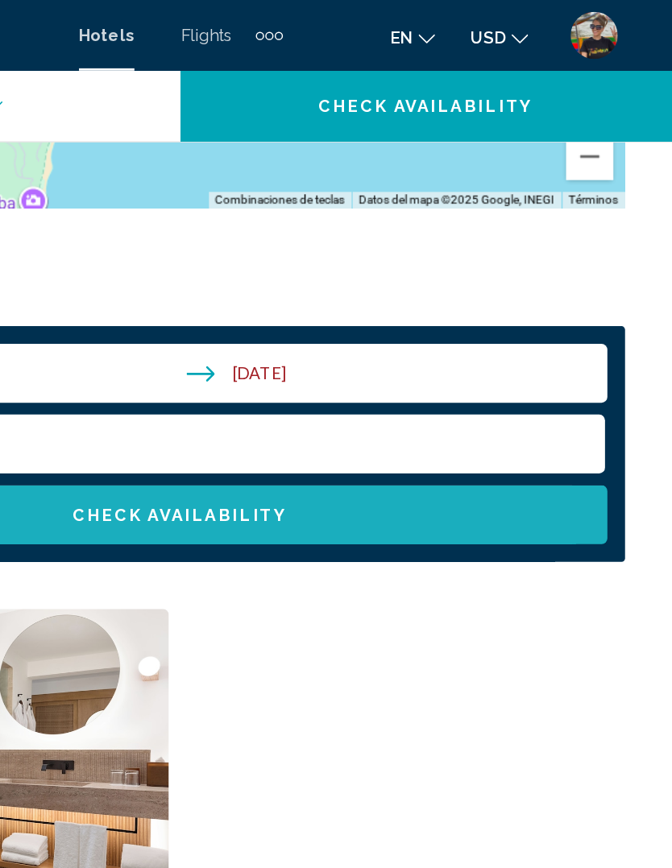
click at [275, 344] on button "Check Availability" at bounding box center [335, 352] width 583 height 40
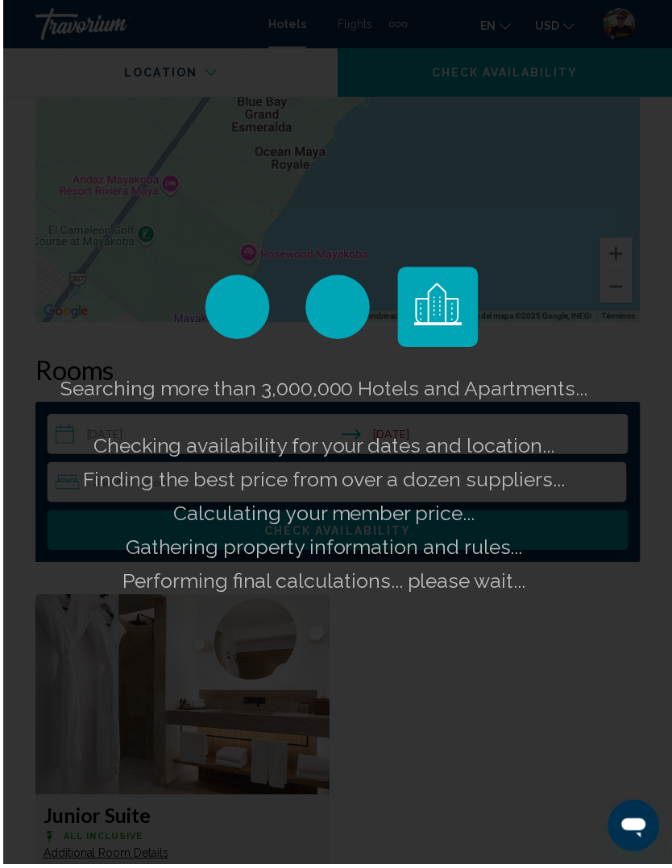
scroll to position [2317, 0]
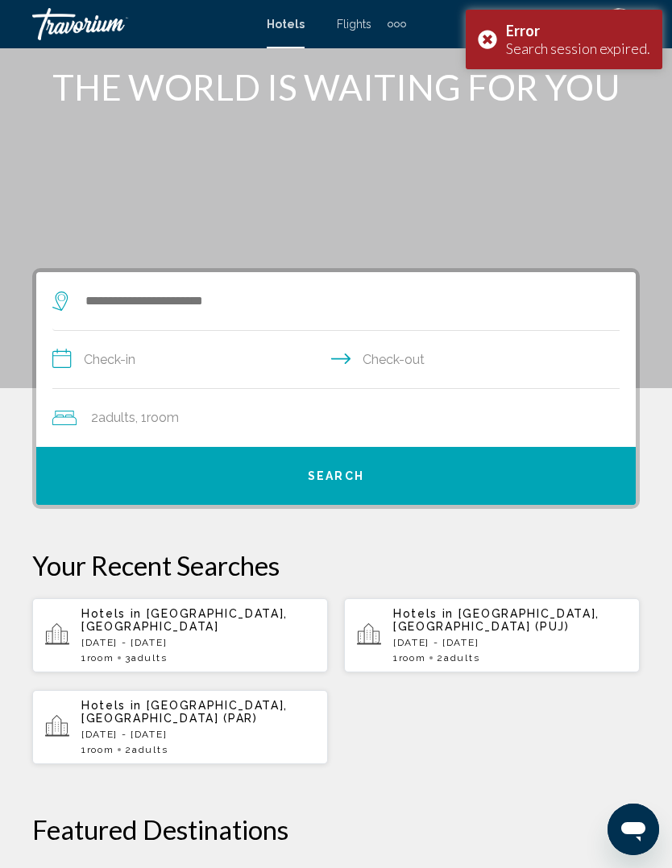
scroll to position [91, 0]
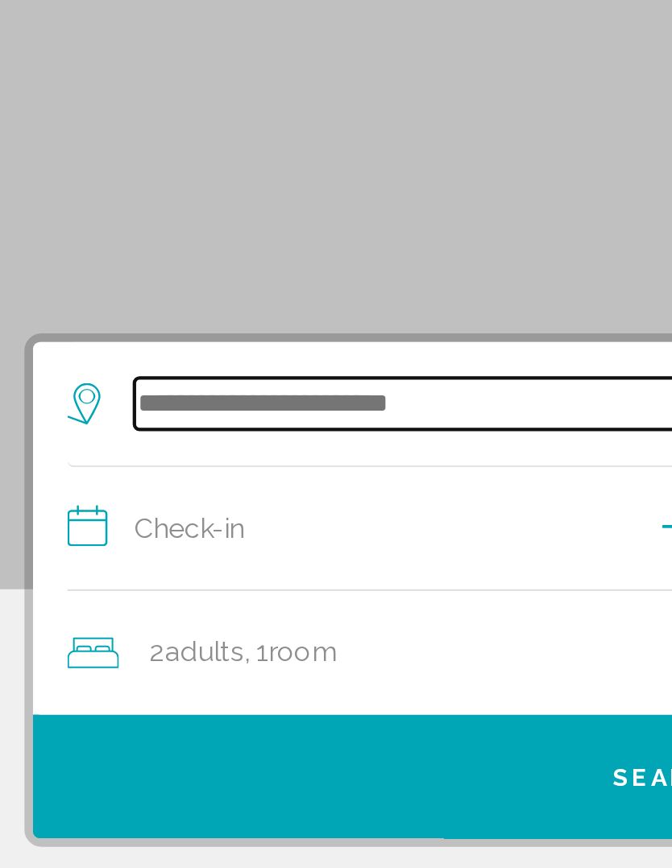
click at [181, 293] on input "Search widget" at bounding box center [339, 305] width 511 height 24
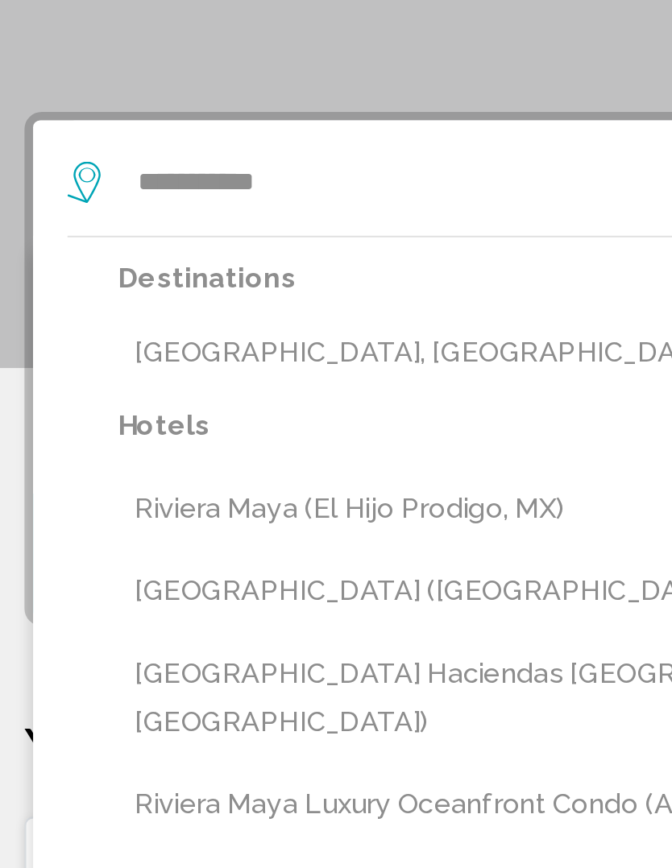
click at [124, 370] on button "[GEOGRAPHIC_DATA], [GEOGRAPHIC_DATA]" at bounding box center [348, 385] width 544 height 31
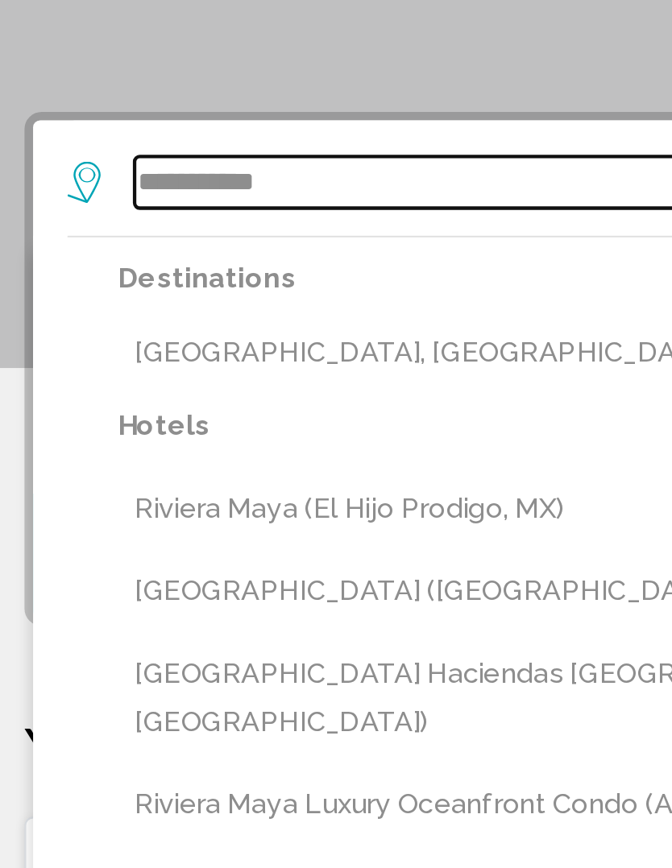
type input "**********"
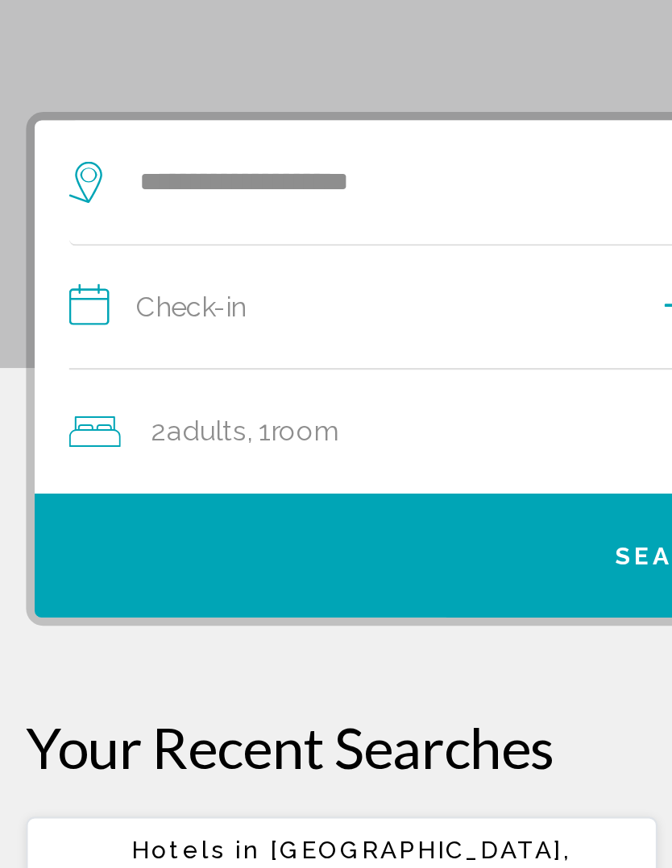
click at [107, 335] on input "**********" at bounding box center [338, 366] width 573 height 62
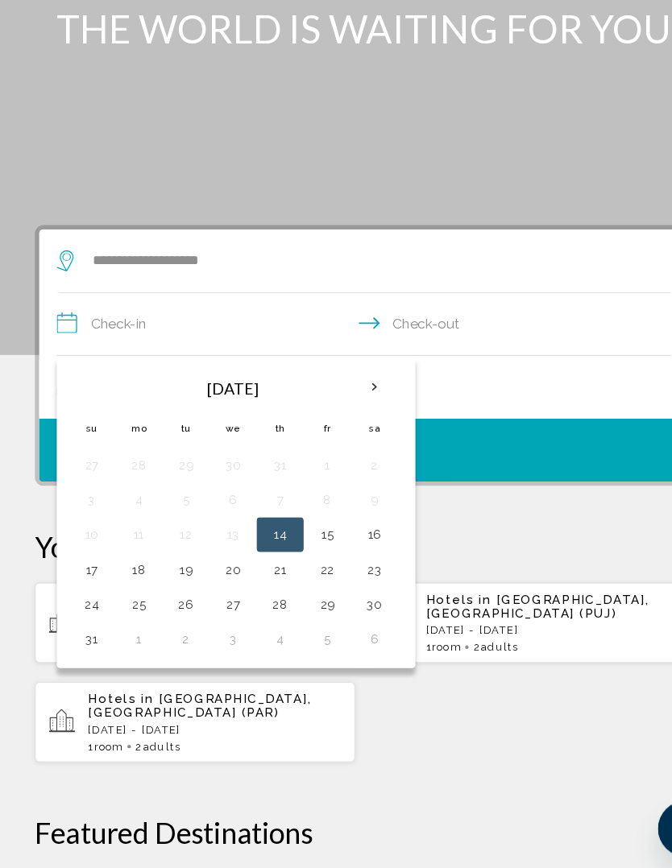
click at [348, 404] on th "Next month" at bounding box center [345, 421] width 43 height 35
click at [130, 515] on button "8" at bounding box center [128, 526] width 26 height 23
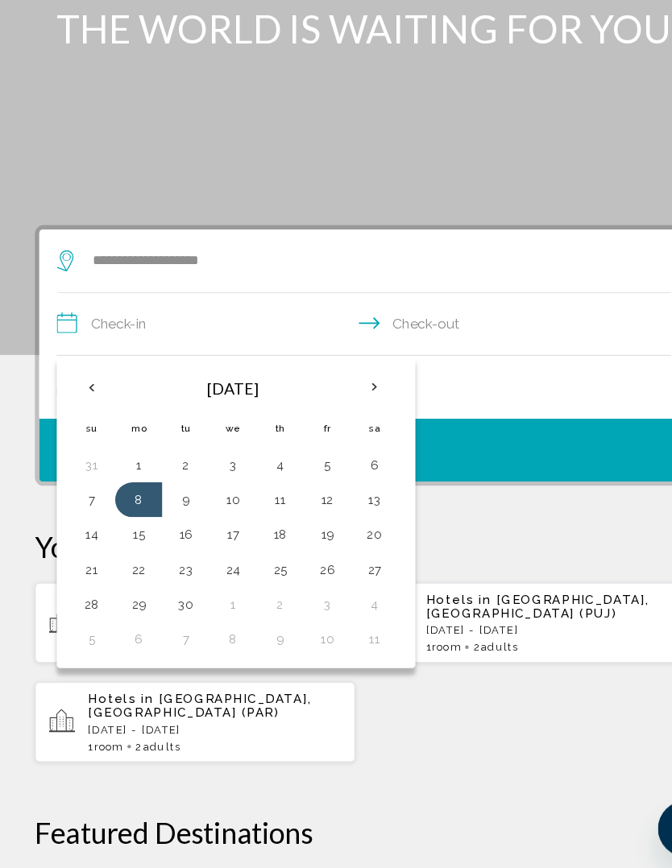
click at [267, 515] on button "11" at bounding box center [259, 526] width 26 height 23
type input "**********"
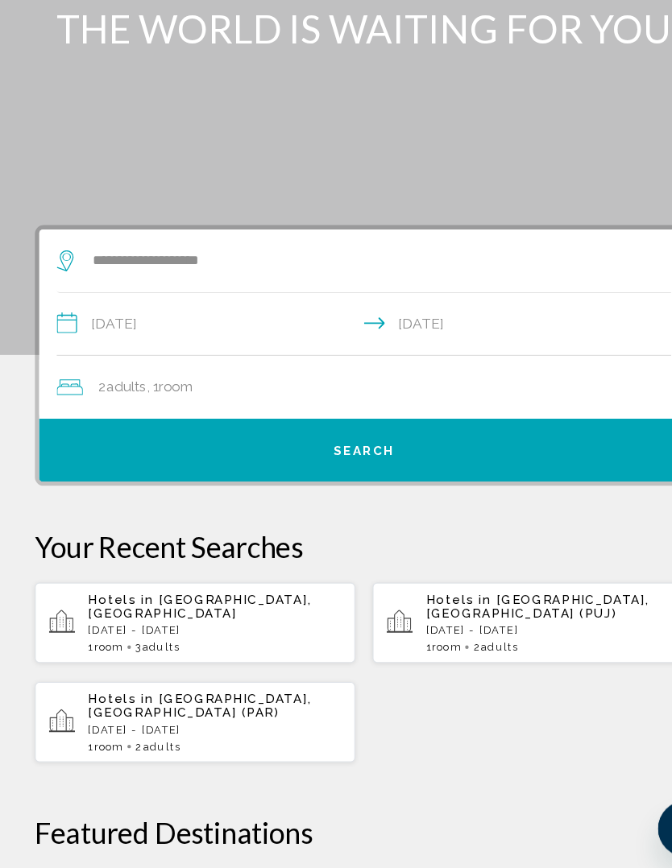
click at [345, 474] on span "Search" at bounding box center [336, 480] width 56 height 13
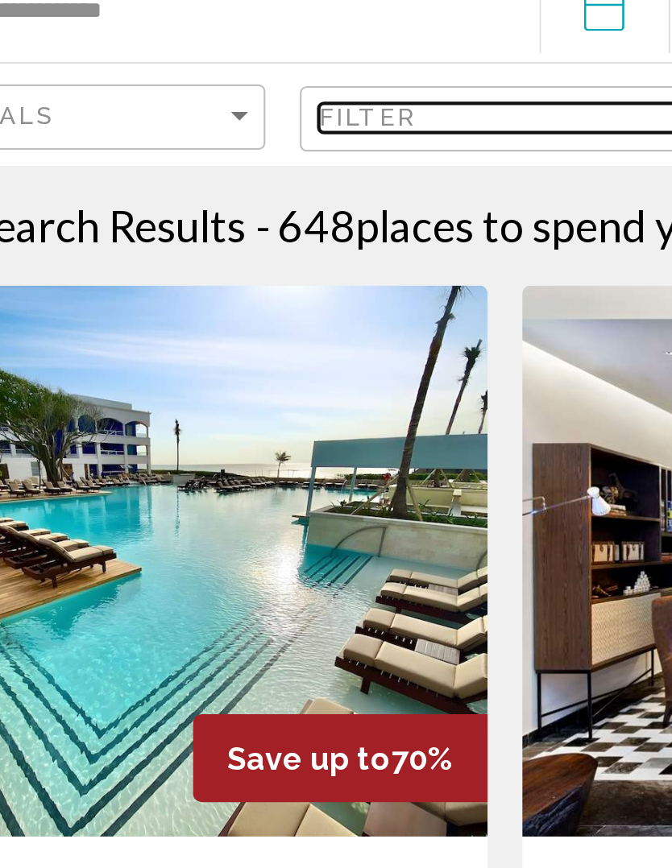
click at [249, 116] on div "Filter" at bounding box center [331, 122] width 164 height 13
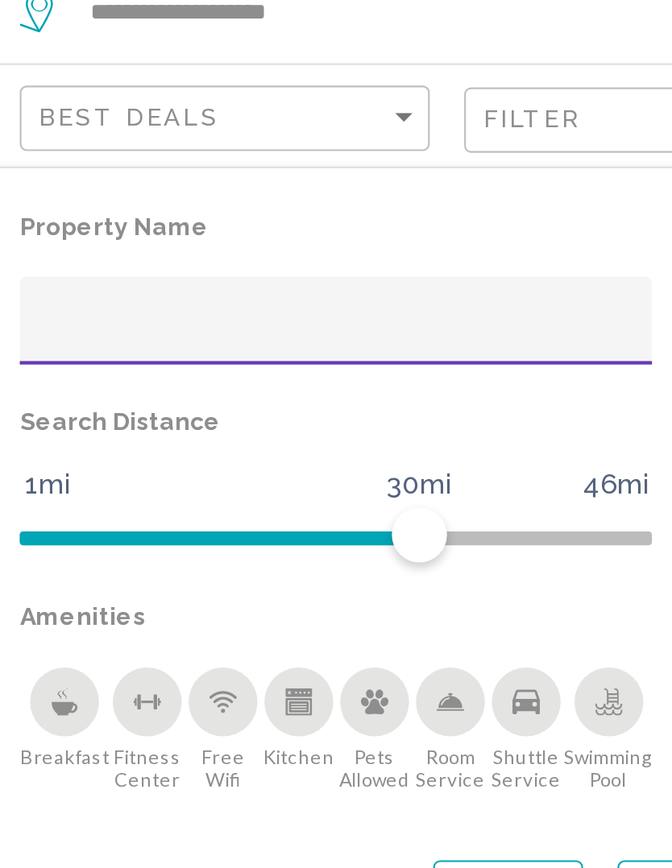
click at [99, 205] on div "Hotel Filters" at bounding box center [180, 221] width 279 height 33
click at [115, 217] on input "Hotel Filters" at bounding box center [180, 223] width 279 height 13
type input "******"
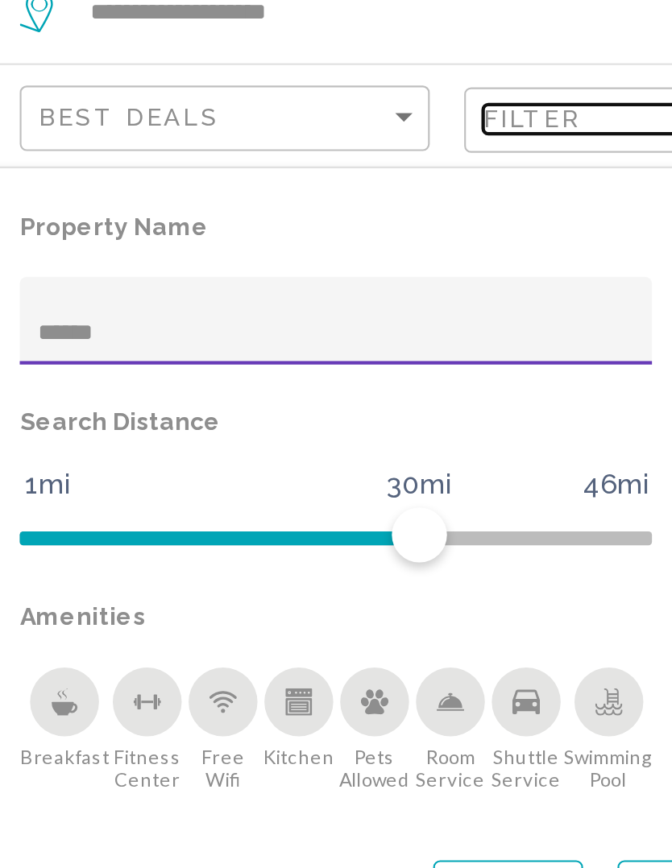
click at [256, 116] on span "Filter" at bounding box center [272, 122] width 46 height 13
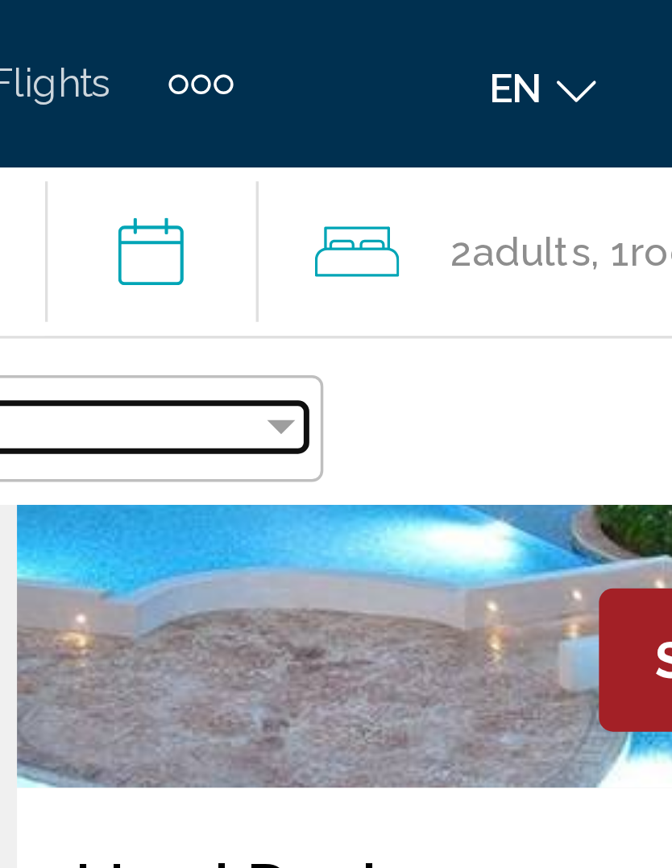
scroll to position [1453, 0]
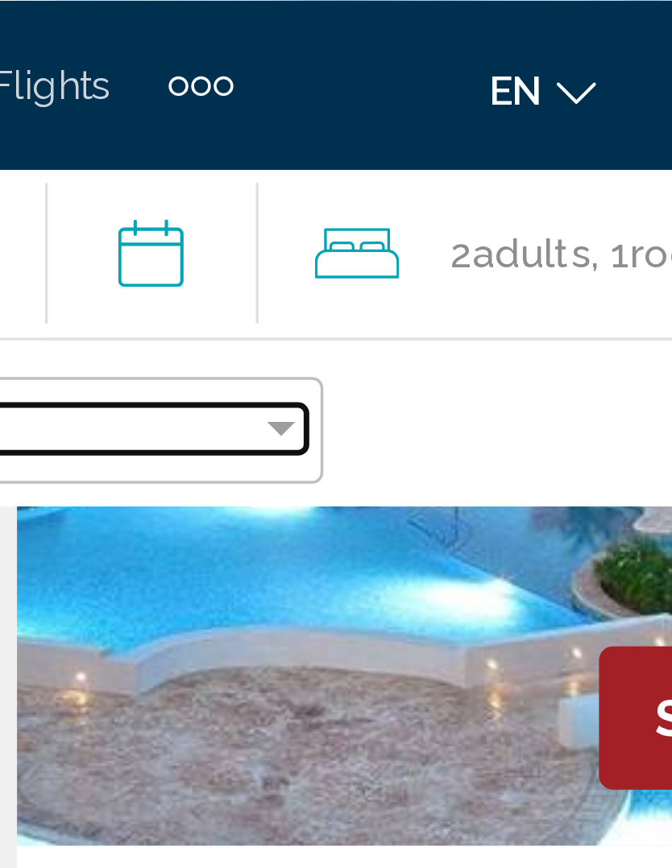
click at [249, 124] on div "Filter" at bounding box center [331, 122] width 164 height 13
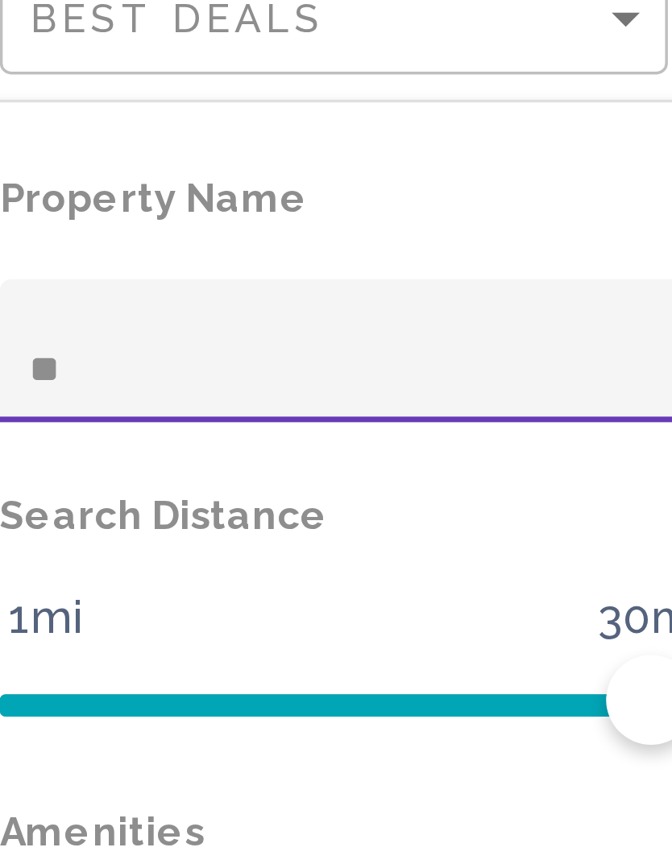
type input "*"
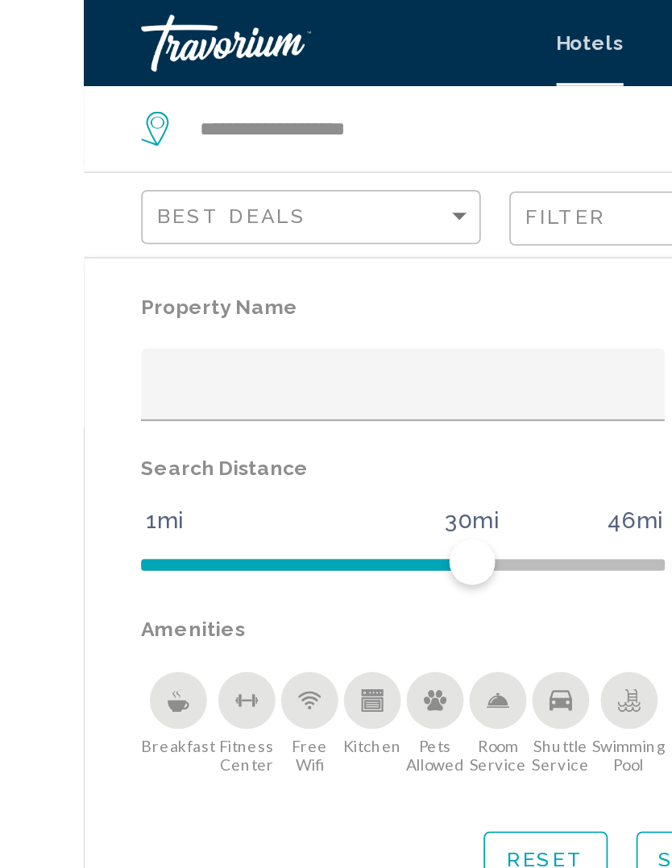
scroll to position [1392, 0]
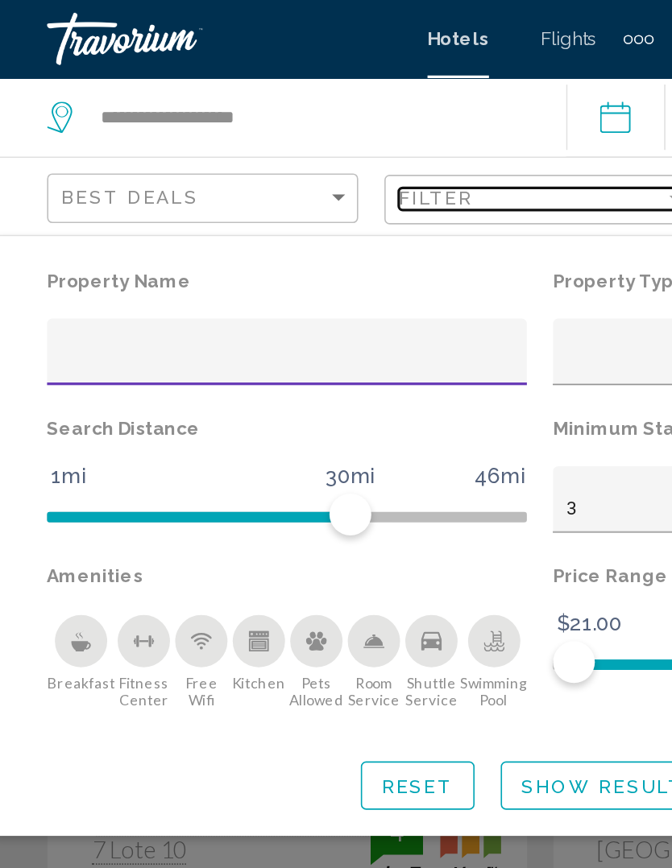
click at [297, 116] on div "Filter" at bounding box center [331, 122] width 164 height 13
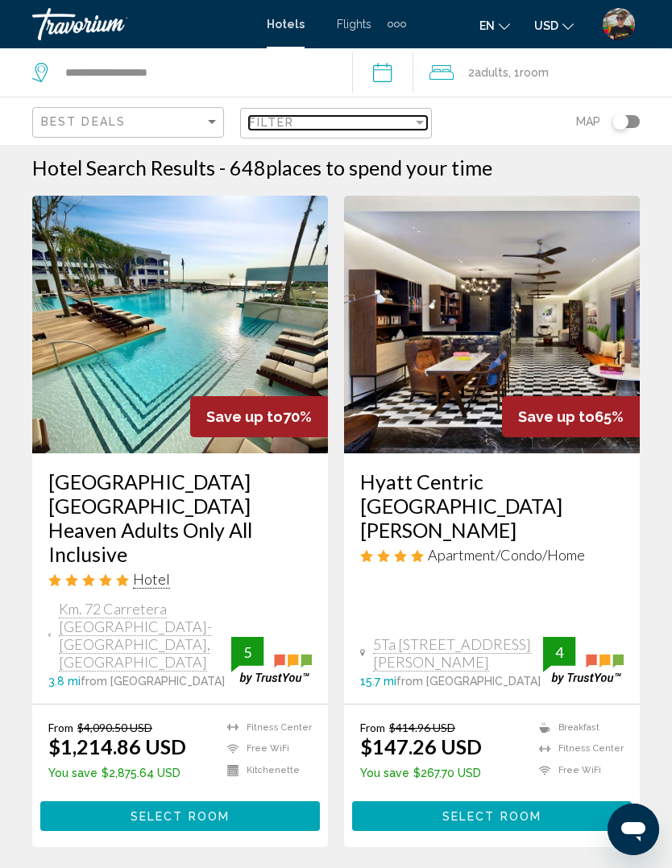
scroll to position [0, 0]
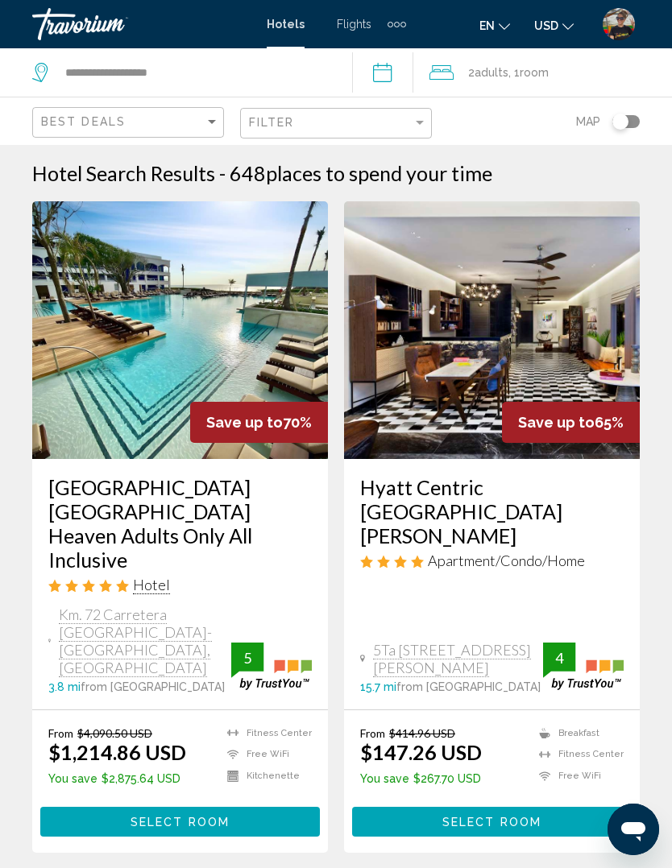
click at [97, 27] on div "Travorium" at bounding box center [112, 24] width 161 height 32
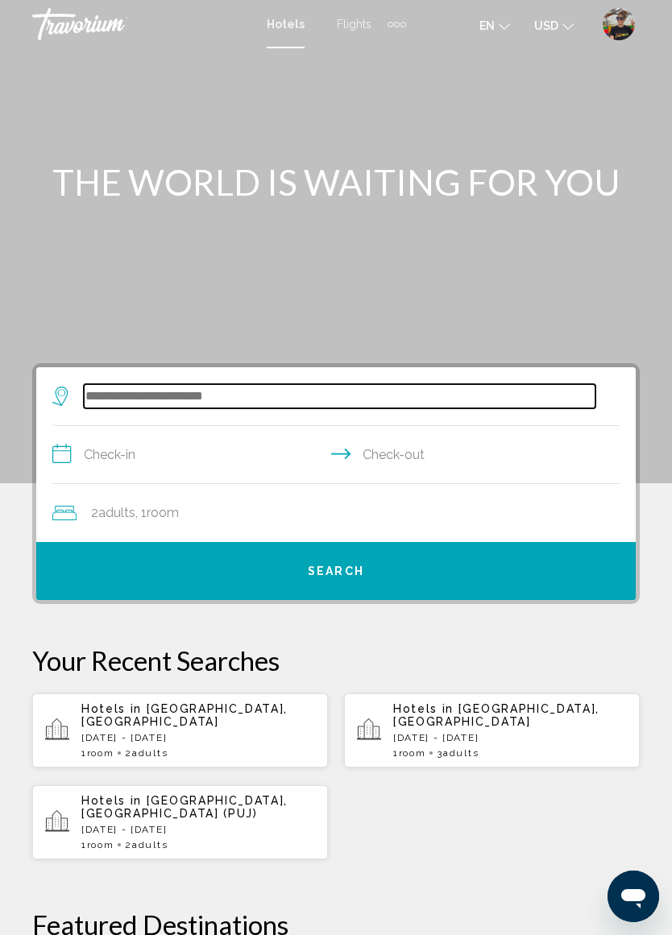
click at [337, 408] on input "Search widget" at bounding box center [339, 396] width 511 height 24
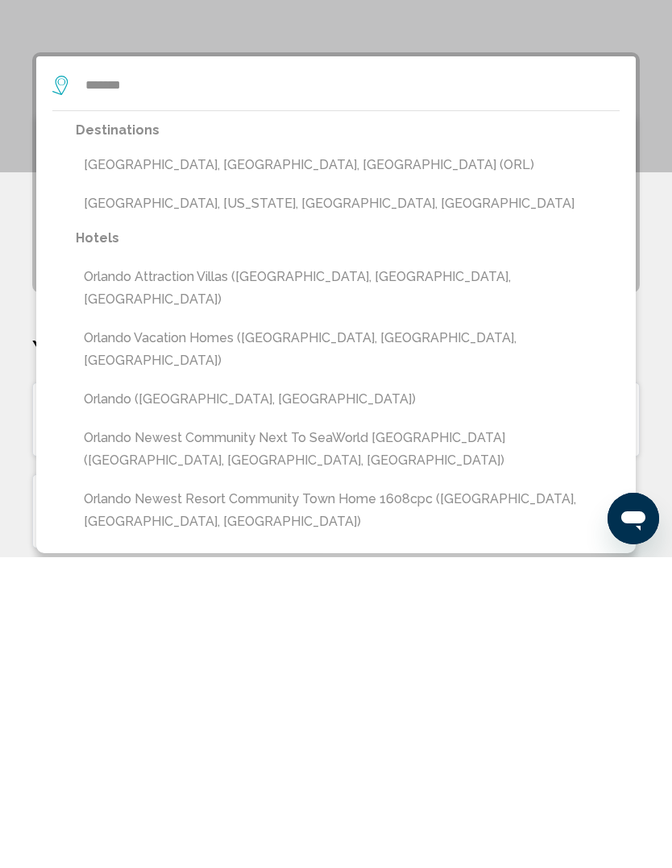
click at [188, 461] on button "[GEOGRAPHIC_DATA], [GEOGRAPHIC_DATA], [GEOGRAPHIC_DATA] (ORL)" at bounding box center [348, 476] width 544 height 31
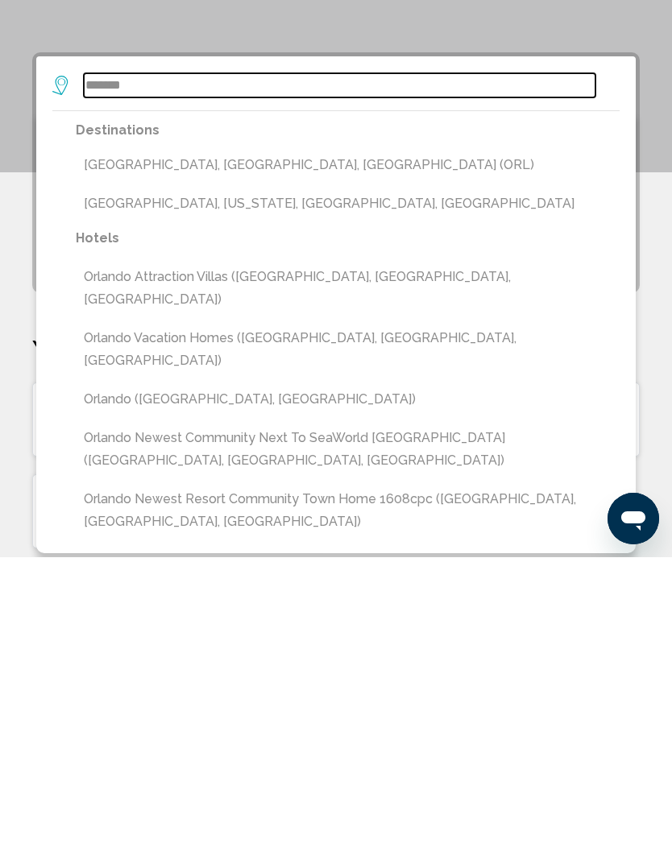
type input "**********"
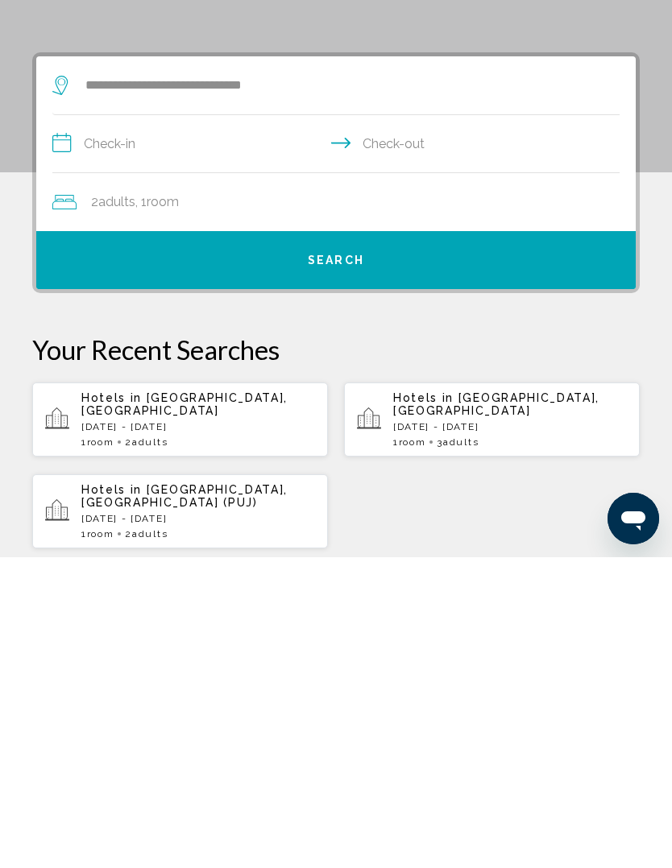
click at [121, 426] on input "**********" at bounding box center [338, 457] width 573 height 62
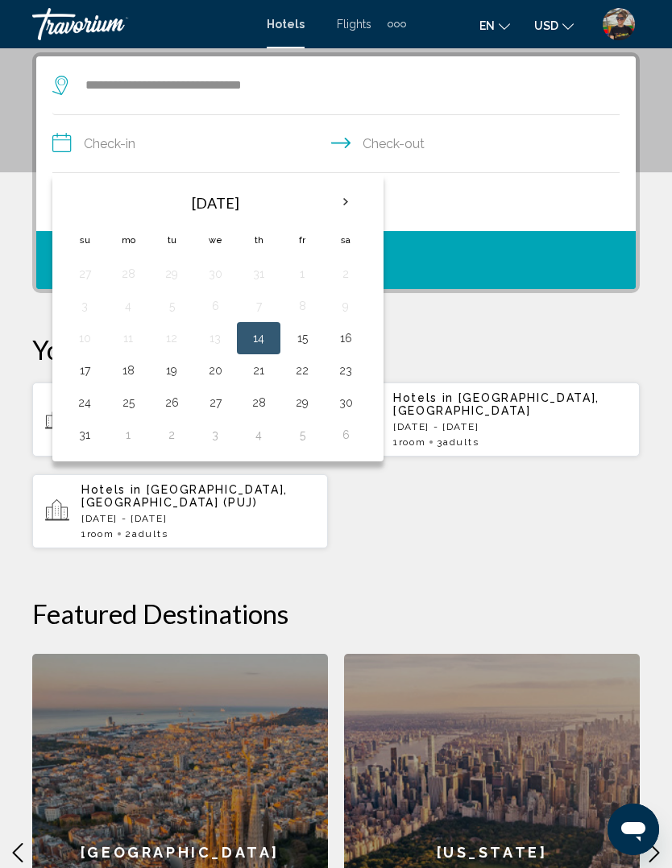
click at [353, 193] on th "Next month" at bounding box center [345, 201] width 43 height 35
click at [124, 284] on button "1" at bounding box center [128, 274] width 26 height 23
click at [267, 281] on button "4" at bounding box center [259, 274] width 26 height 23
type input "**********"
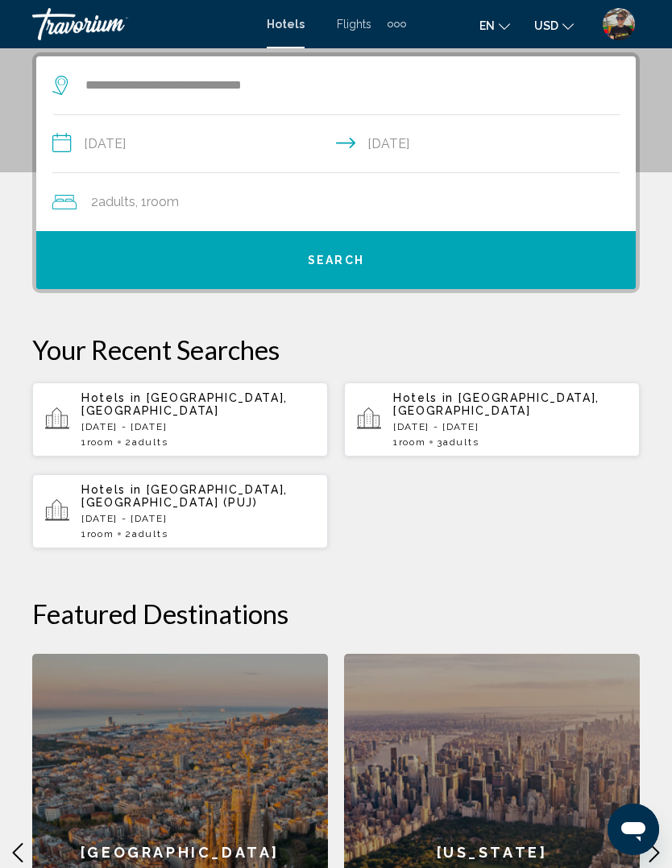
click at [390, 265] on button "Search" at bounding box center [335, 260] width 599 height 58
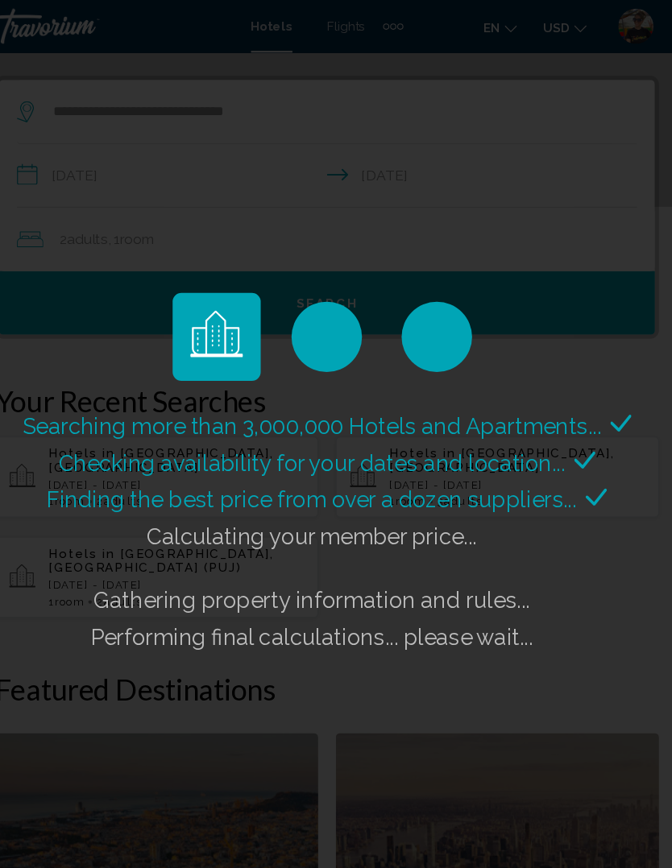
scroll to position [288, 0]
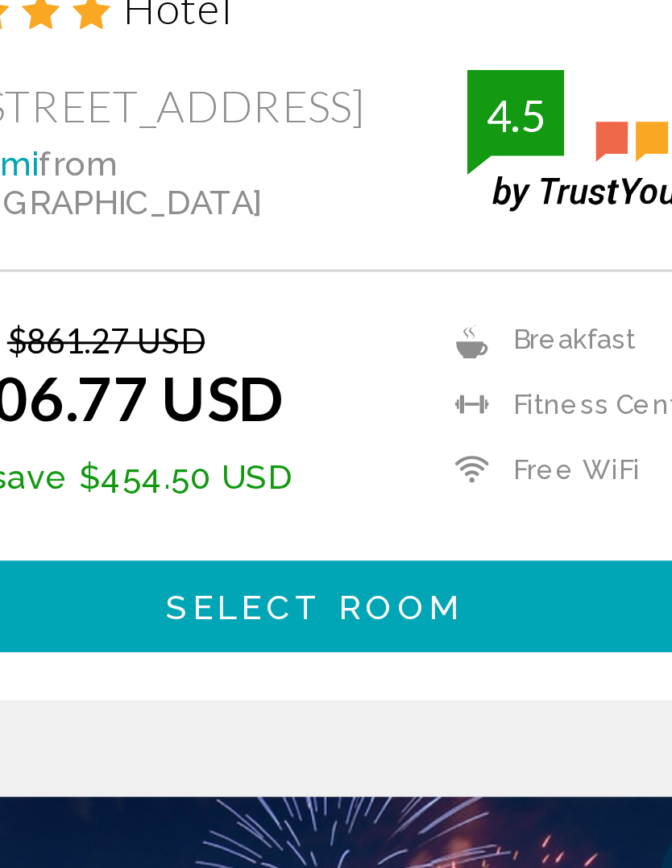
click at [442, 731] on span "Select Room" at bounding box center [491, 737] width 99 height 13
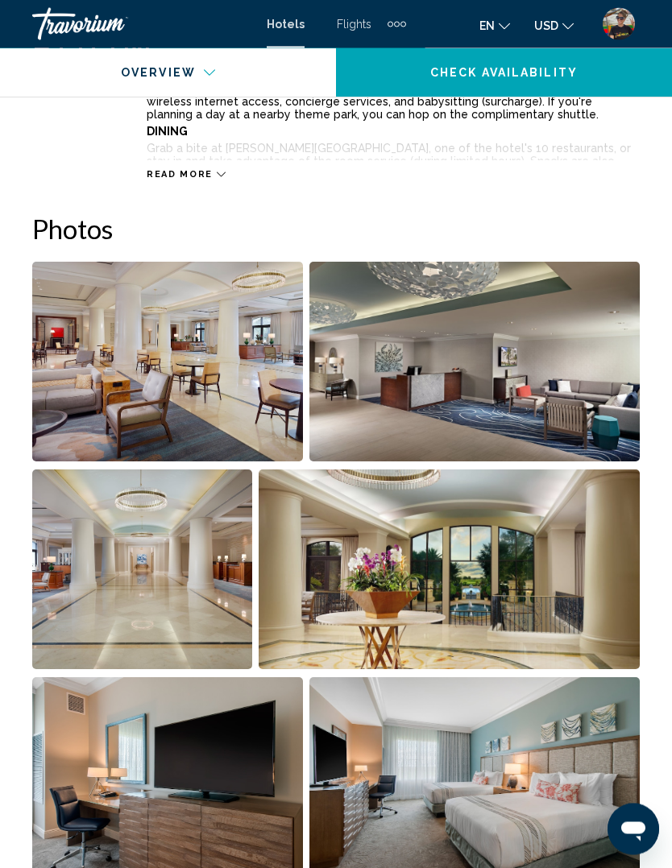
scroll to position [958, 0]
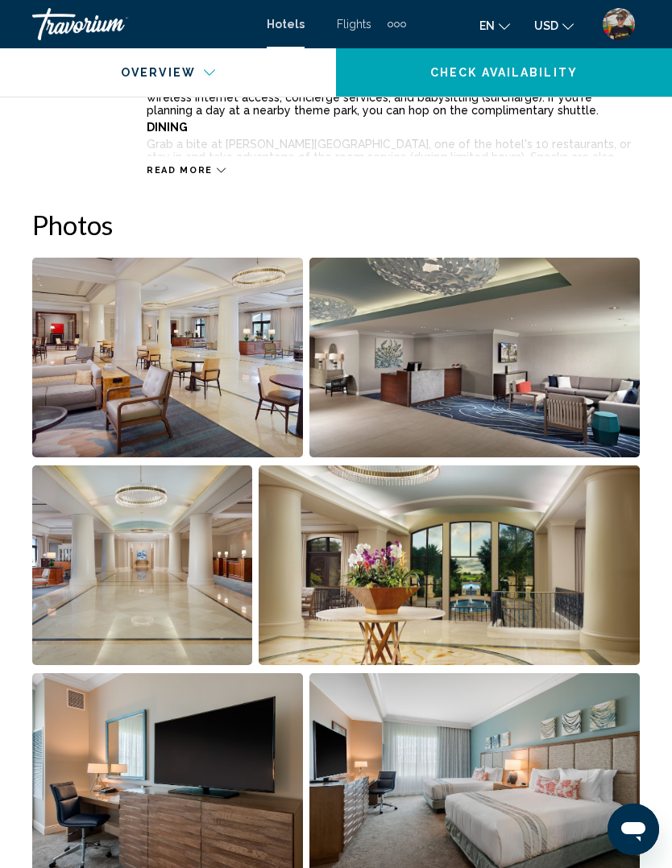
click at [218, 360] on img "Open full-screen image slider" at bounding box center [167, 358] width 271 height 200
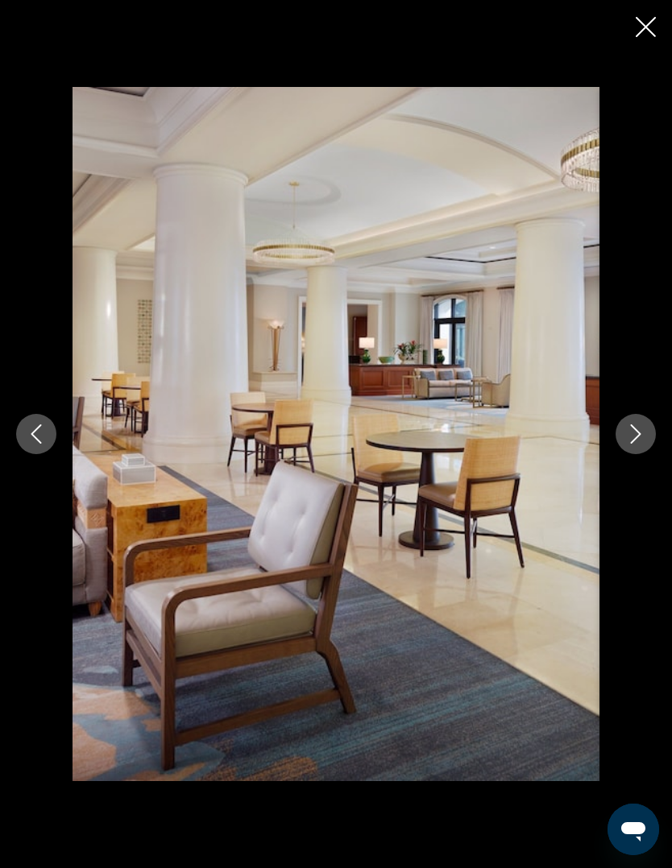
click at [635, 454] on button "Next image" at bounding box center [635, 434] width 40 height 40
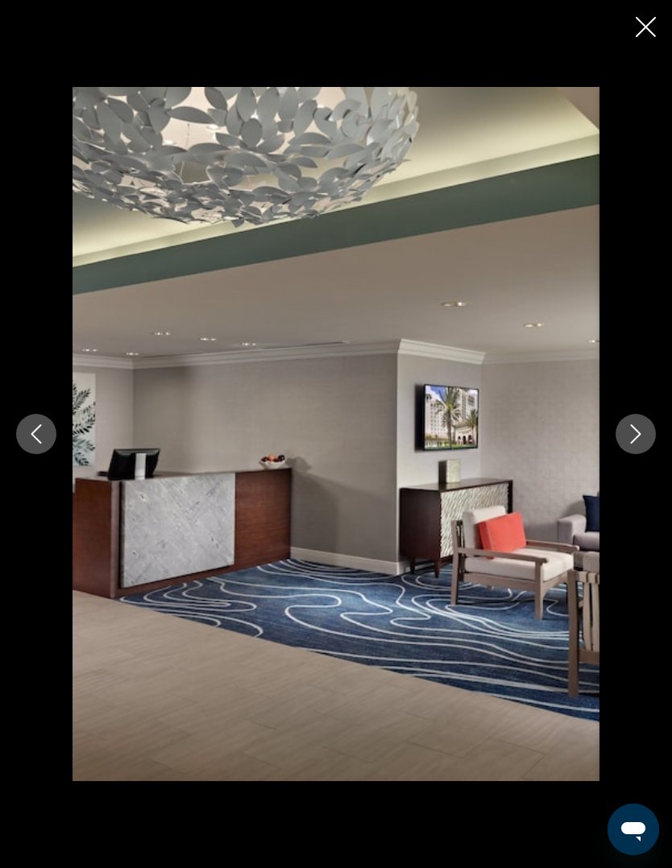
click at [636, 454] on button "Next image" at bounding box center [635, 434] width 40 height 40
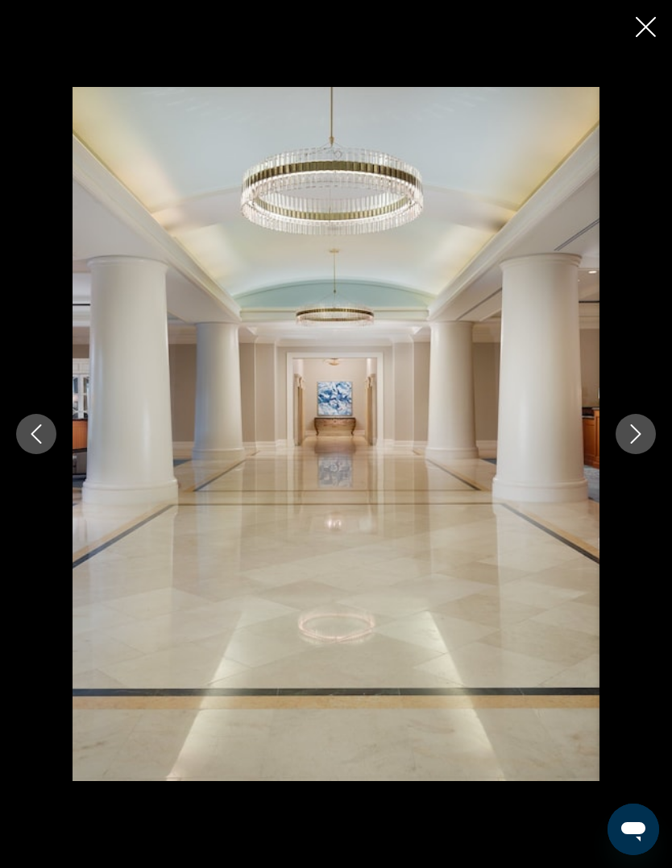
click at [615, 454] on button "Next image" at bounding box center [635, 434] width 40 height 40
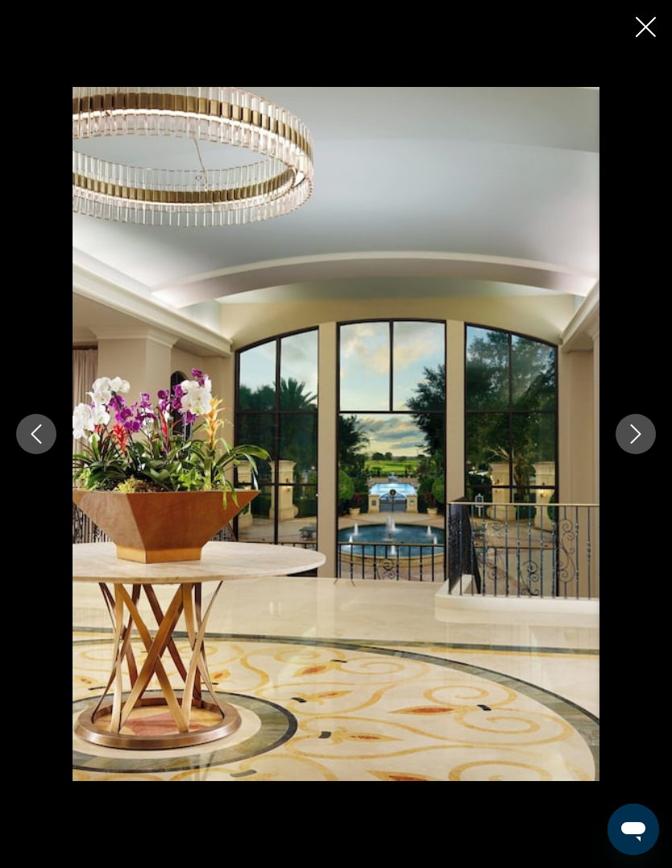
click at [642, 444] on icon "Next image" at bounding box center [635, 433] width 19 height 19
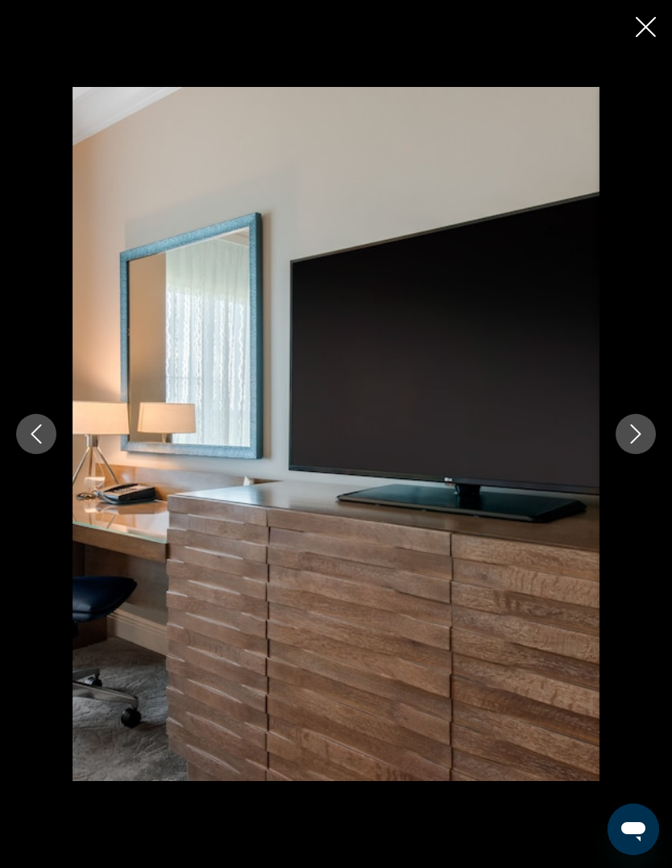
click at [640, 444] on icon "Next image" at bounding box center [636, 433] width 10 height 19
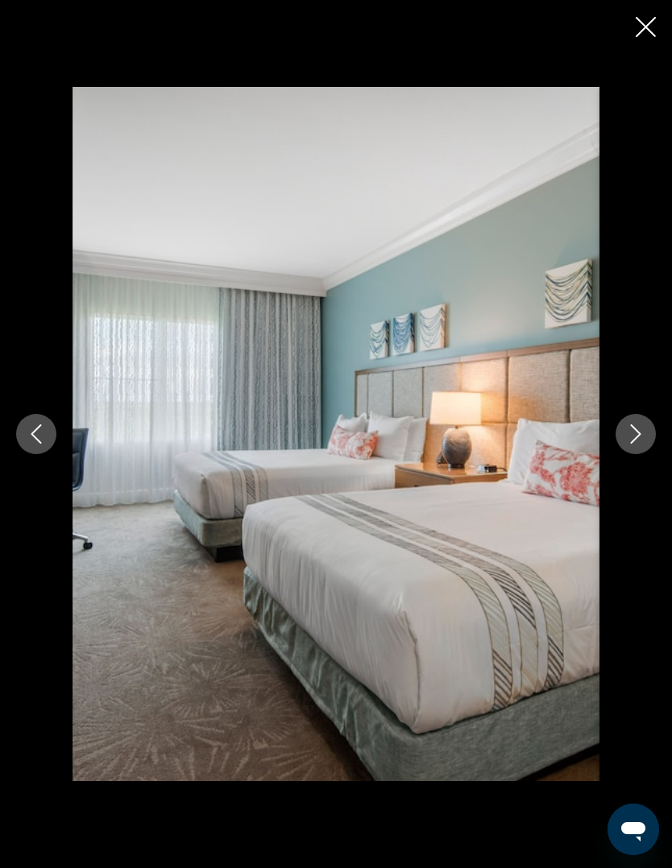
click at [635, 444] on icon "Next image" at bounding box center [635, 433] width 19 height 19
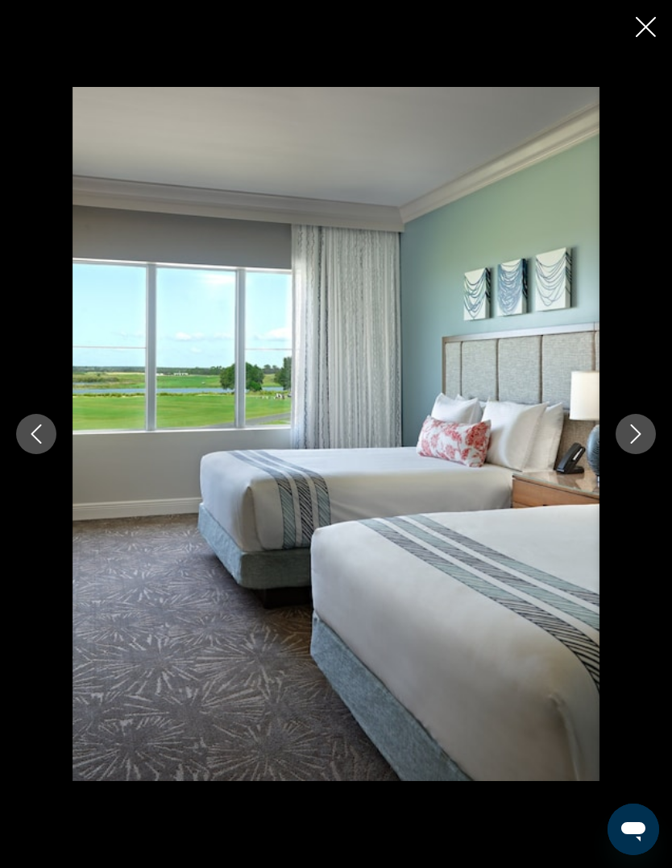
click at [629, 454] on button "Next image" at bounding box center [635, 434] width 40 height 40
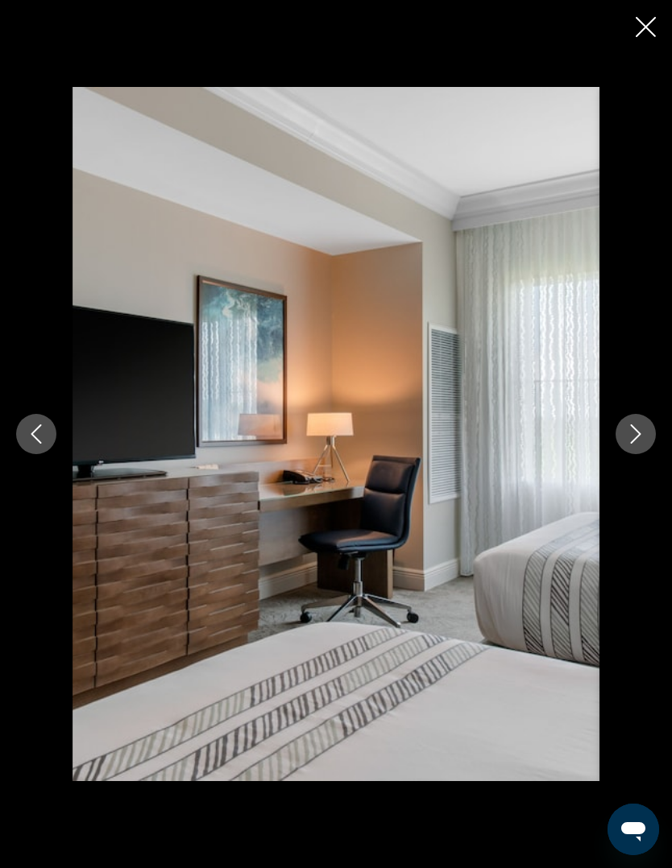
click at [639, 449] on button "Next image" at bounding box center [635, 434] width 40 height 40
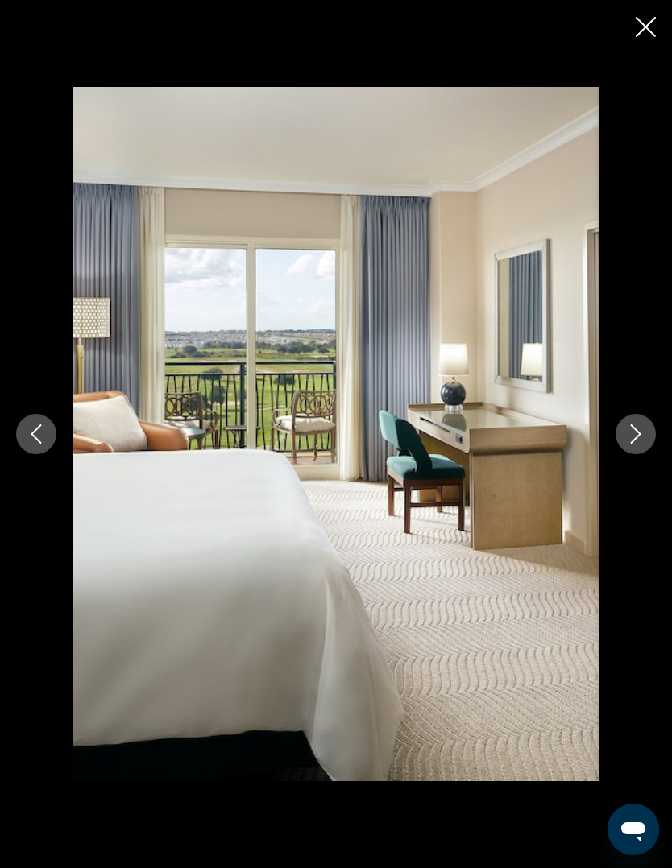
click at [644, 444] on icon "Next image" at bounding box center [635, 433] width 19 height 19
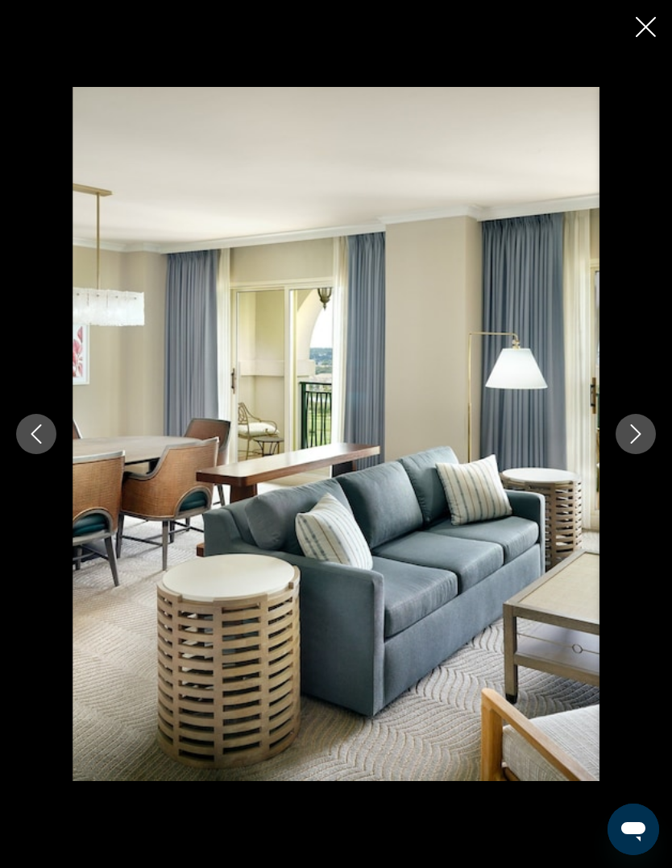
click at [644, 444] on icon "Next image" at bounding box center [635, 433] width 19 height 19
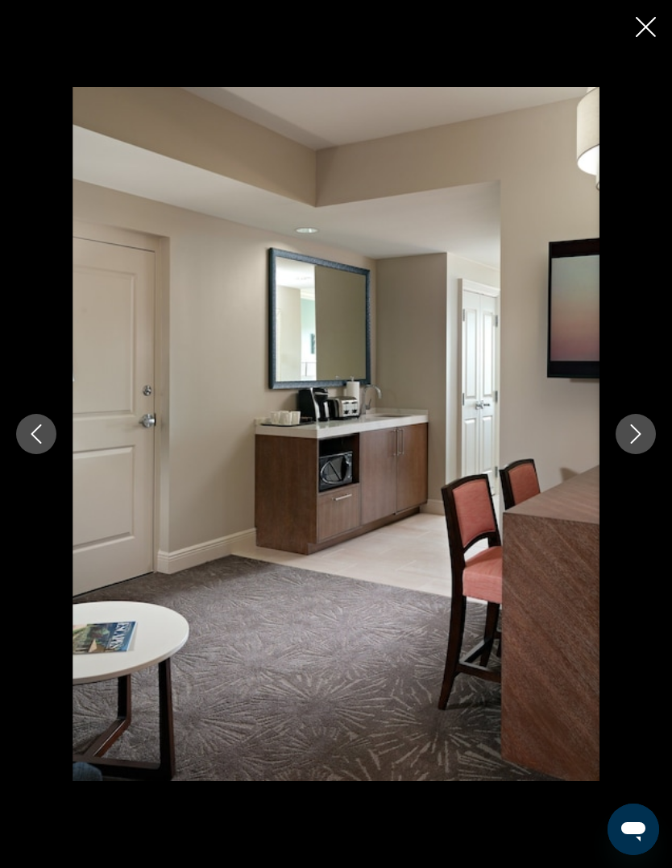
click at [640, 454] on button "Next image" at bounding box center [635, 434] width 40 height 40
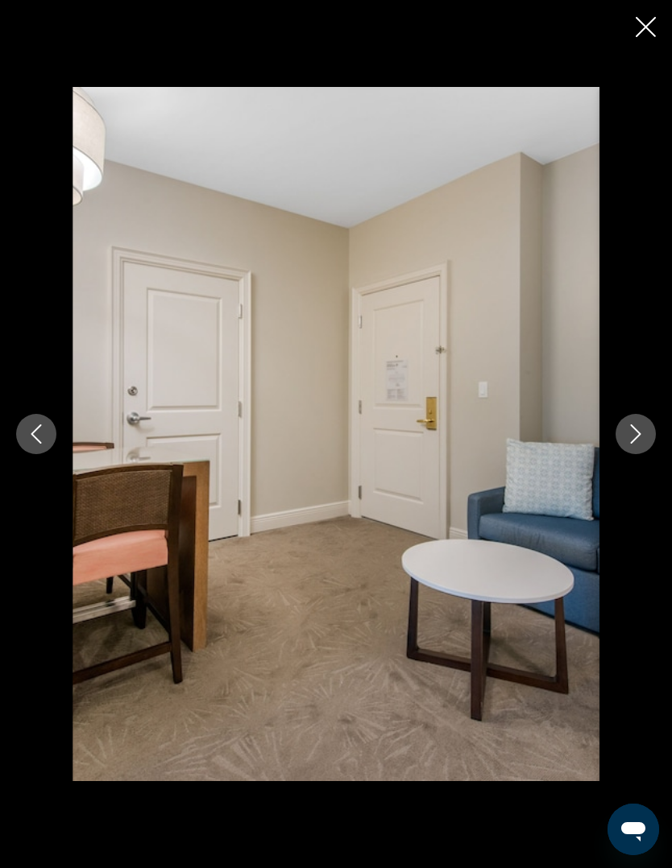
click at [639, 454] on button "Next image" at bounding box center [635, 434] width 40 height 40
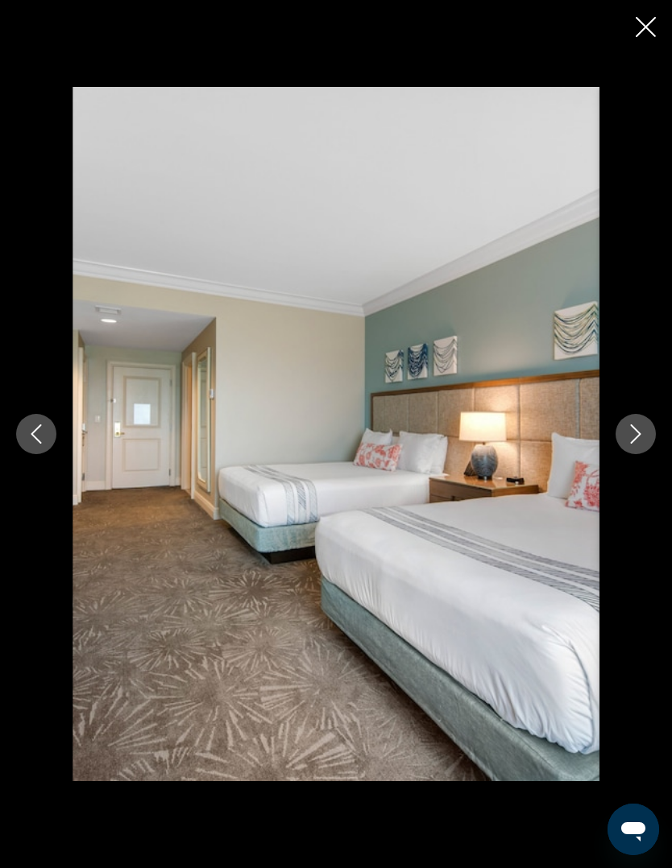
click at [635, 454] on button "Next image" at bounding box center [635, 434] width 40 height 40
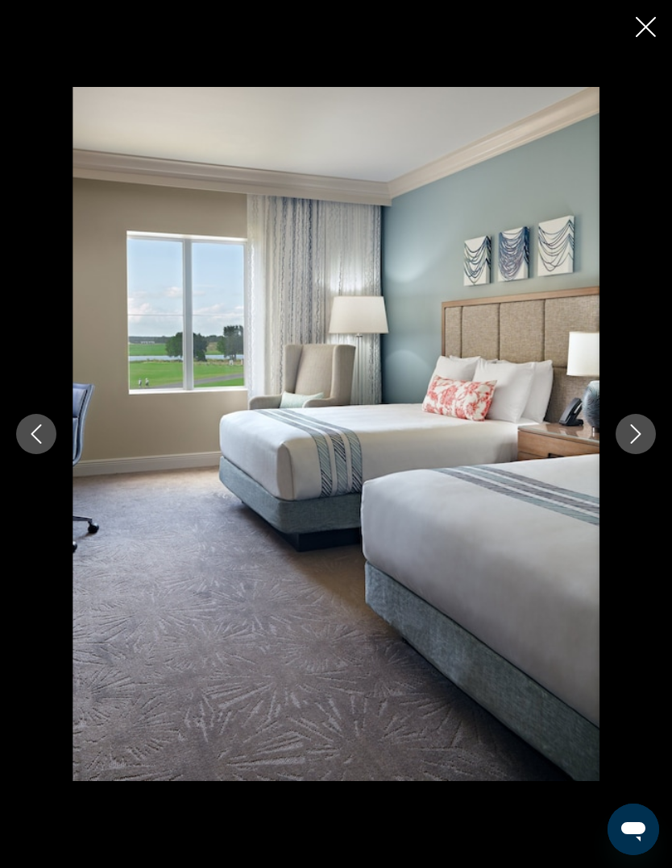
click at [632, 454] on button "Next image" at bounding box center [635, 434] width 40 height 40
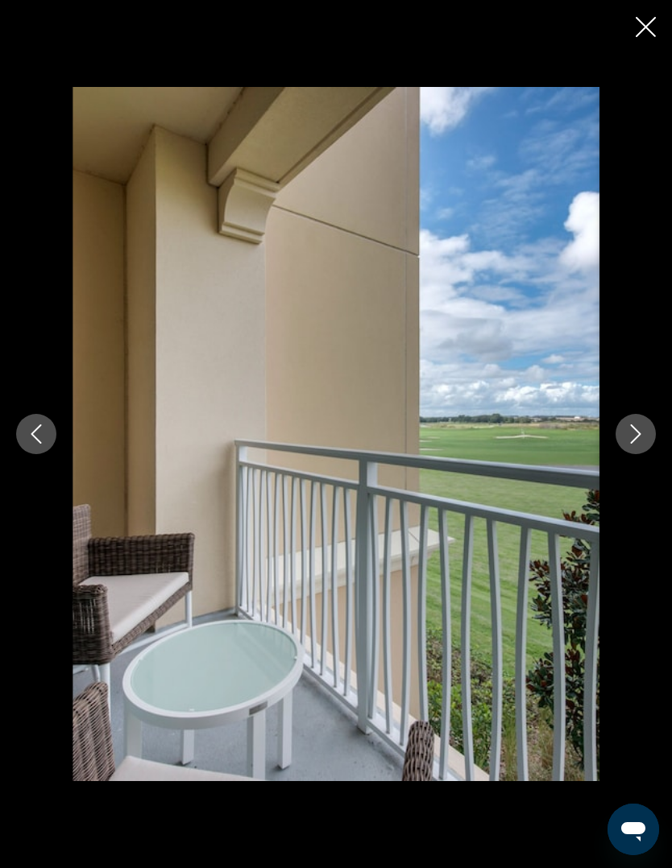
click at [630, 454] on button "Next image" at bounding box center [635, 434] width 40 height 40
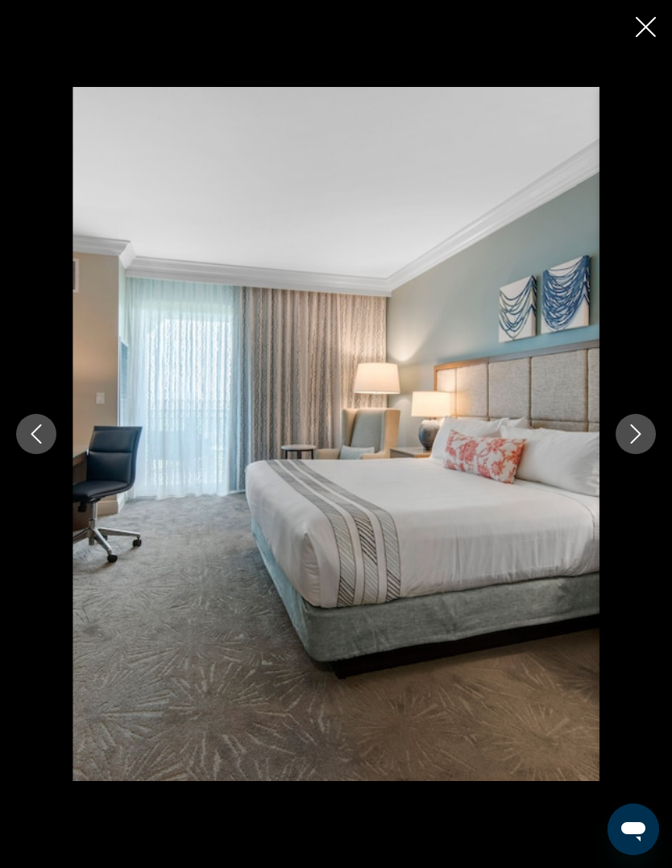
click at [627, 454] on button "Next image" at bounding box center [635, 434] width 40 height 40
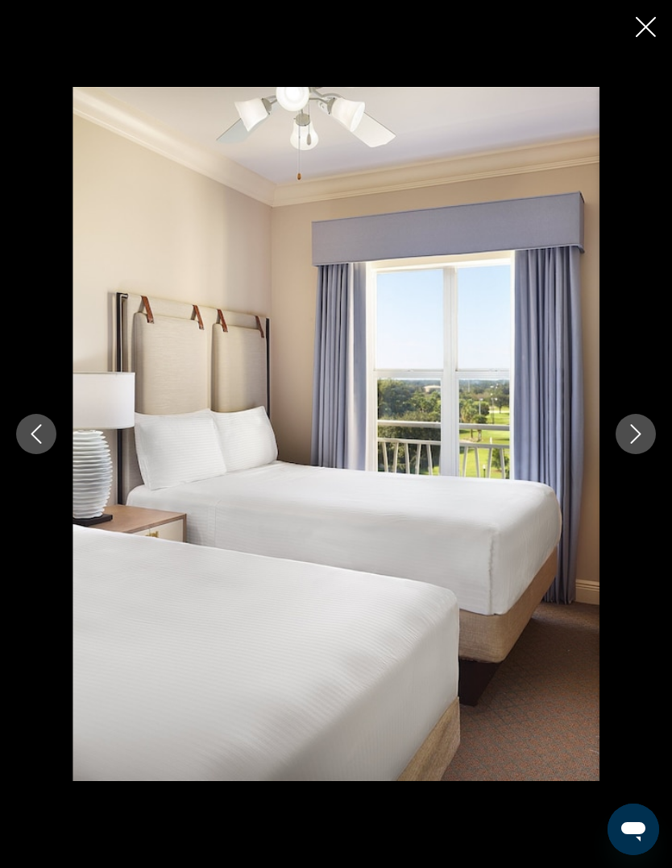
click at [627, 454] on button "Next image" at bounding box center [635, 434] width 40 height 40
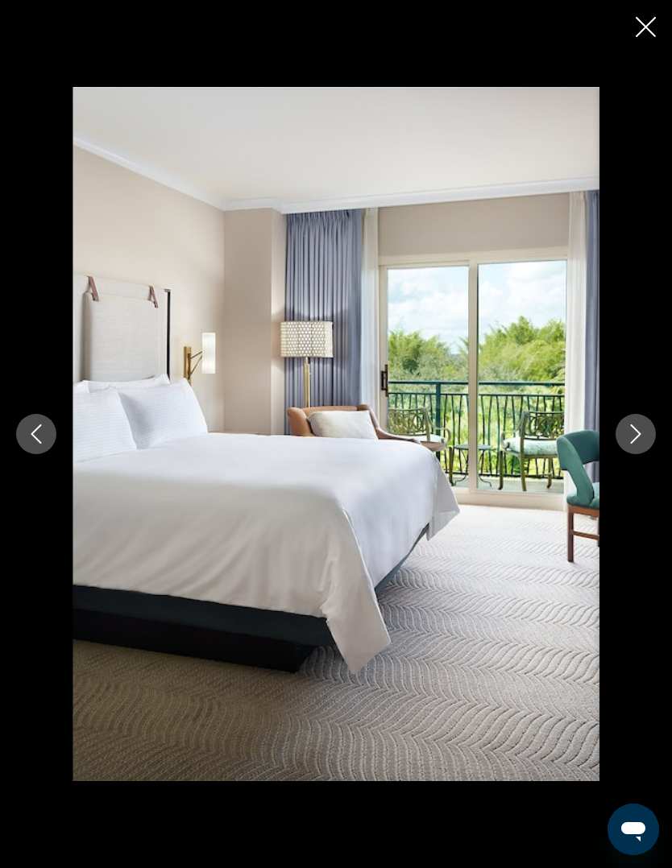
click at [618, 454] on button "Next image" at bounding box center [635, 434] width 40 height 40
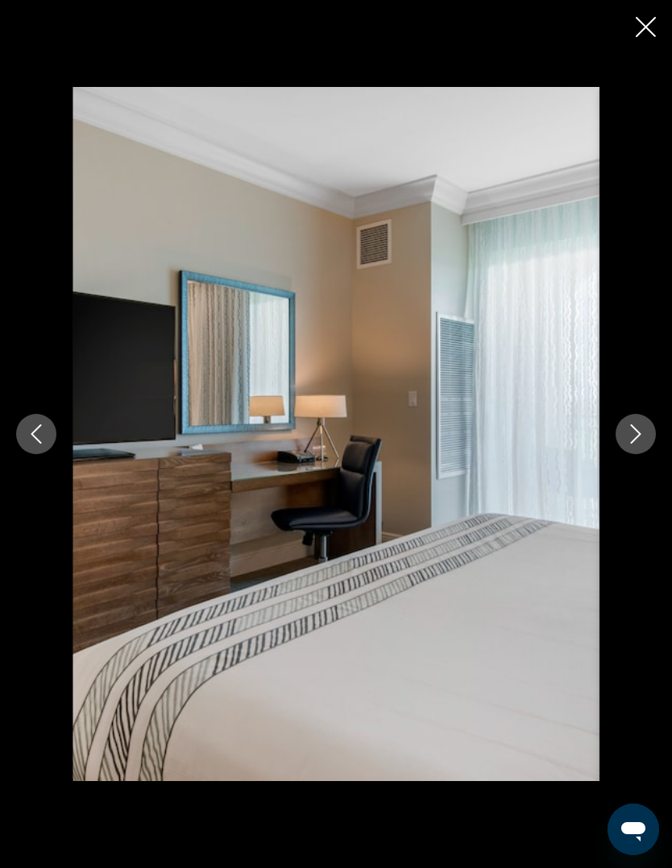
click at [652, 454] on button "Next image" at bounding box center [635, 434] width 40 height 40
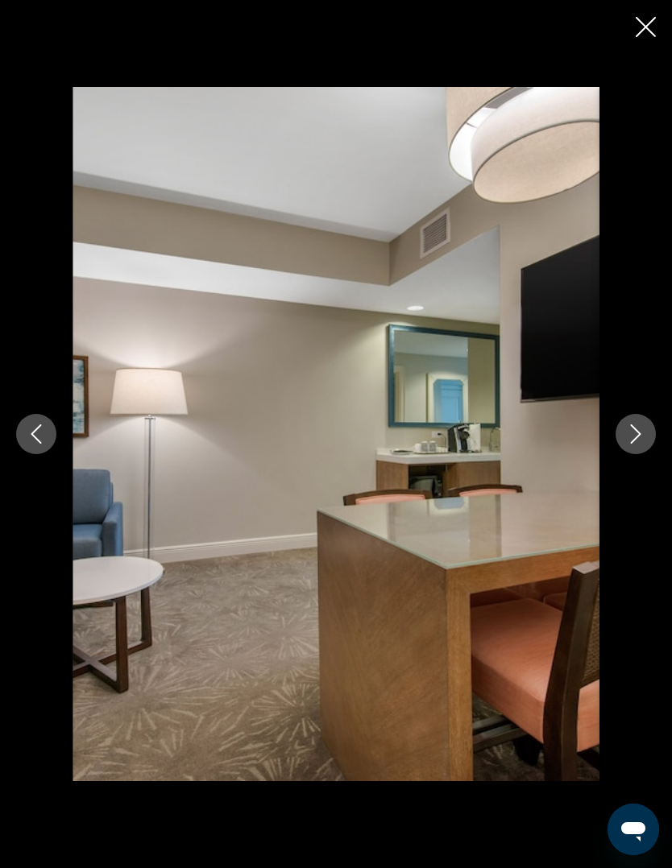
click at [617, 454] on button "Next image" at bounding box center [635, 434] width 40 height 40
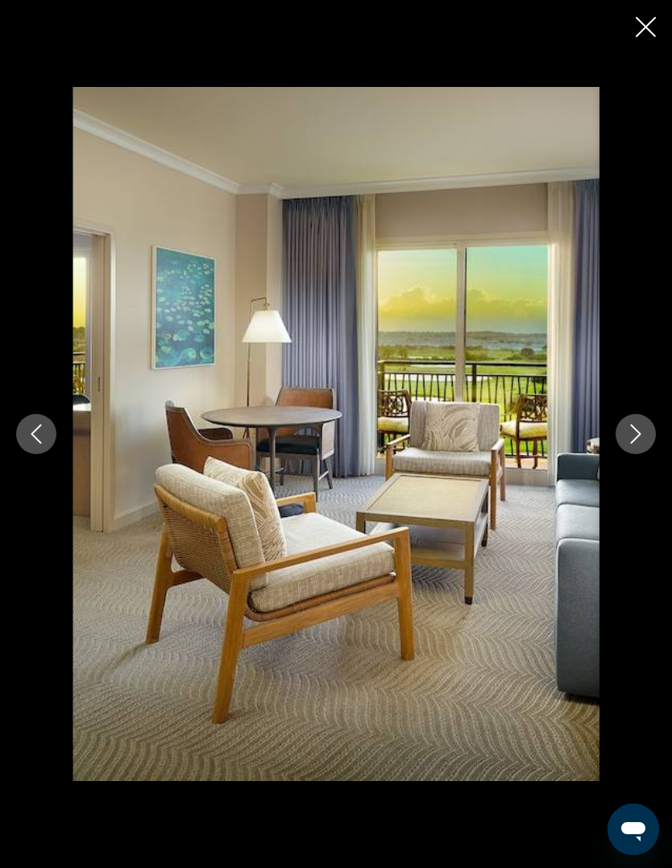
click at [616, 481] on div "Main content" at bounding box center [336, 434] width 672 height 694
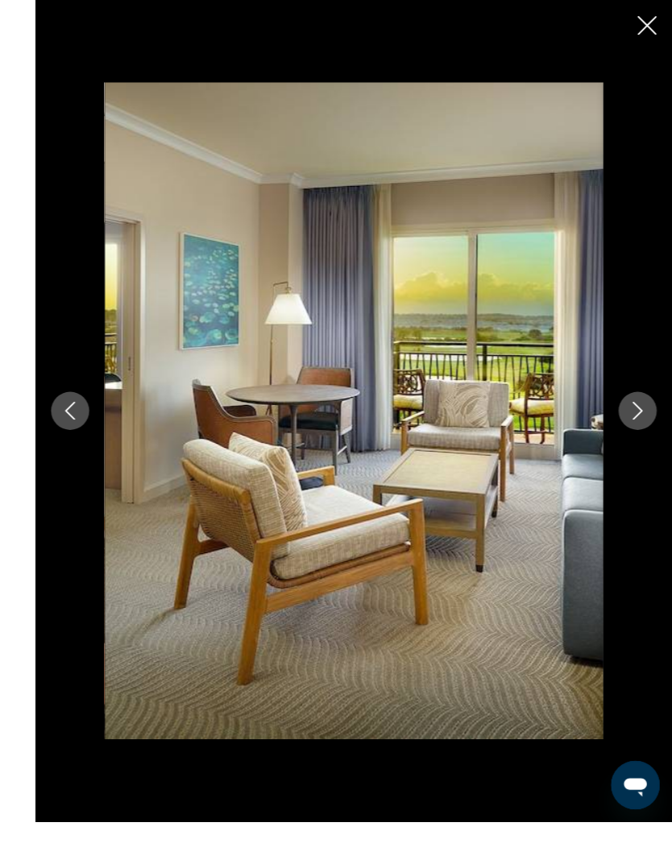
scroll to position [983, 0]
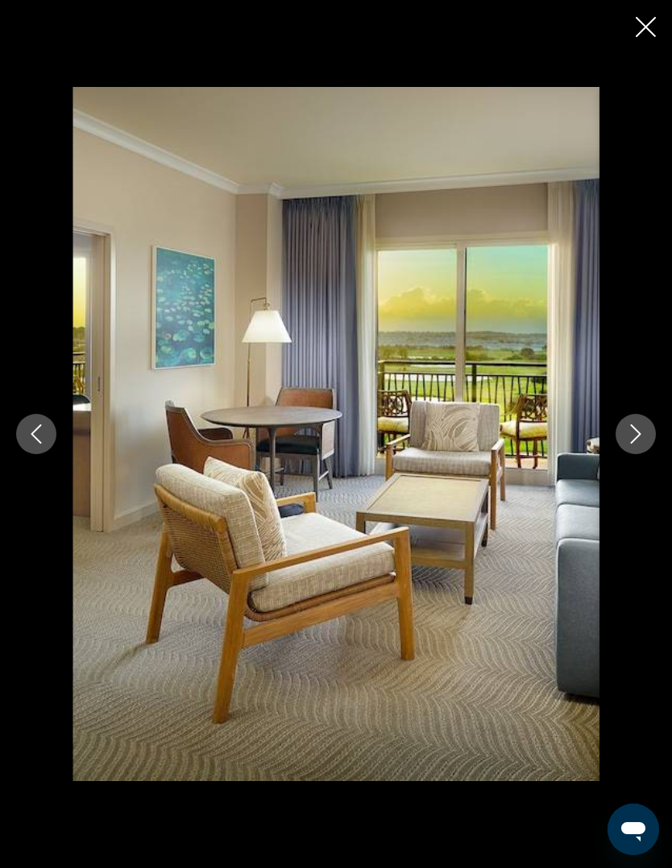
click at [635, 437] on icon "Next image" at bounding box center [635, 433] width 19 height 19
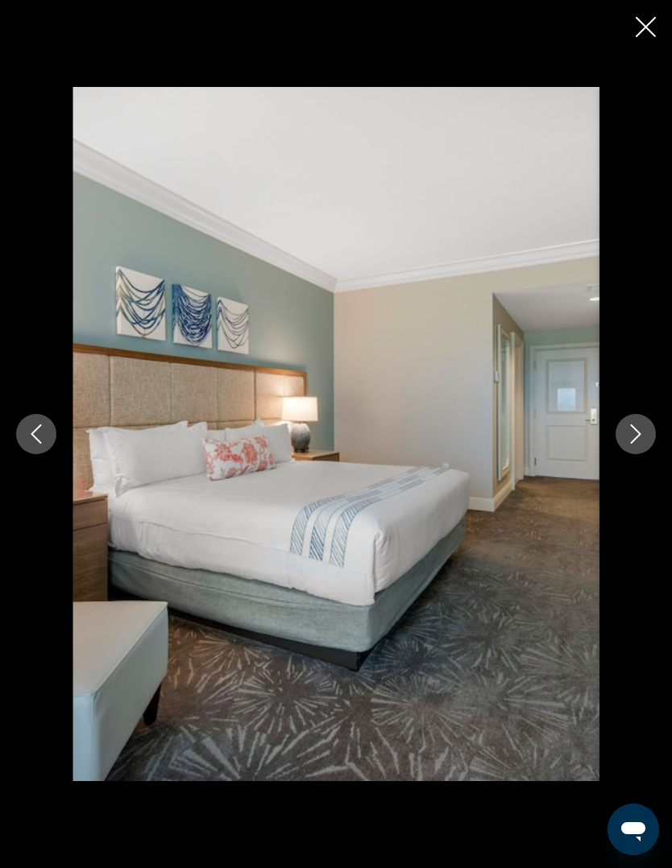
click at [645, 431] on button "Next image" at bounding box center [635, 434] width 40 height 40
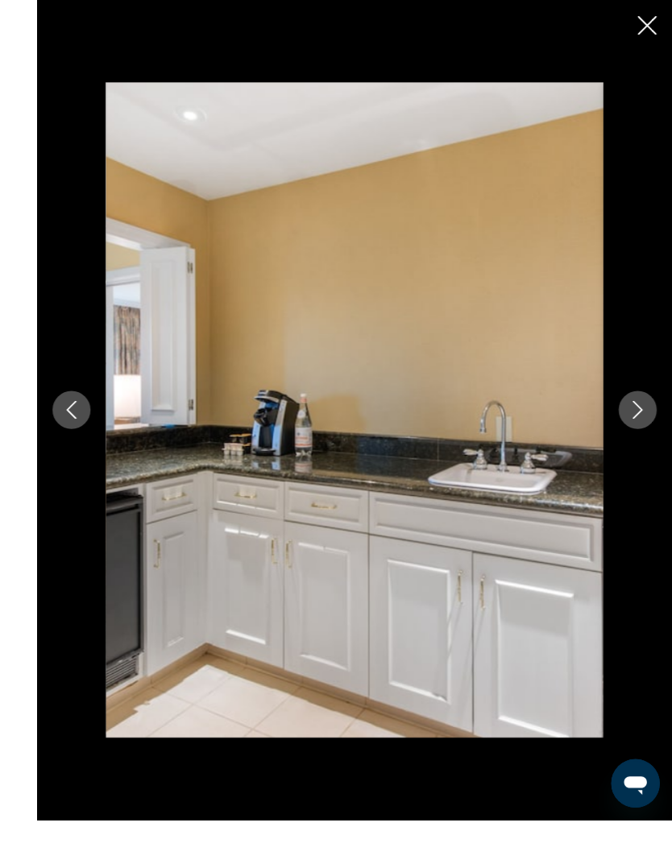
scroll to position [981, 0]
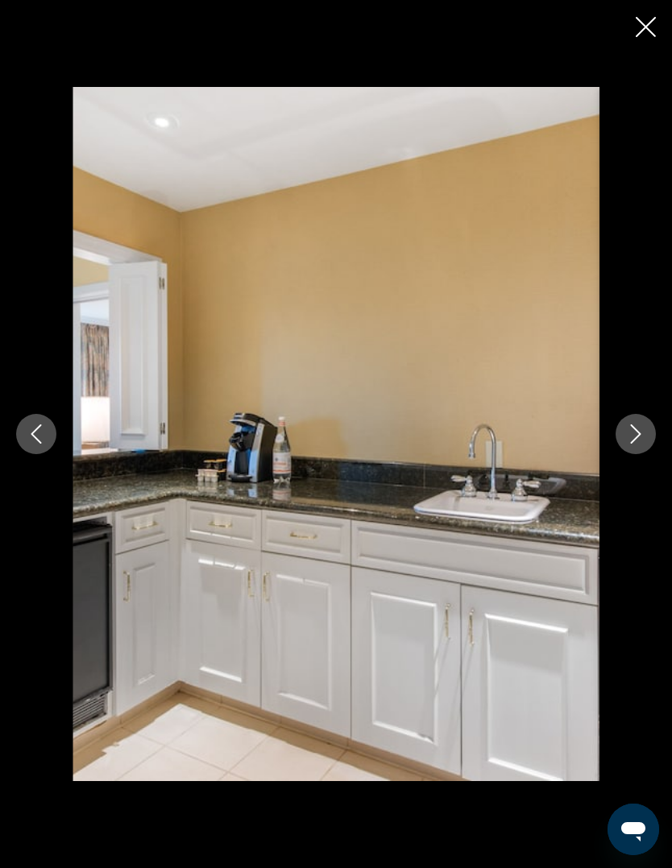
click at [633, 443] on icon "Next image" at bounding box center [635, 433] width 19 height 19
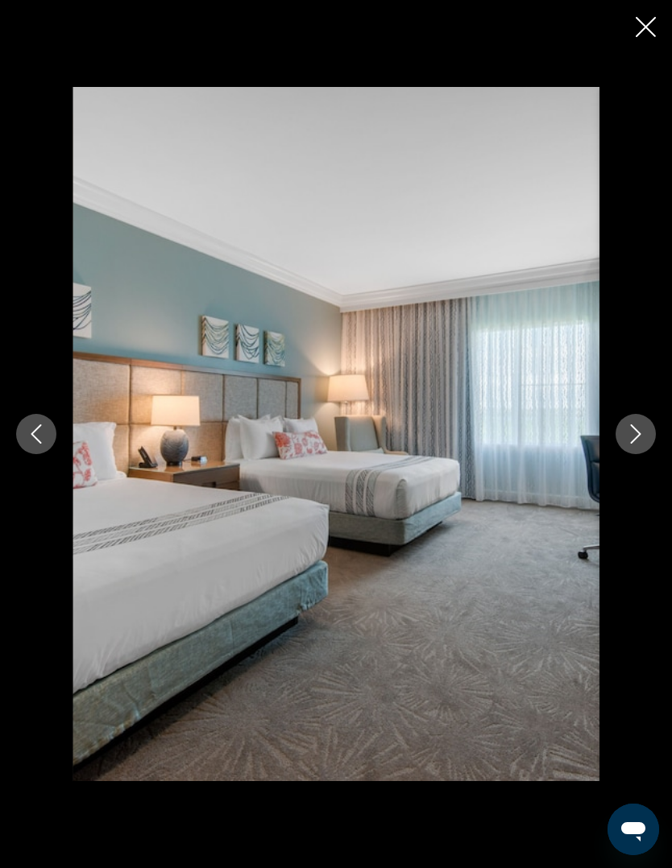
click at [633, 447] on button "Next image" at bounding box center [635, 434] width 40 height 40
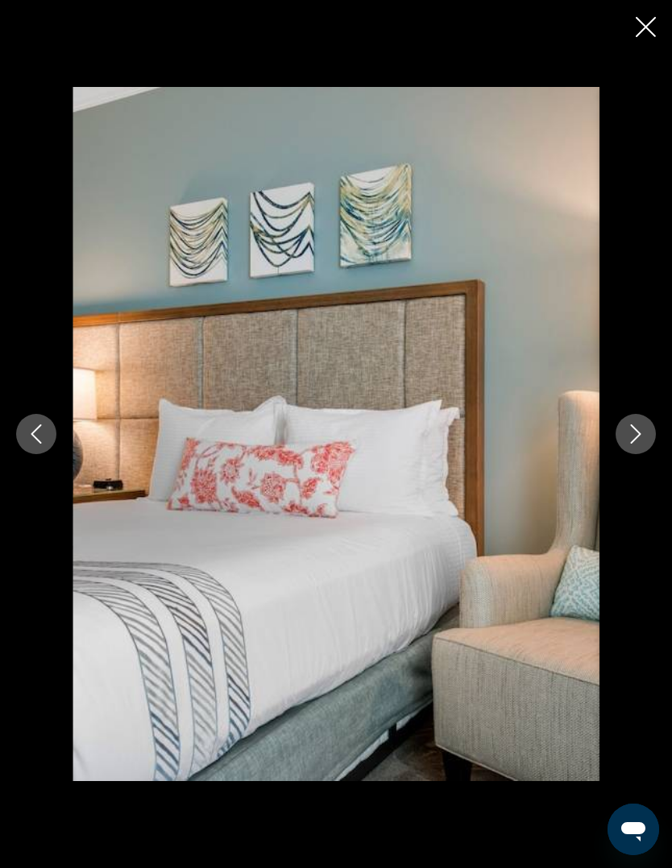
click at [635, 434] on icon "Next image" at bounding box center [635, 433] width 19 height 19
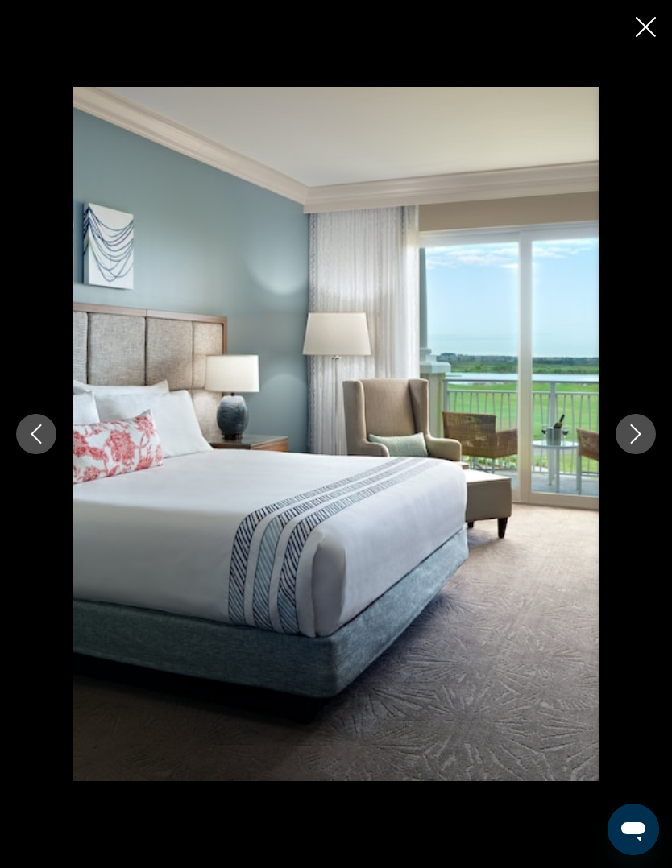
click at [641, 38] on button "Close slideshow" at bounding box center [646, 28] width 20 height 25
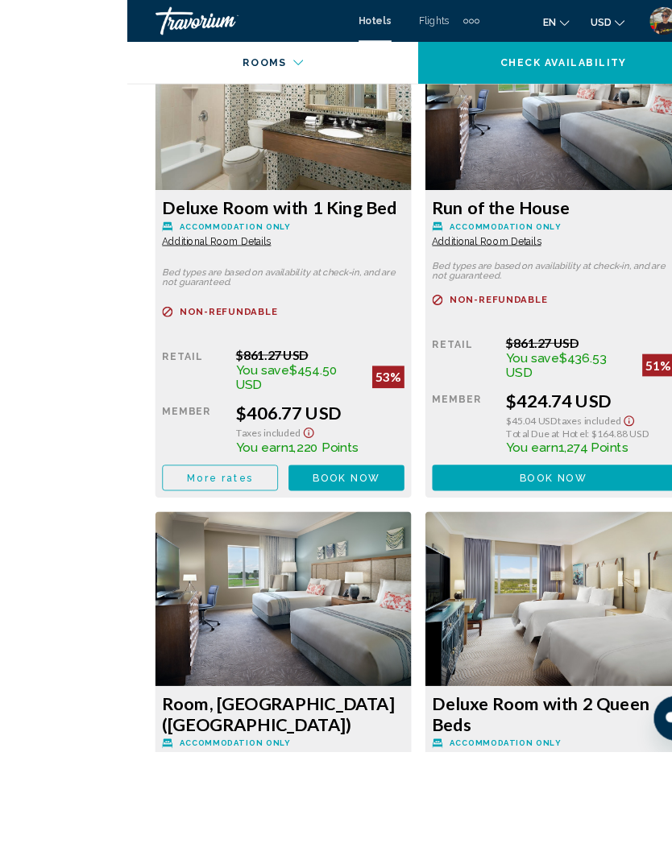
scroll to position [2924, 0]
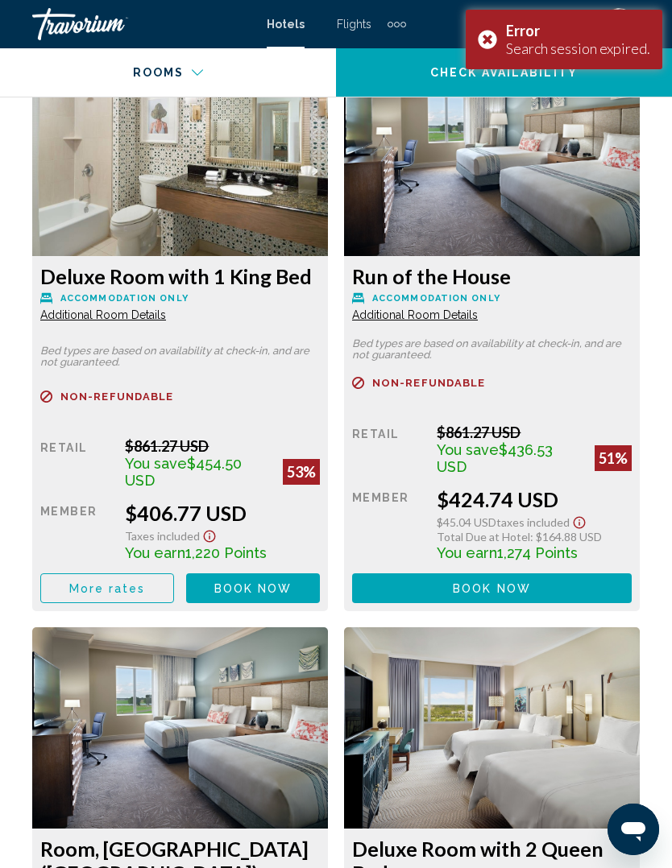
click at [102, 29] on div "Travorium" at bounding box center [112, 24] width 161 height 32
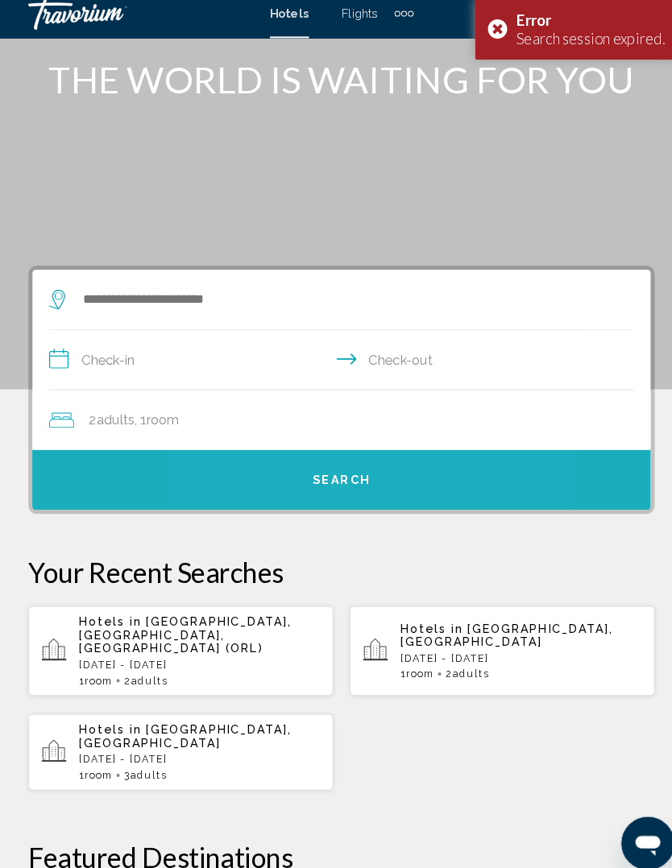
scroll to position [93, 0]
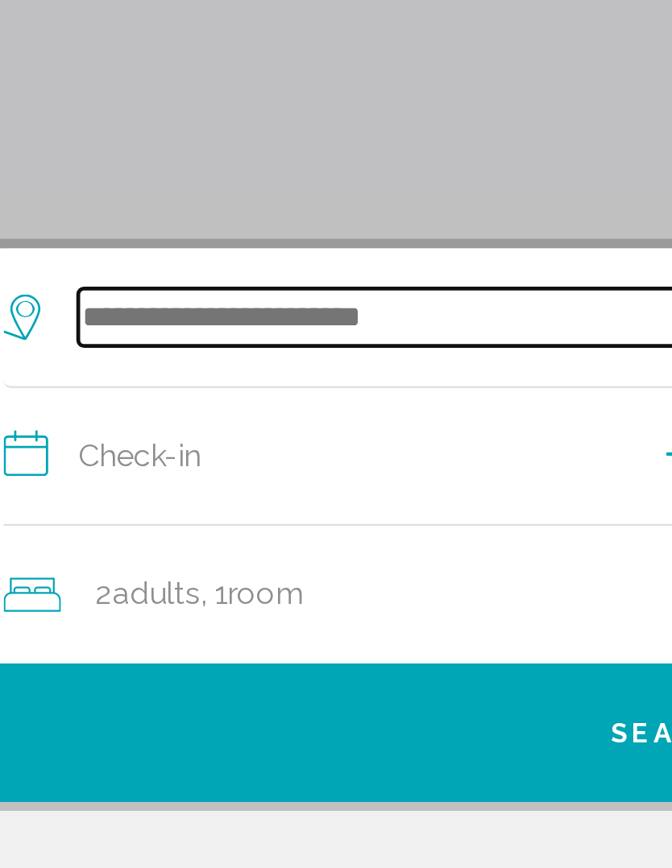
click at [159, 291] on input "Search widget" at bounding box center [339, 303] width 511 height 24
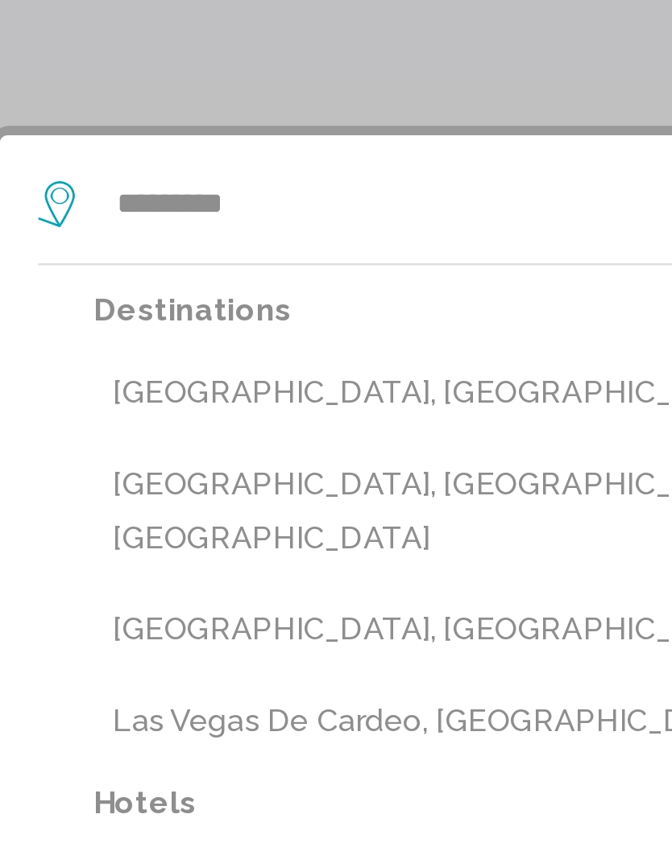
click at [190, 367] on button "[GEOGRAPHIC_DATA], [GEOGRAPHIC_DATA], [GEOGRAPHIC_DATA] (LAS)" at bounding box center [348, 382] width 544 height 31
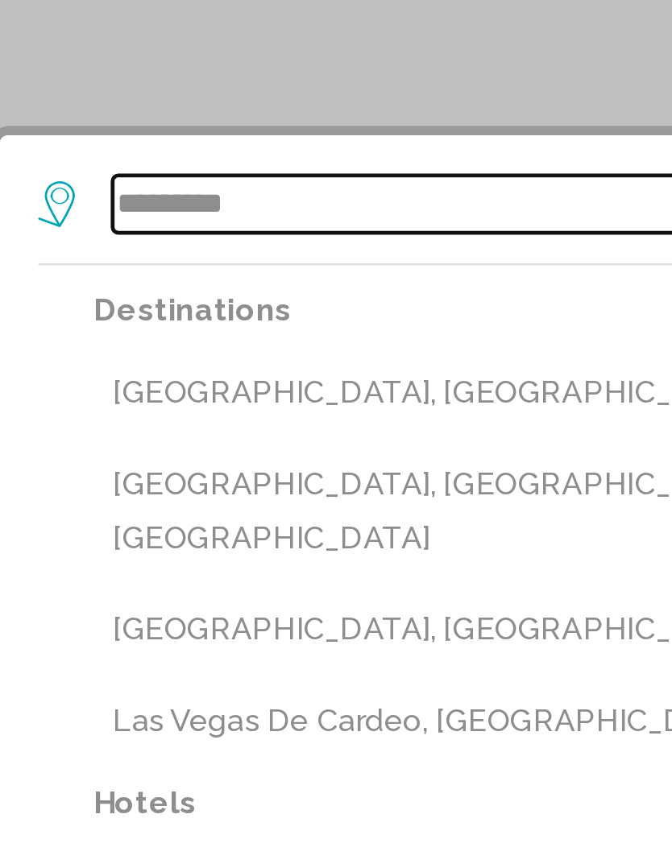
type input "**********"
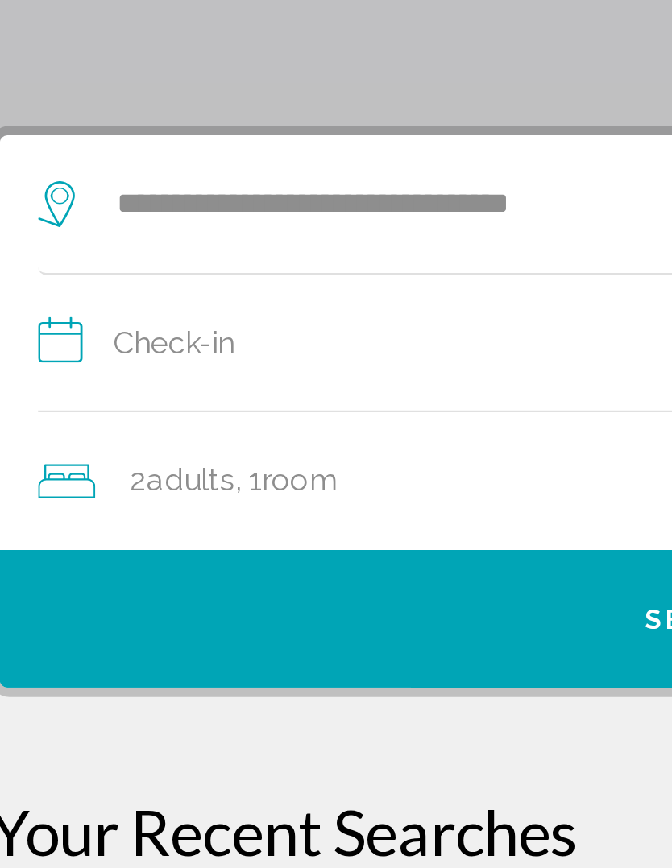
click at [114, 333] on input "**********" at bounding box center [338, 364] width 573 height 62
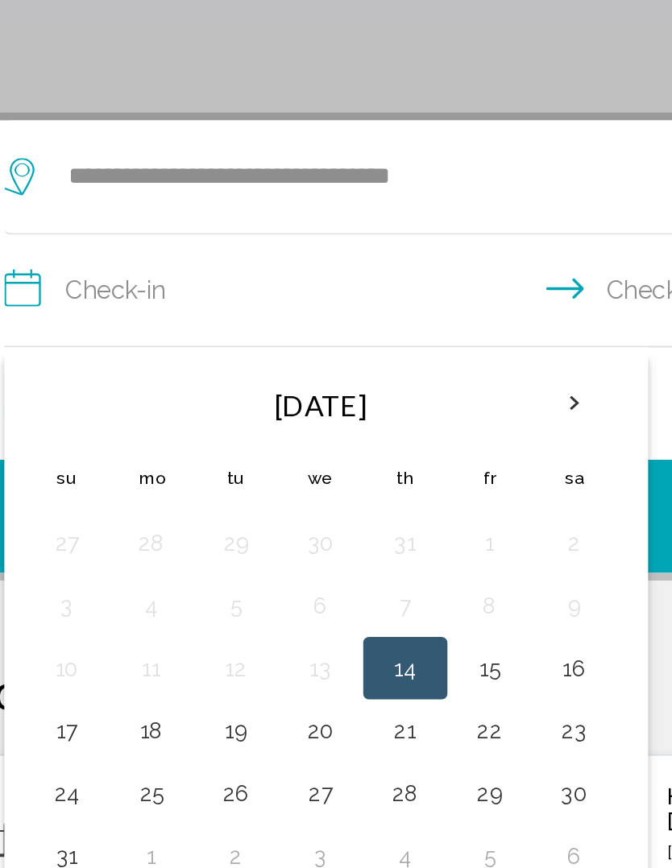
click at [324, 402] on th "Next month" at bounding box center [345, 419] width 43 height 35
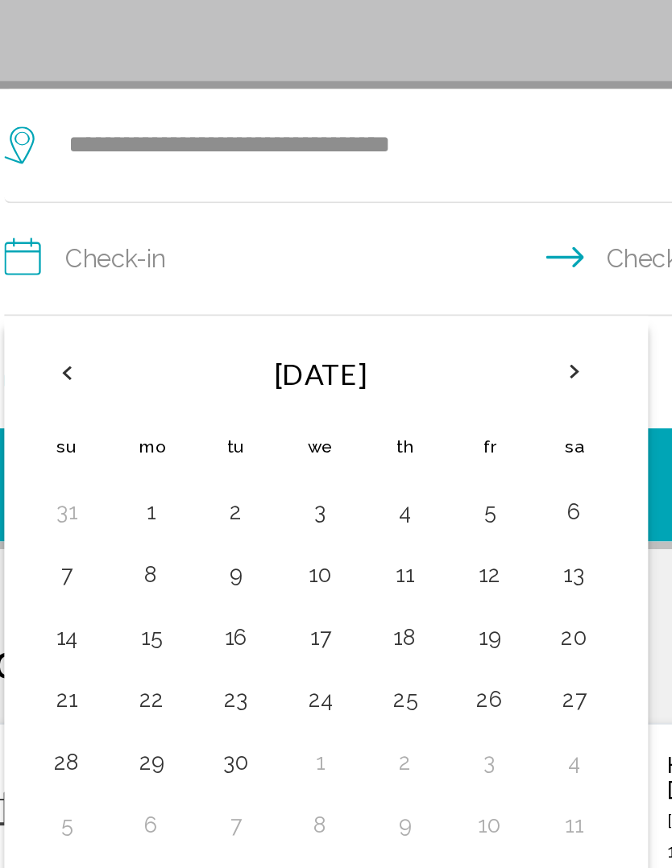
click at [63, 402] on th "Previous month" at bounding box center [84, 419] width 43 height 35
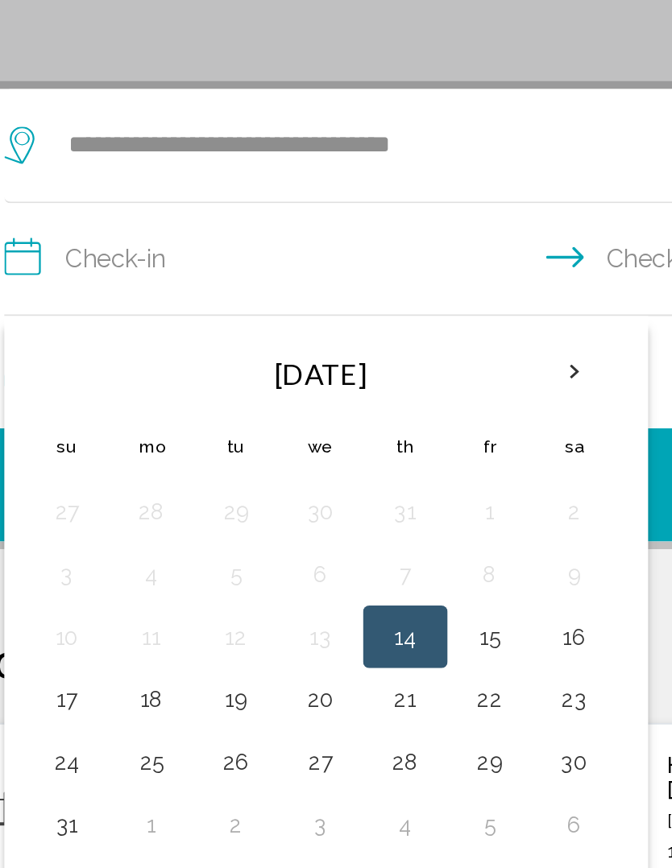
click at [333, 609] on button "30" at bounding box center [346, 620] width 26 height 23
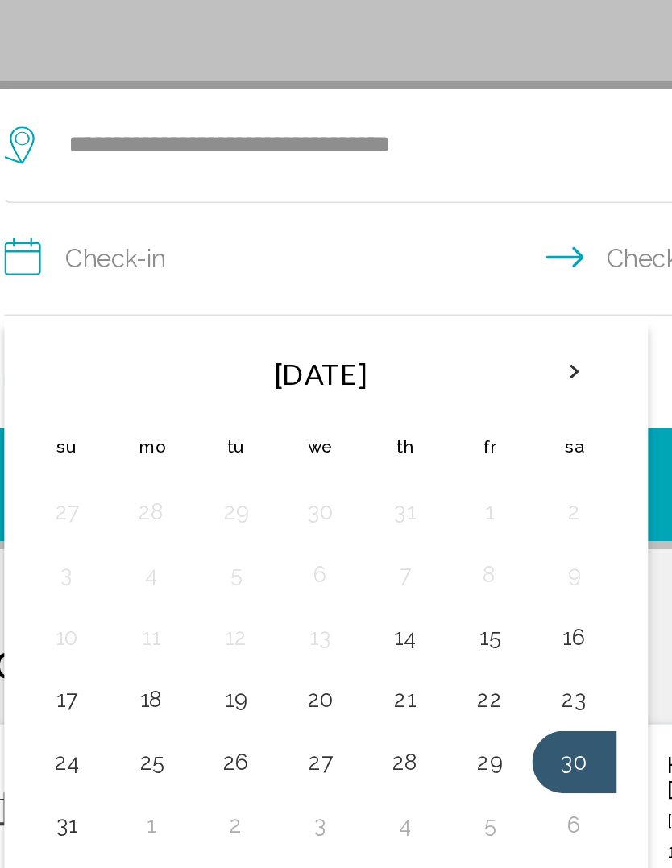
click at [324, 402] on th "Next month" at bounding box center [345, 419] width 43 height 35
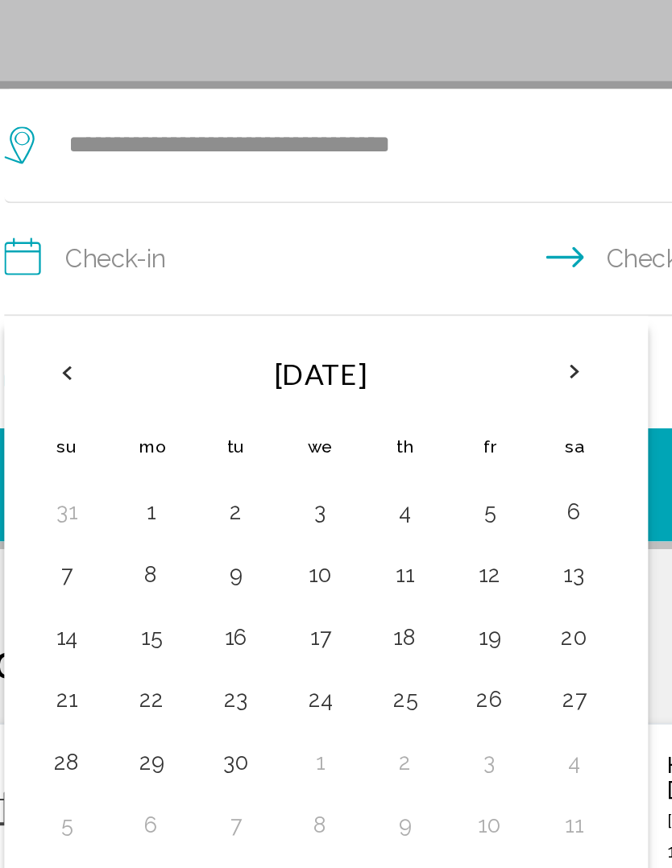
click at [63, 402] on th "Previous month" at bounding box center [84, 419] width 43 height 35
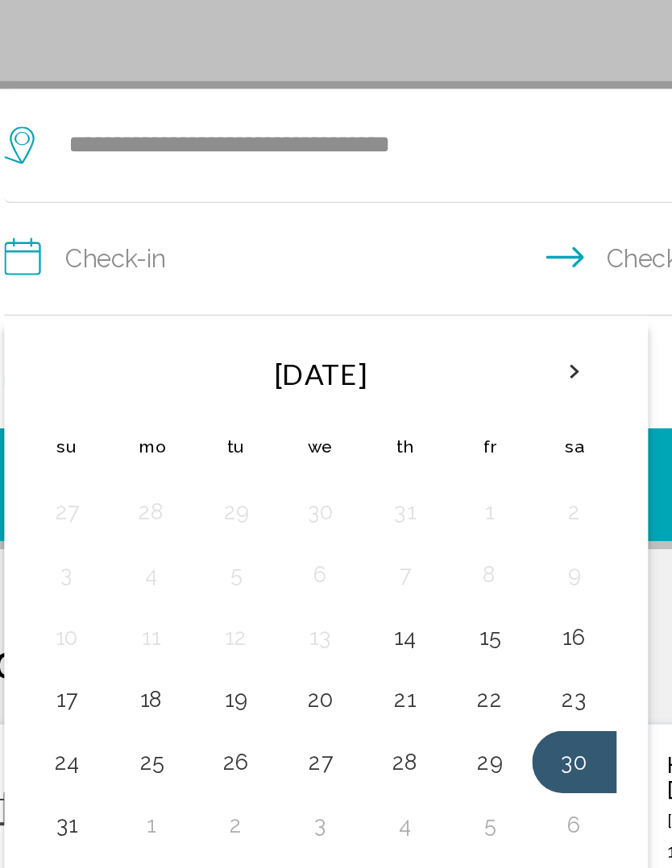
click at [72, 641] on button "31" at bounding box center [85, 652] width 26 height 23
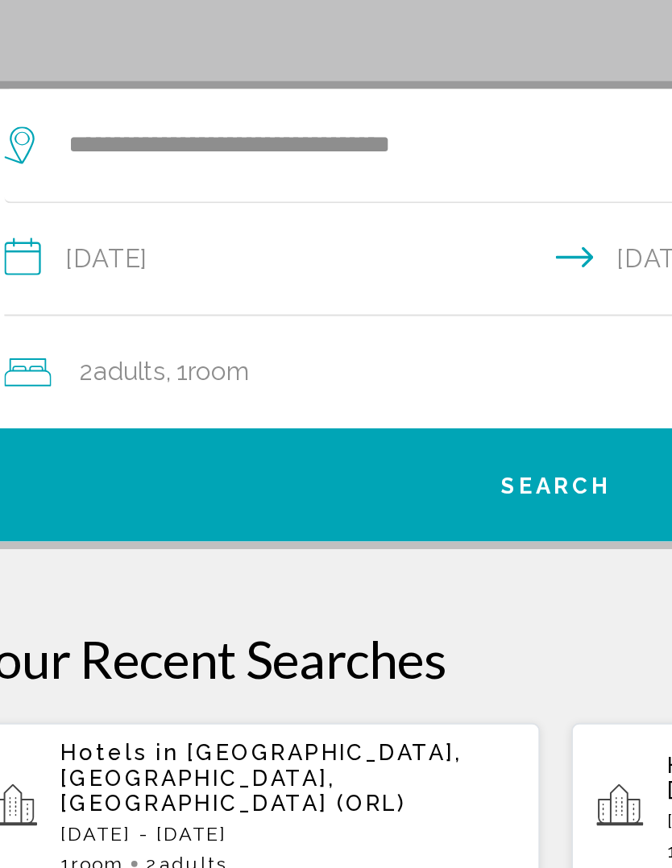
click at [108, 333] on input "**********" at bounding box center [338, 364] width 573 height 62
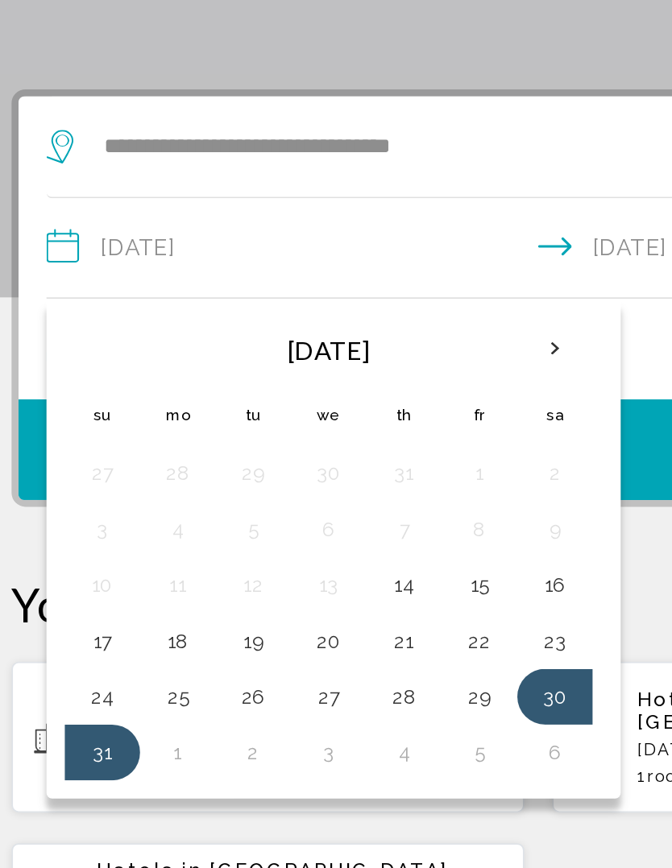
click at [72, 641] on button "31" at bounding box center [85, 652] width 26 height 23
click at [324, 402] on th "Next month" at bounding box center [345, 419] width 43 height 35
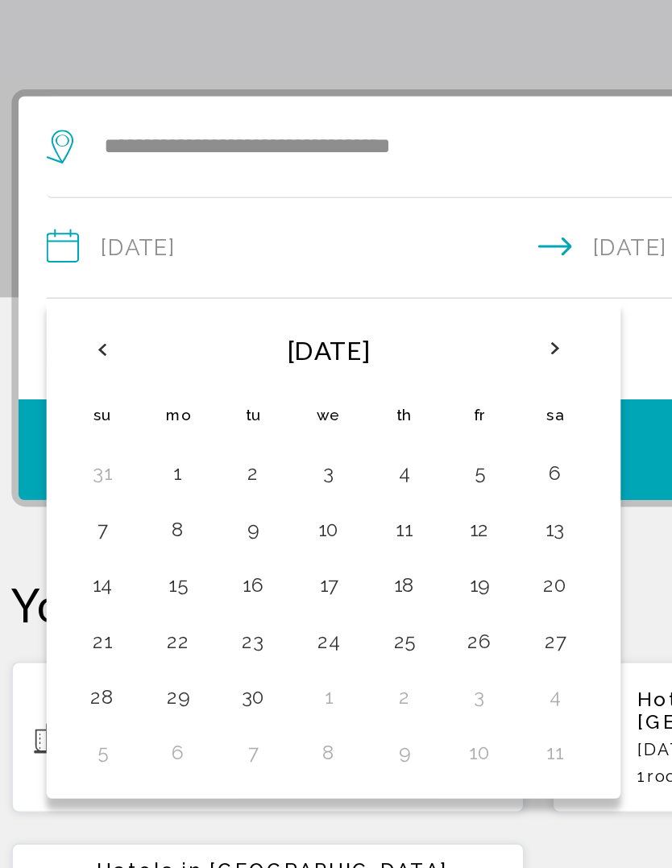
click at [246, 480] on button "4" at bounding box center [259, 491] width 26 height 23
type input "**********"
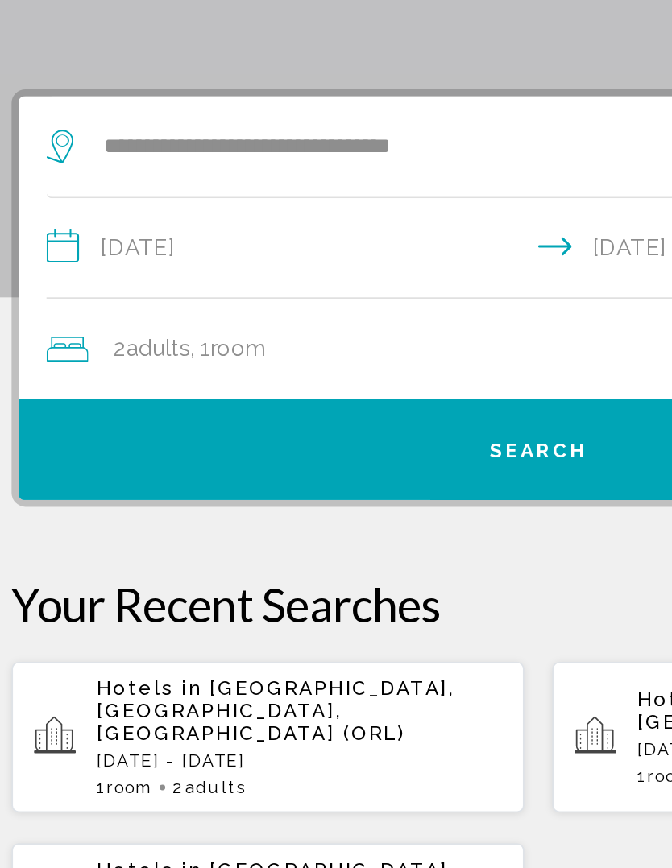
click at [296, 449] on button "Search" at bounding box center [335, 478] width 599 height 58
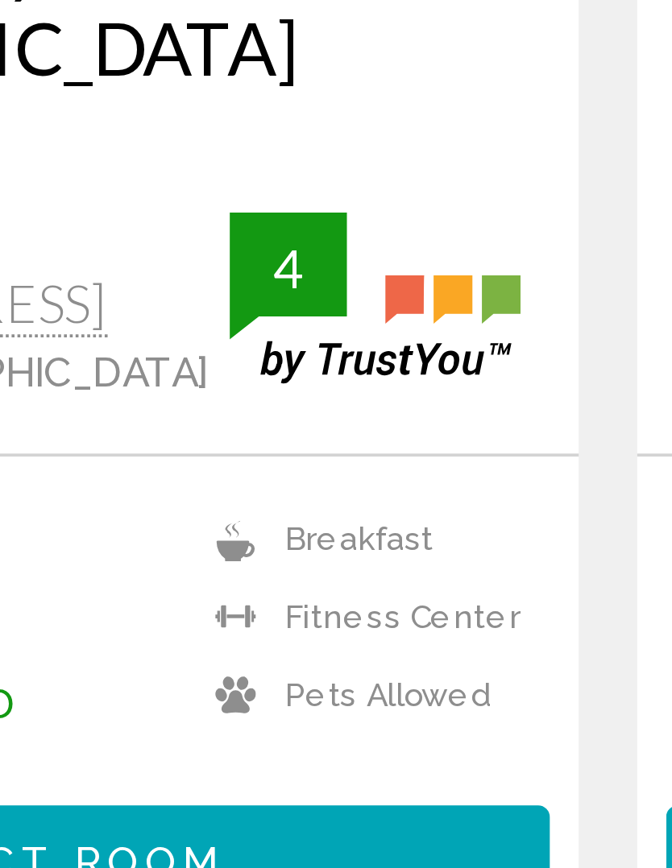
click at [81, 746] on button "Select Room" at bounding box center [179, 761] width 279 height 30
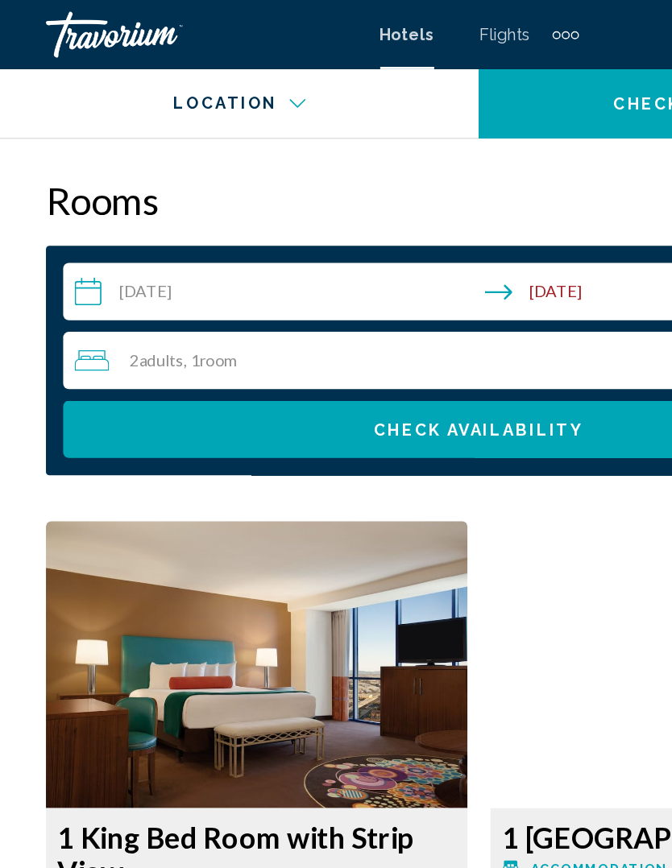
scroll to position [2501, 0]
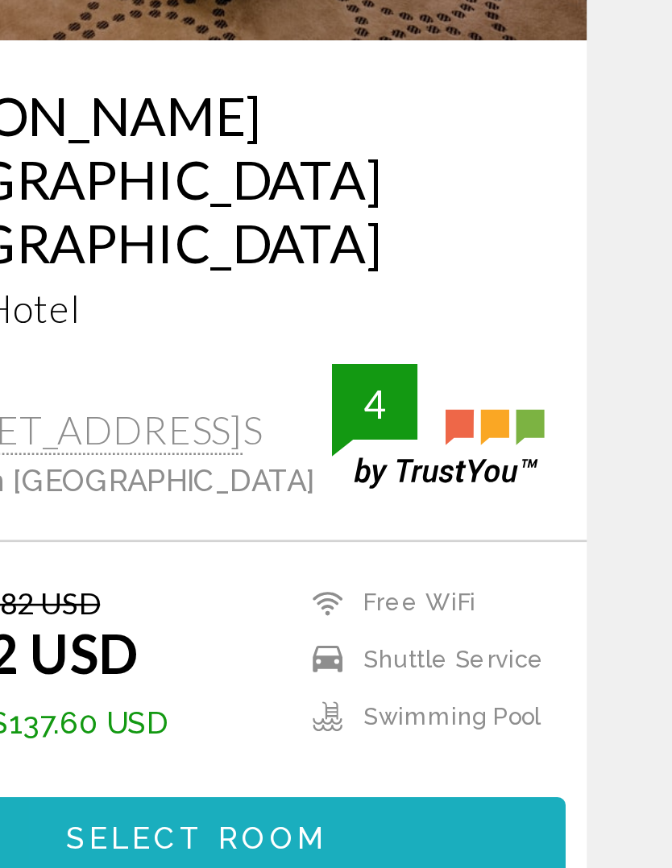
click at [442, 754] on span "Select Room" at bounding box center [491, 760] width 99 height 13
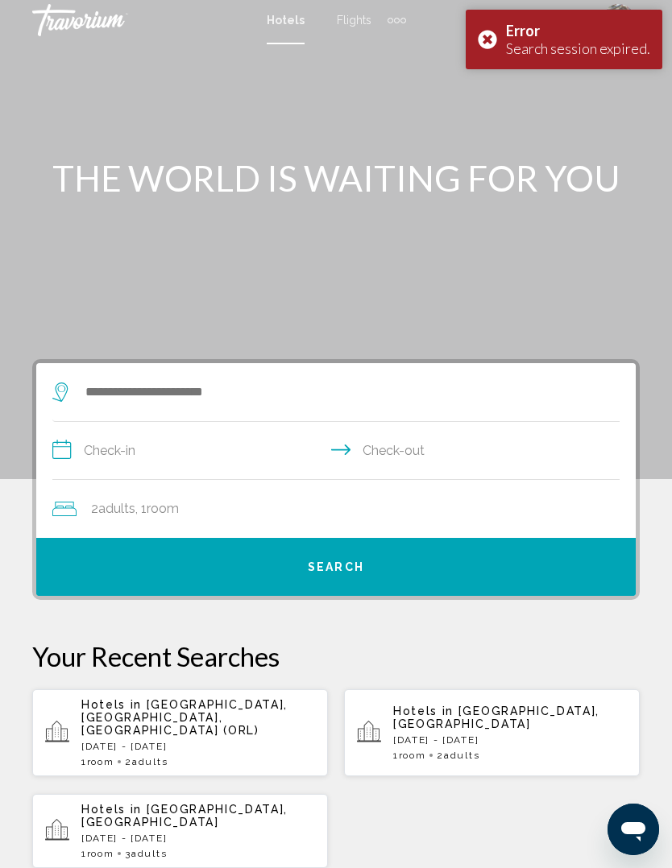
scroll to position [3, 0]
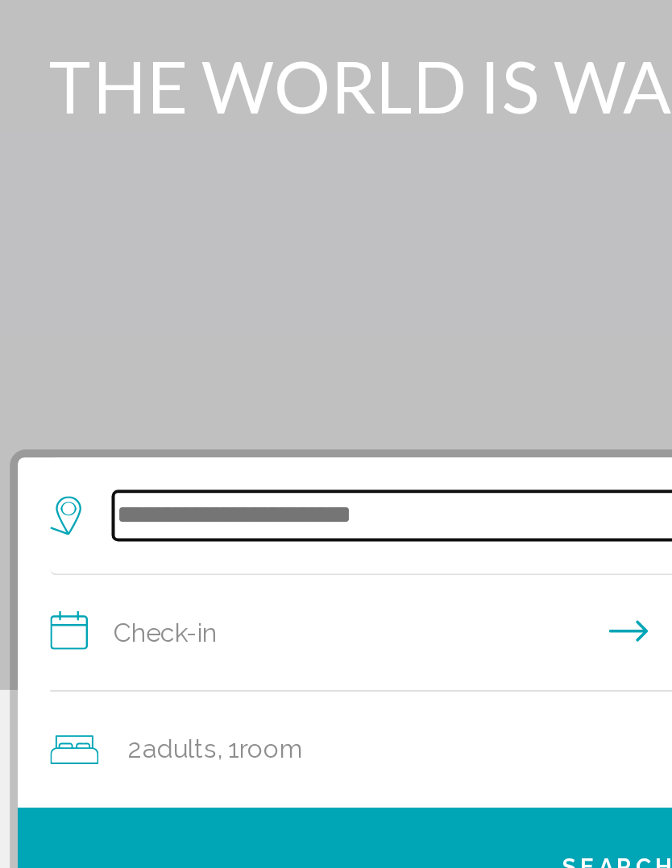
click at [142, 381] on input "Search widget" at bounding box center [339, 393] width 511 height 24
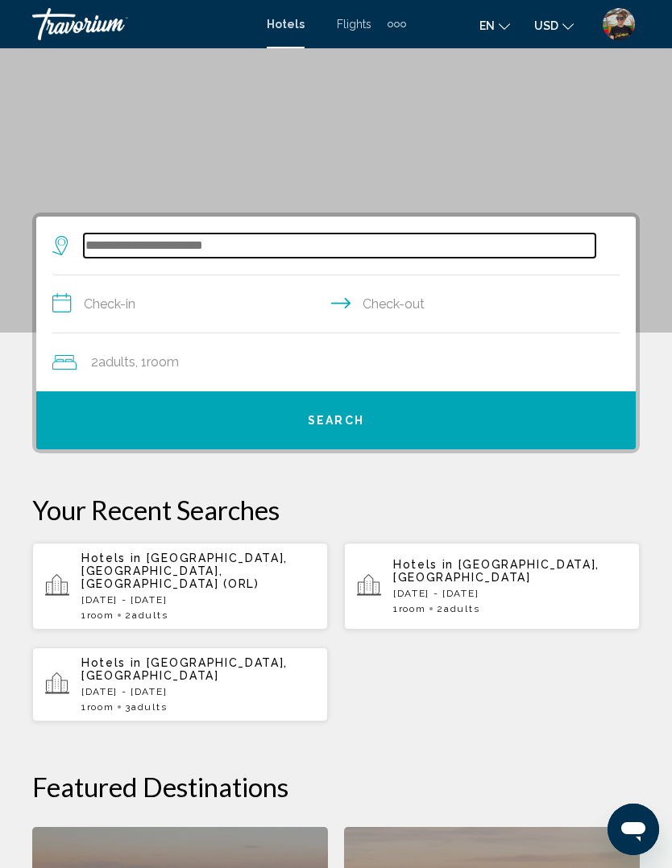
scroll to position [0, 0]
